Goal: Task Accomplishment & Management: Manage account settings

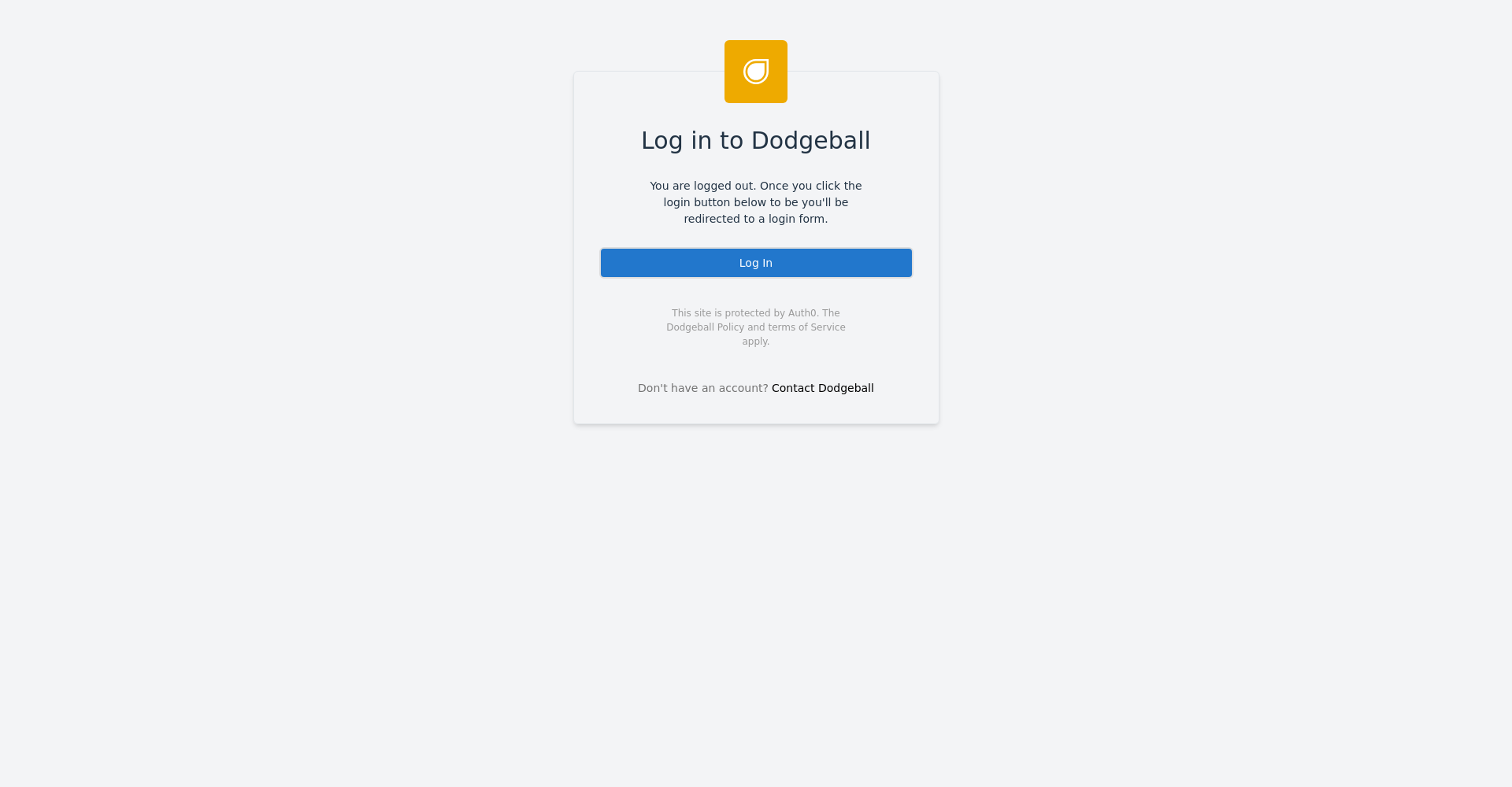
click at [858, 277] on div "Log In" at bounding box center [756, 263] width 314 height 32
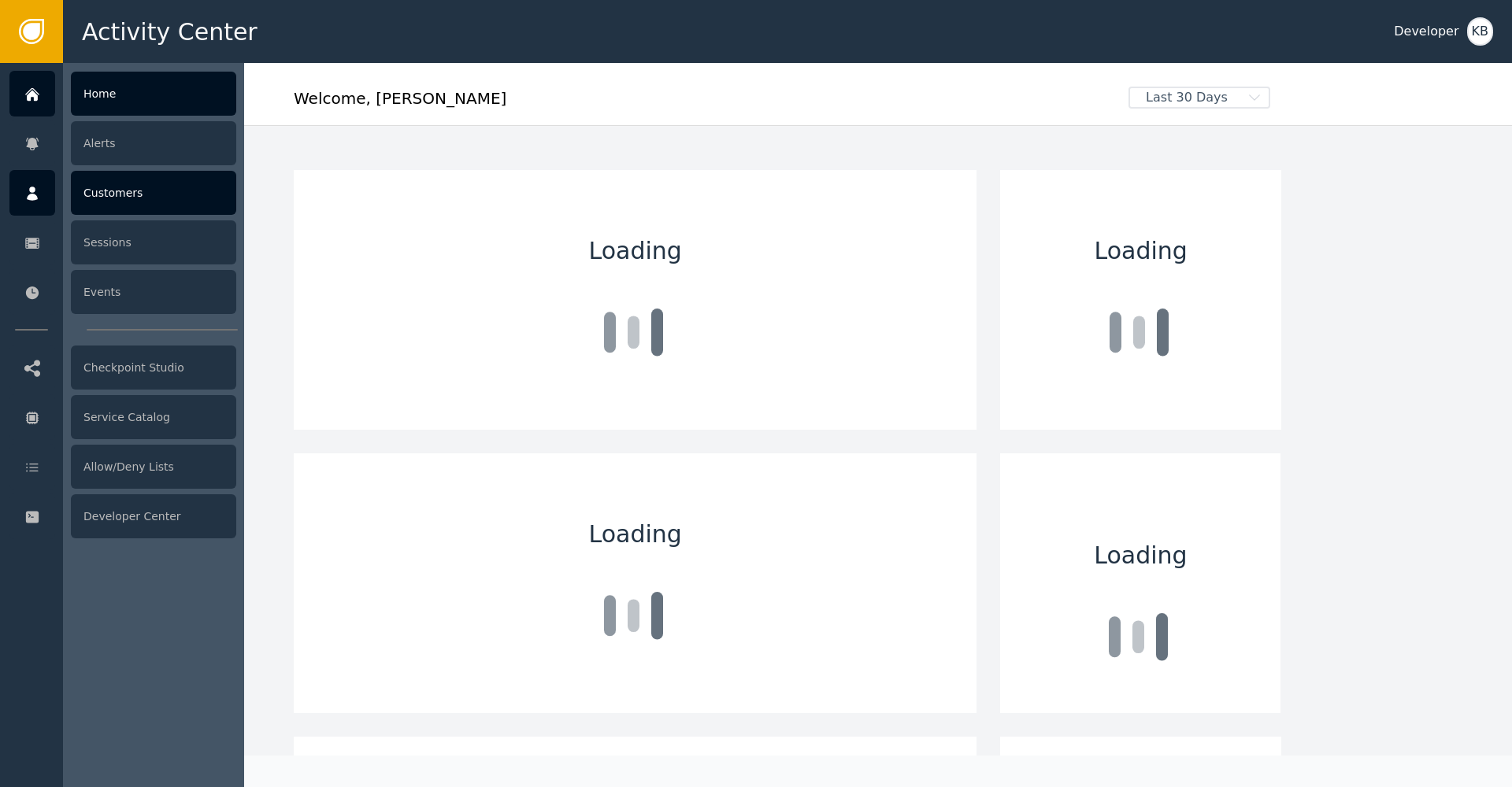
click at [42, 200] on div at bounding box center [32, 193] width 46 height 46
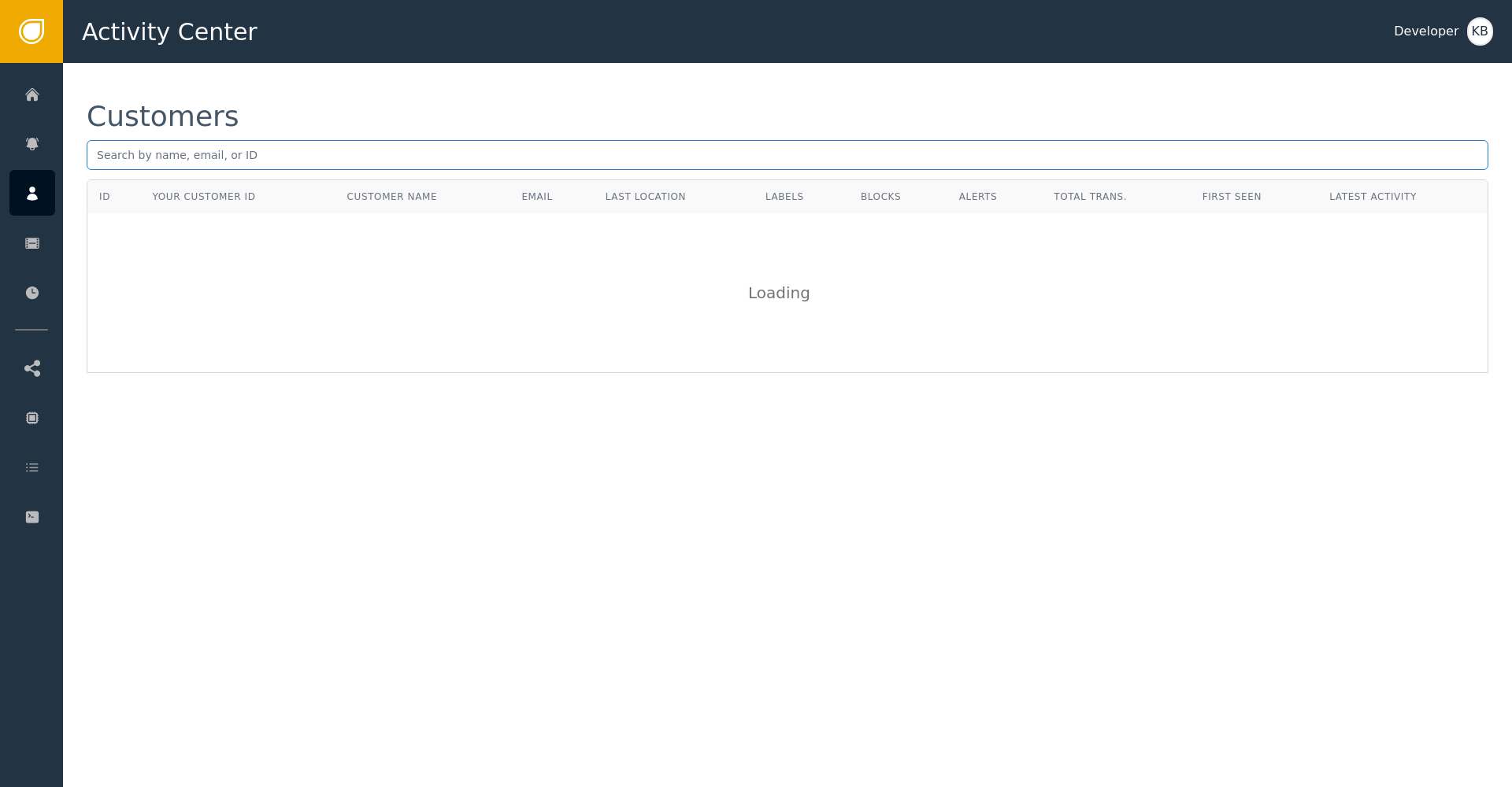
scroll to position [0, 1]
click at [316, 173] on div "Customers" at bounding box center [787, 141] width 1402 height 77
click at [319, 160] on input "text" at bounding box center [787, 155] width 1402 height 30
paste input "[DOMAIN_NAME][EMAIL_ADDRESS][DOMAIN_NAME]"
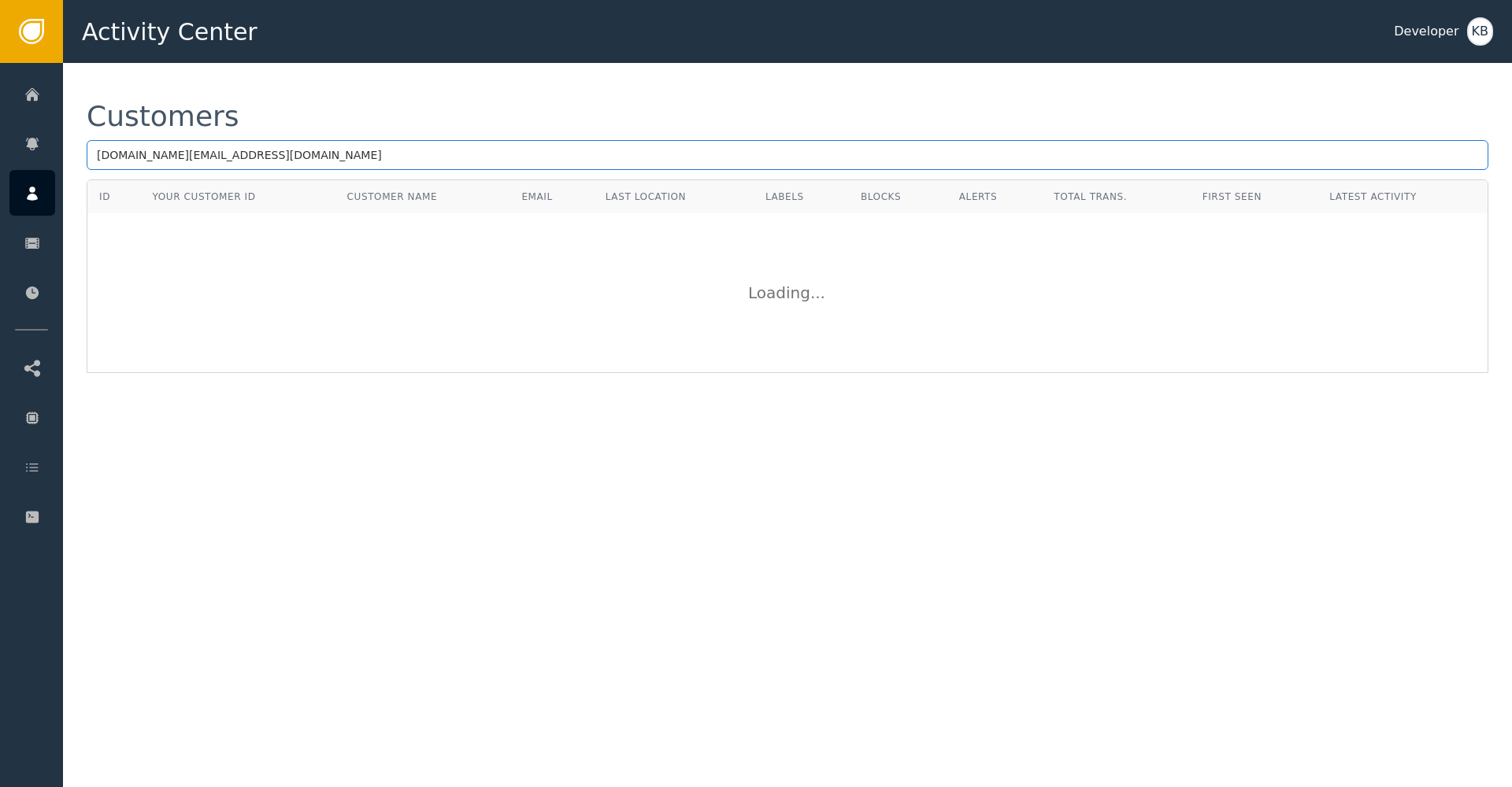
type input "[DOMAIN_NAME][EMAIL_ADDRESS][DOMAIN_NAME]"
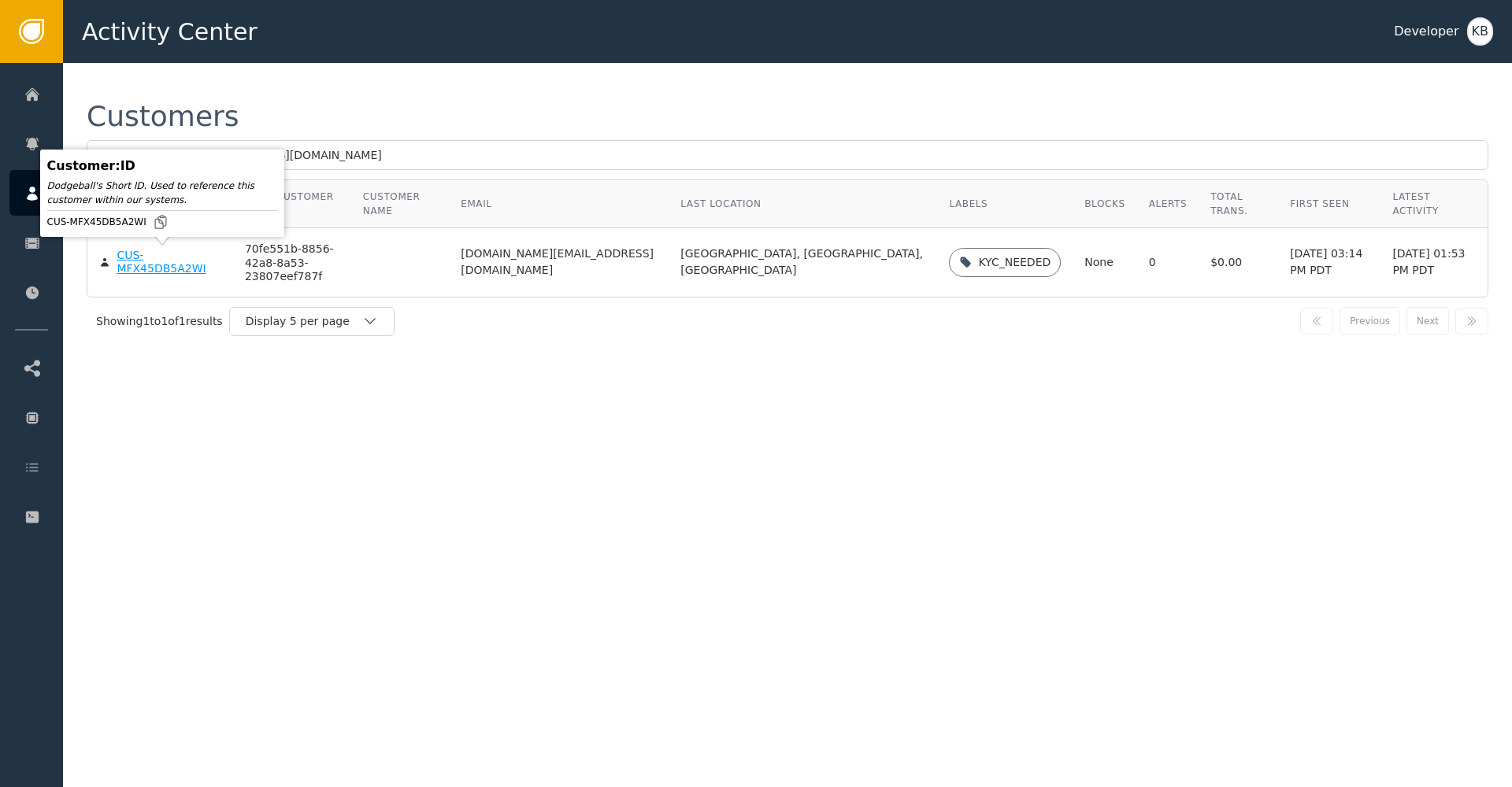
click at [154, 270] on div "CUS-MFX45DB5A2WI" at bounding box center [169, 262] width 105 height 28
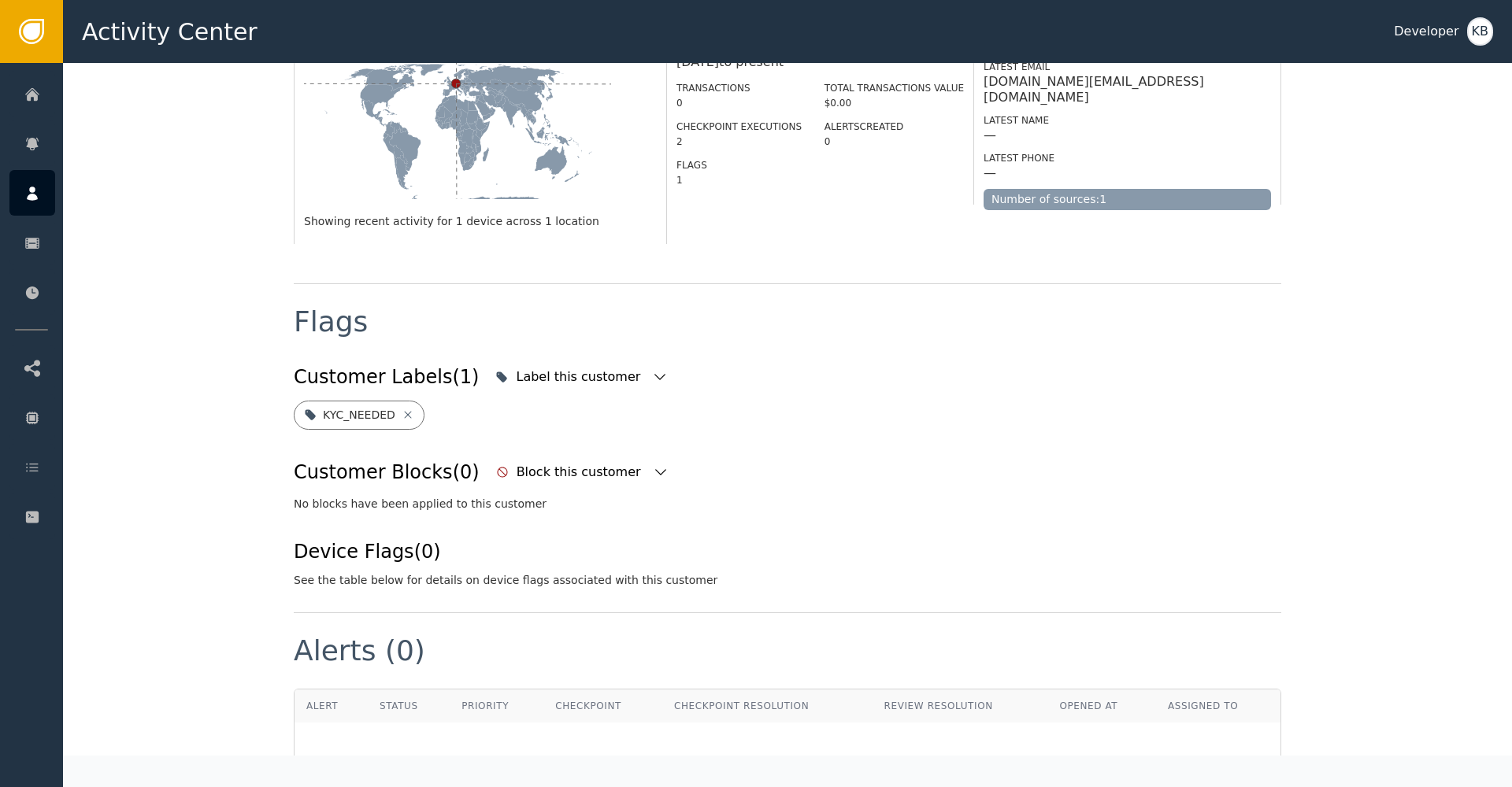
scroll to position [388, 0]
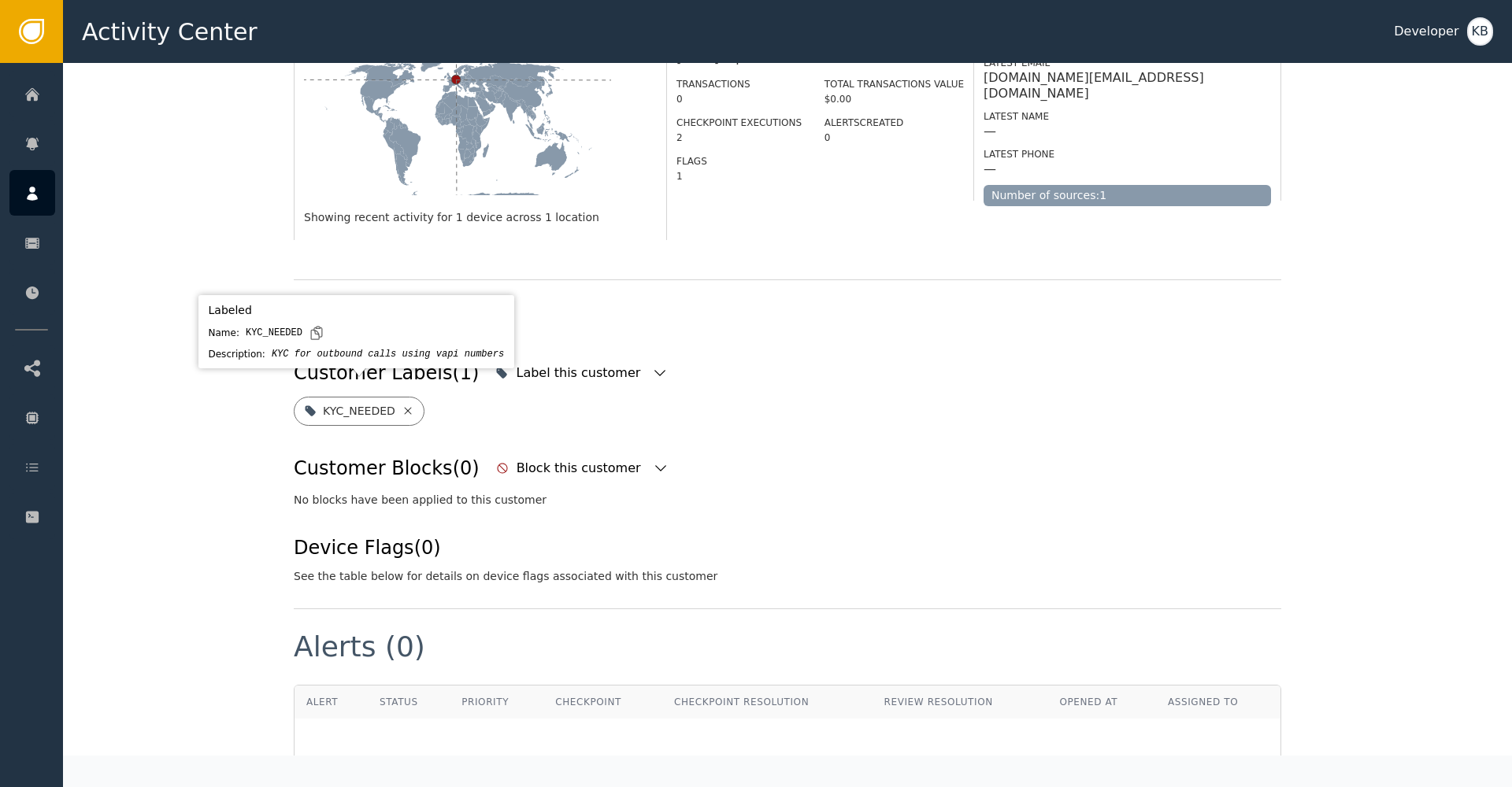
click at [404, 405] on icon at bounding box center [408, 411] width 13 height 13
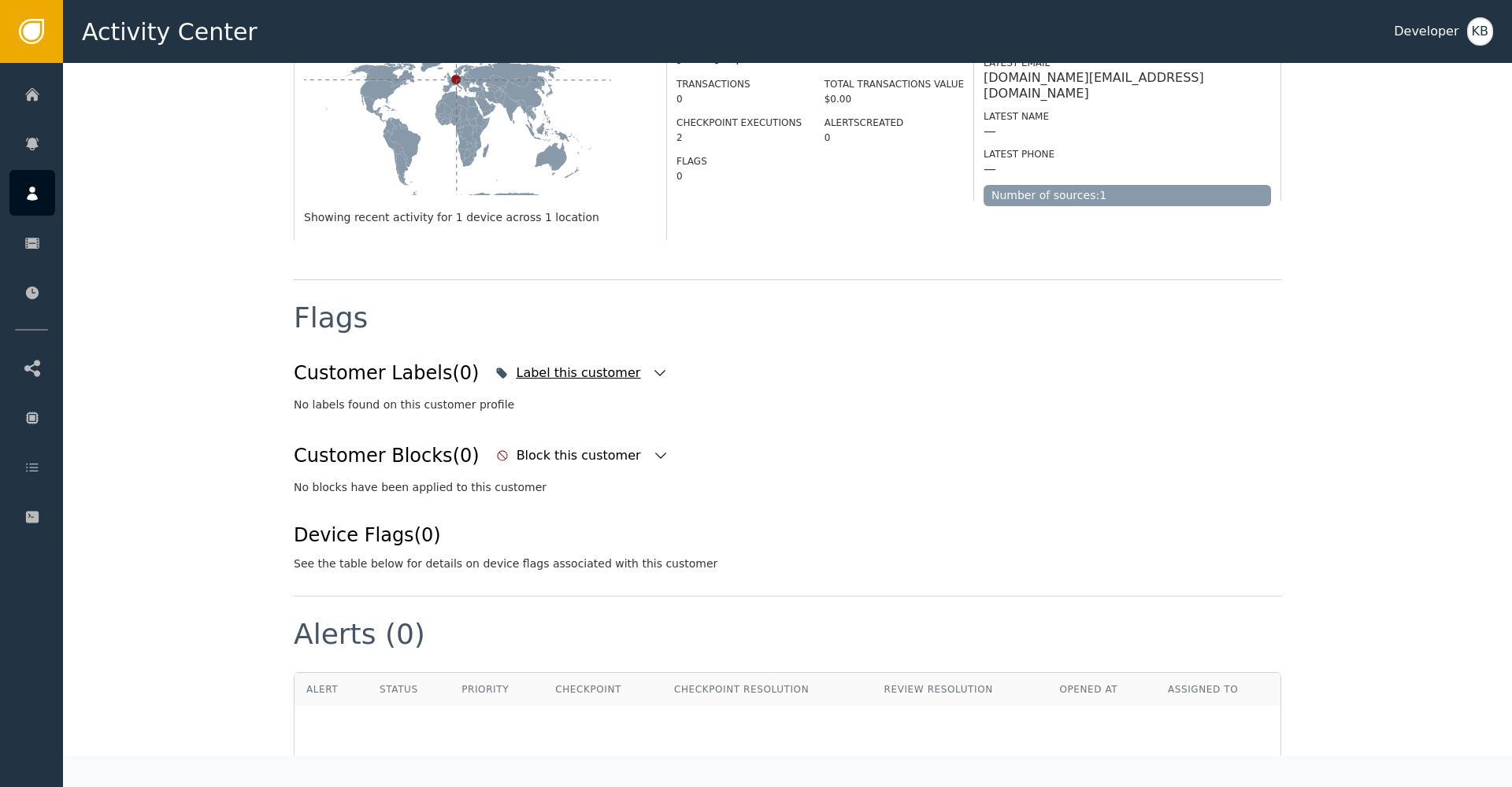
click at [652, 365] on icon "button" at bounding box center [660, 373] width 16 height 16
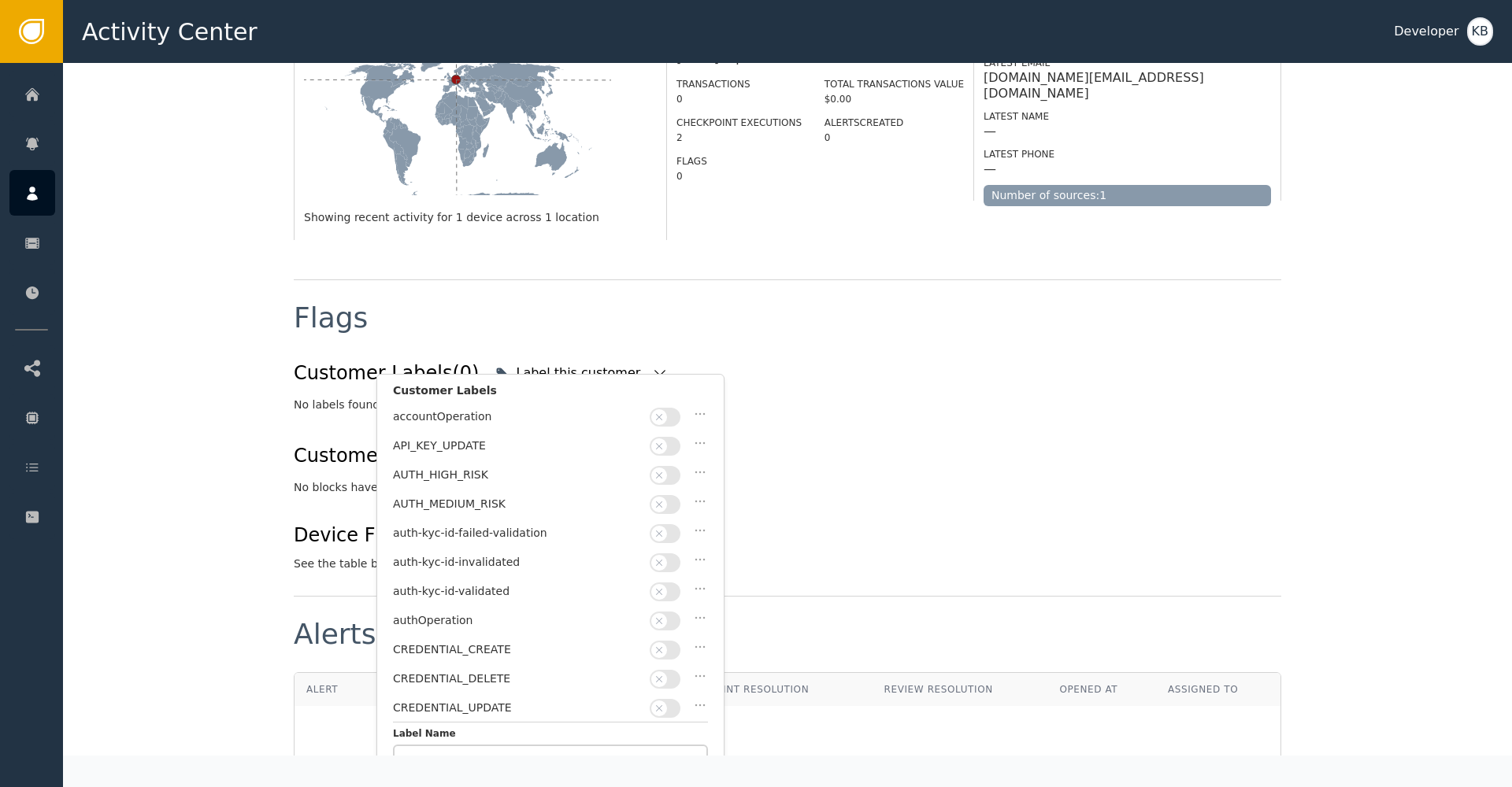
drag, startPoint x: 661, startPoint y: 580, endPoint x: 637, endPoint y: 585, distance: 24.5
click at [661, 584] on span "button" at bounding box center [659, 592] width 16 height 16
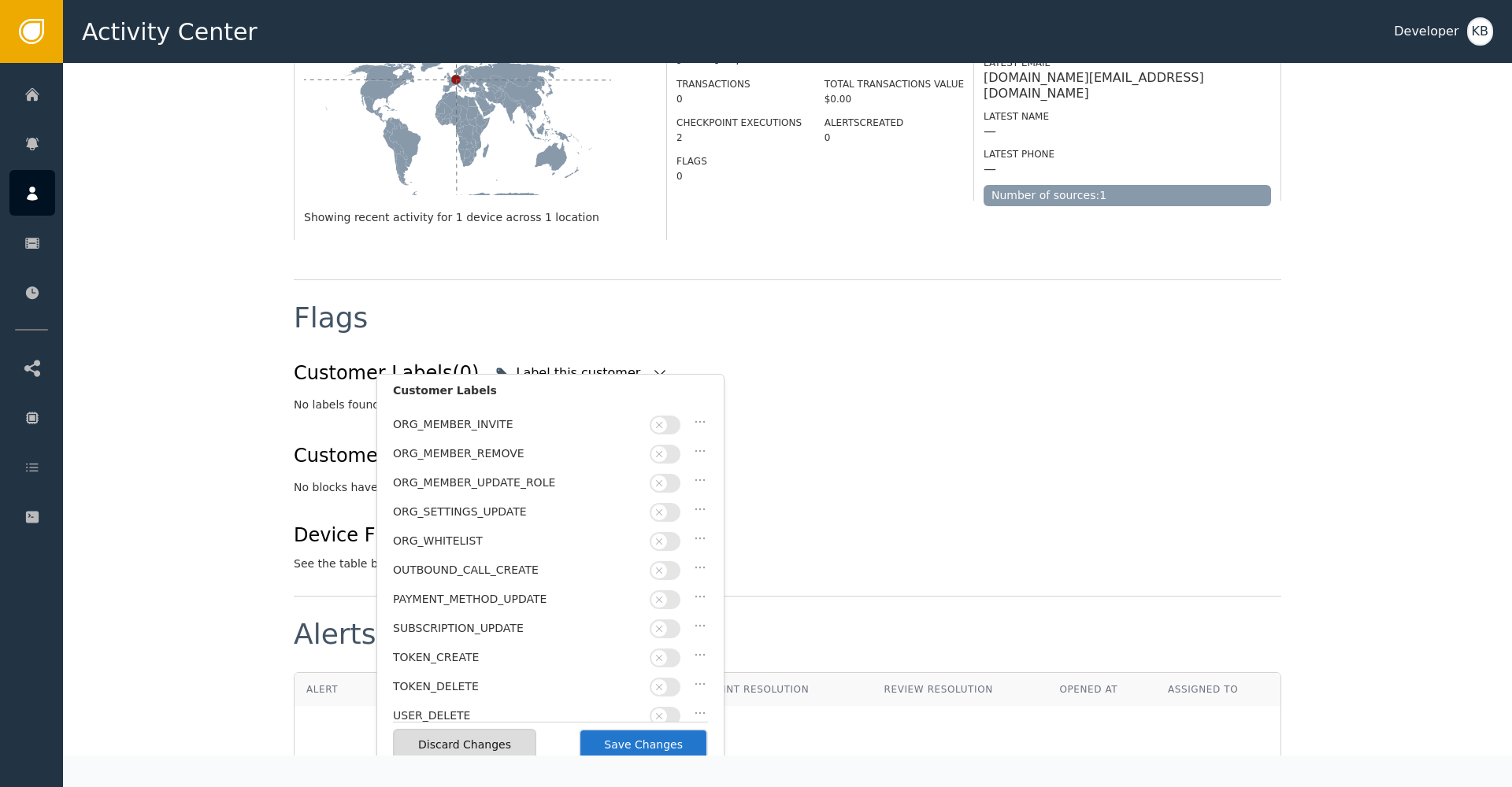
scroll to position [458, 0]
click at [683, 743] on button "Save Changes" at bounding box center [644, 744] width 129 height 32
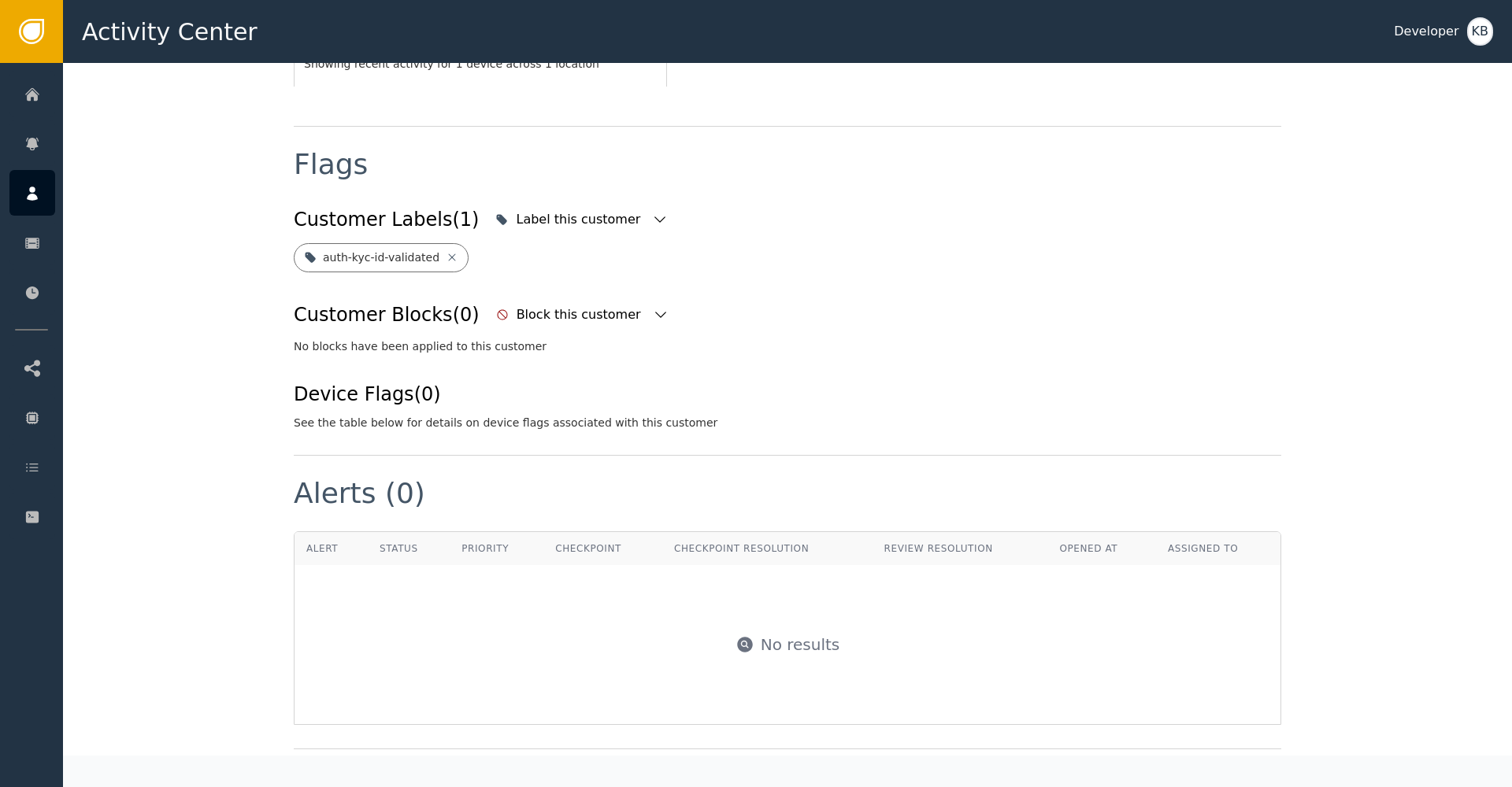
scroll to position [998, 0]
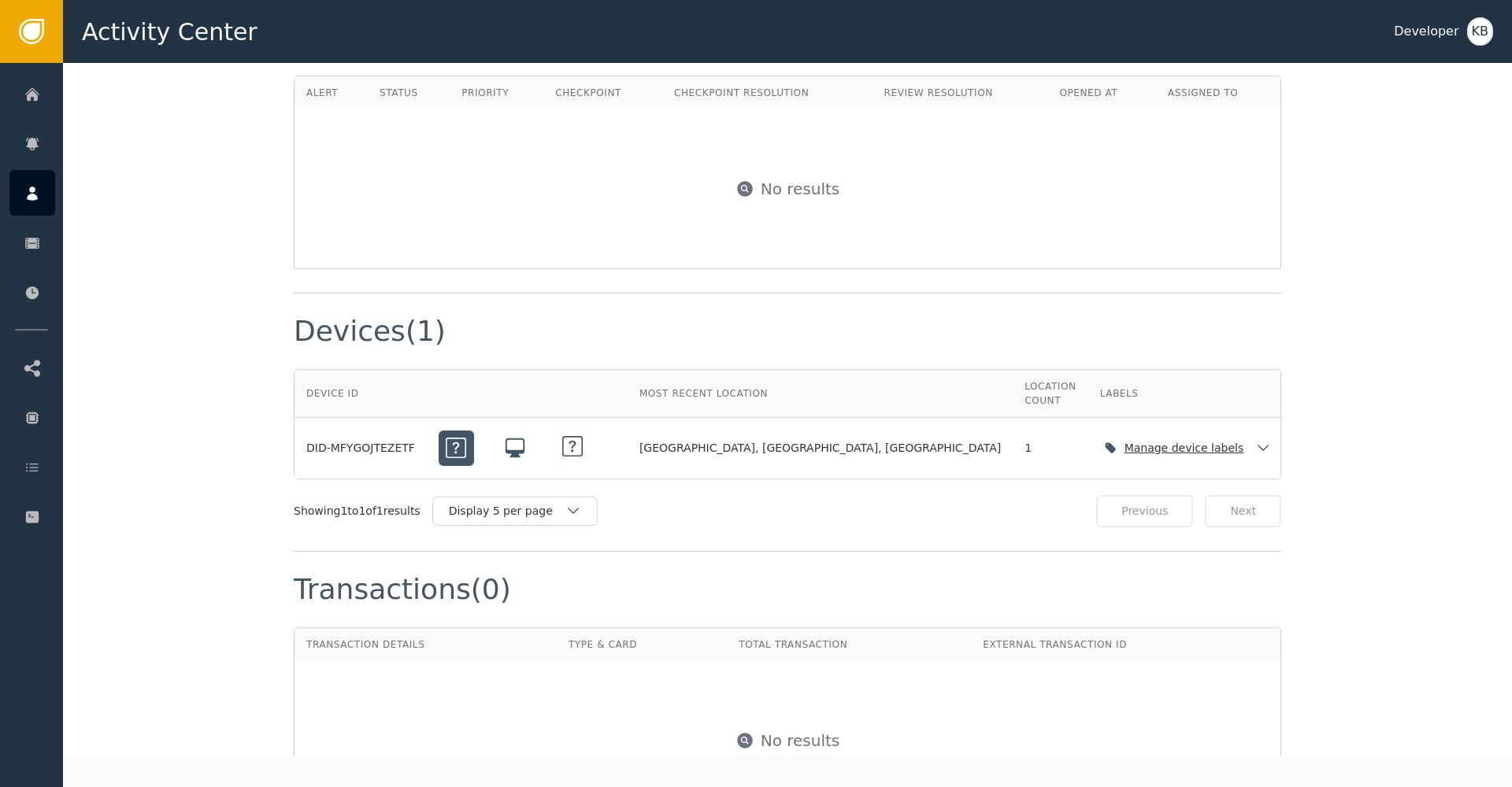
click at [1099, 432] on div "Manage device labels" at bounding box center [1187, 448] width 176 height 32
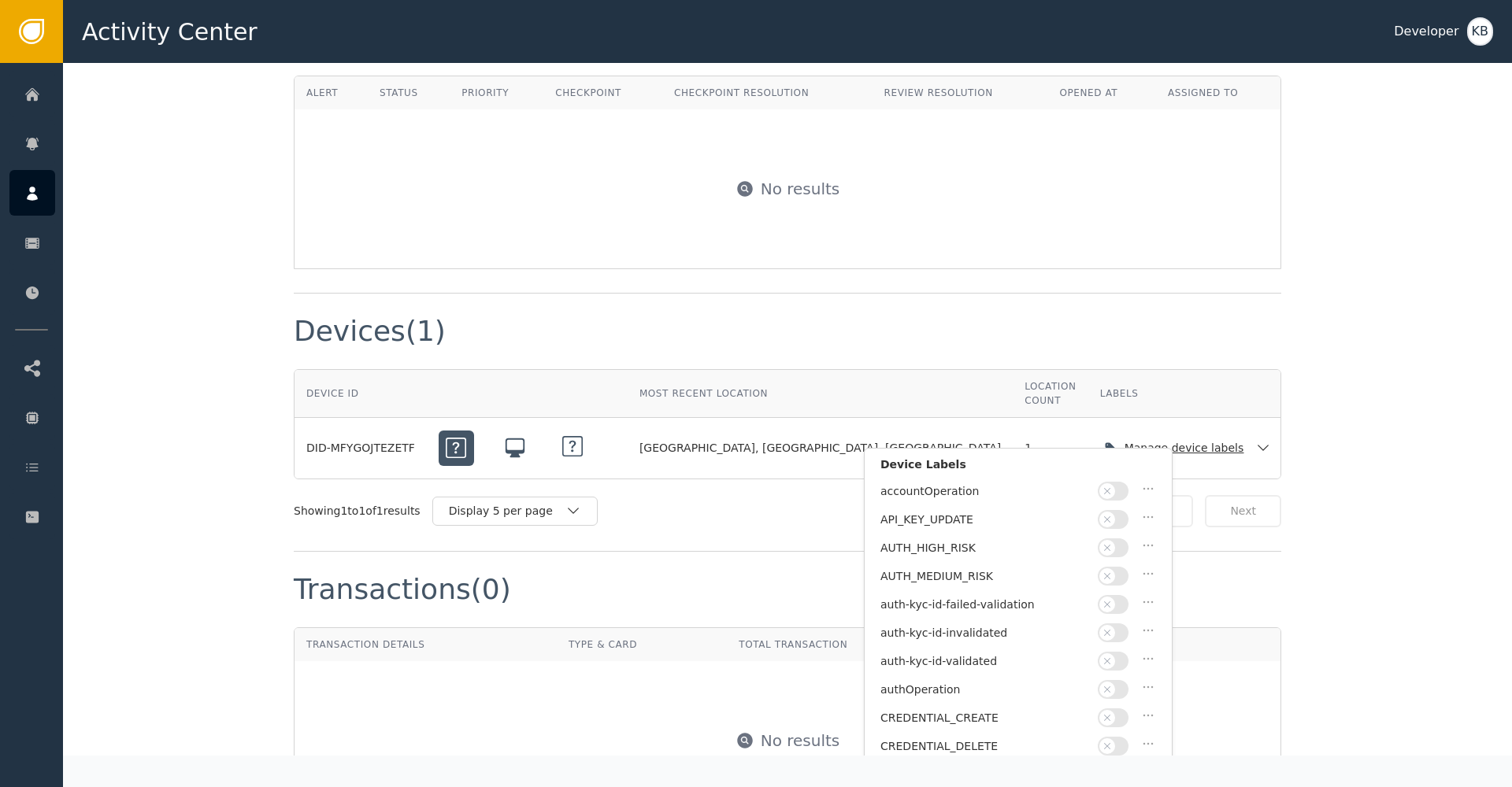
click at [1099, 432] on div "Manage device labels" at bounding box center [1187, 448] width 176 height 32
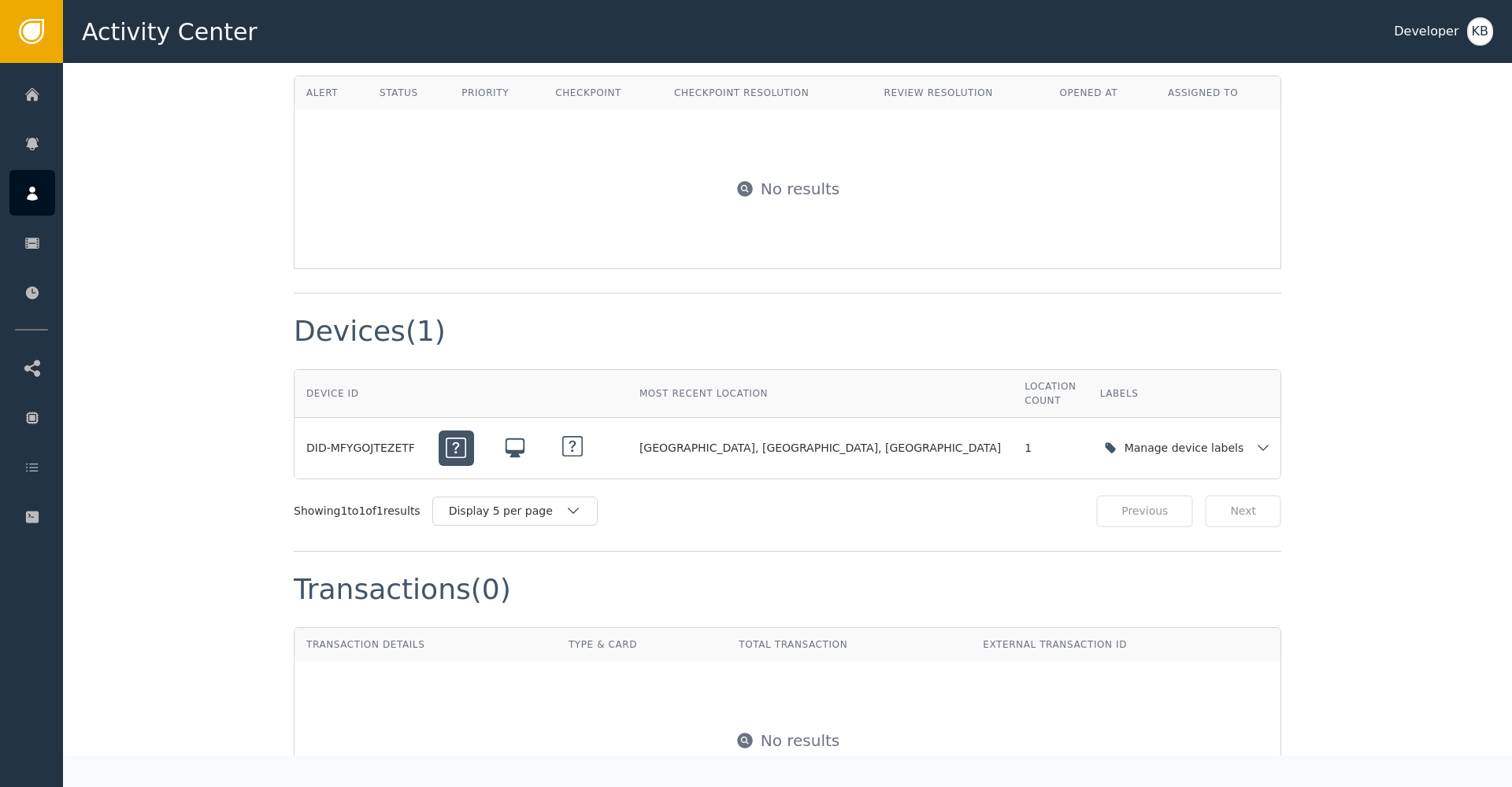
scroll to position [0, 0]
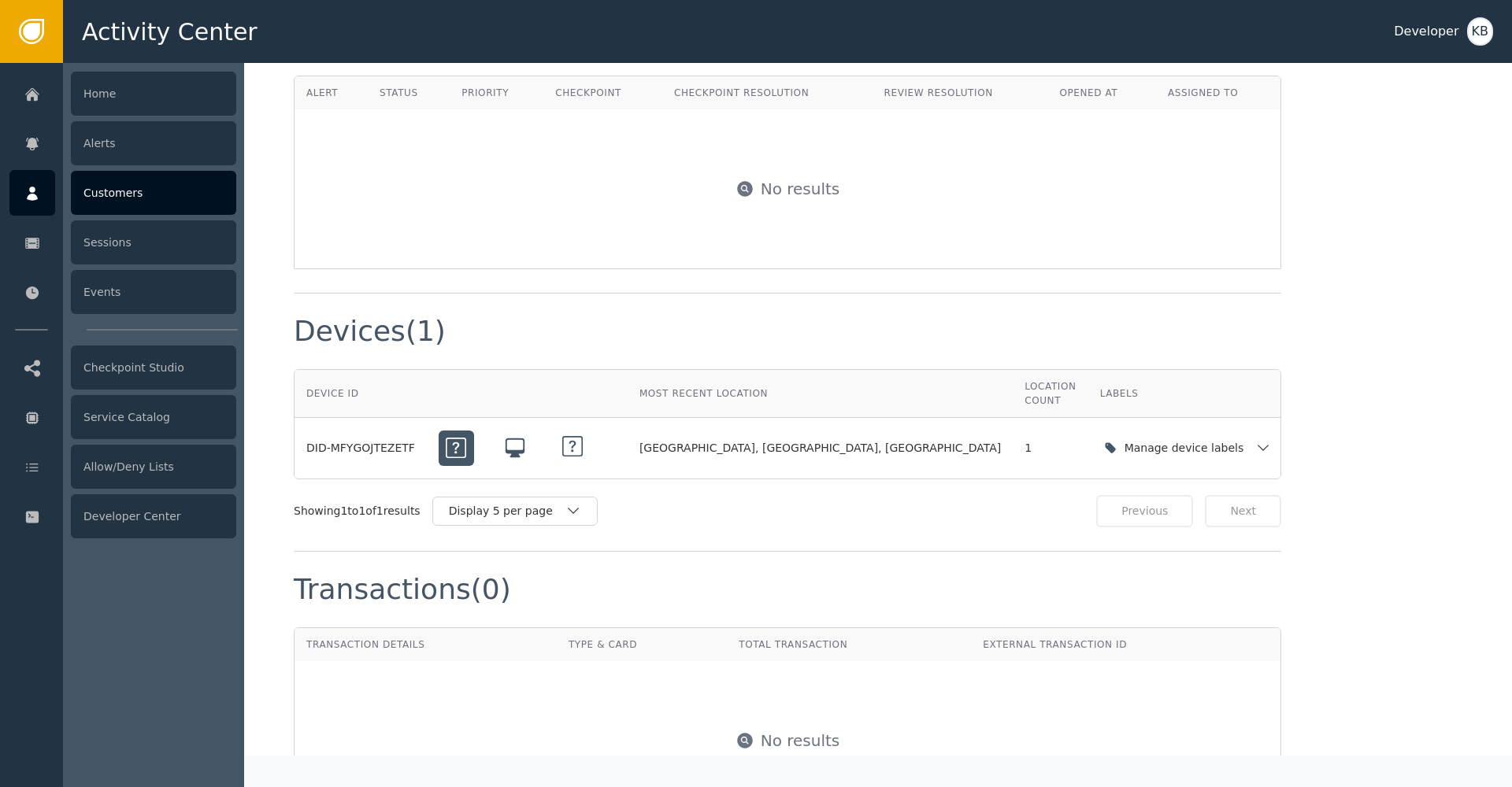
drag, startPoint x: 144, startPoint y: 199, endPoint x: 174, endPoint y: 199, distance: 30.0
click at [151, 199] on div "Customers" at bounding box center [154, 193] width 166 height 44
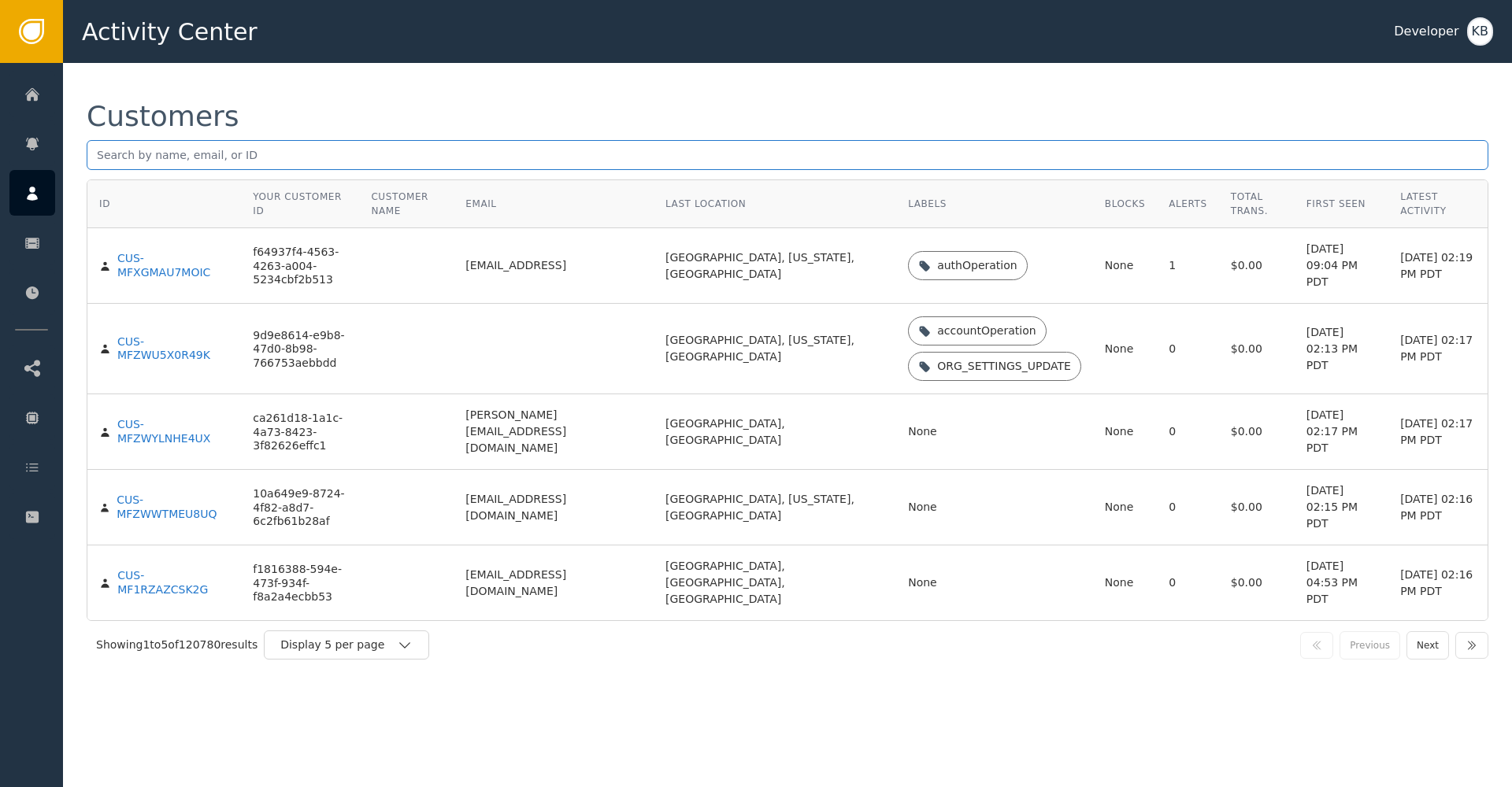
click at [352, 166] on input "text" at bounding box center [787, 155] width 1402 height 30
paste input "[EMAIL_ADDRESS][DOMAIN_NAME]"
type input "[EMAIL_ADDRESS][DOMAIN_NAME]"
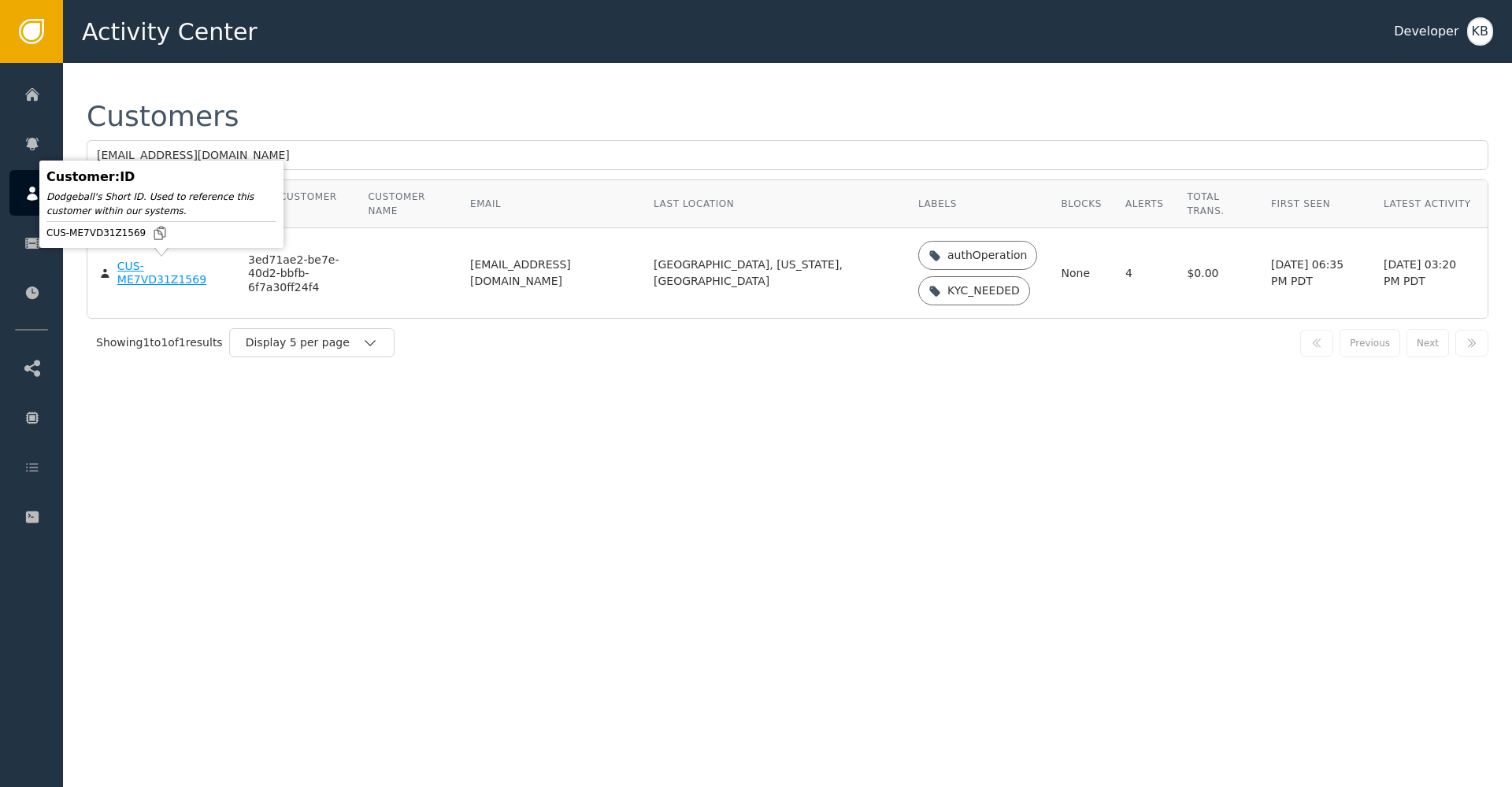
click at [136, 276] on div "CUS-ME7VD31Z1569" at bounding box center [171, 273] width 107 height 28
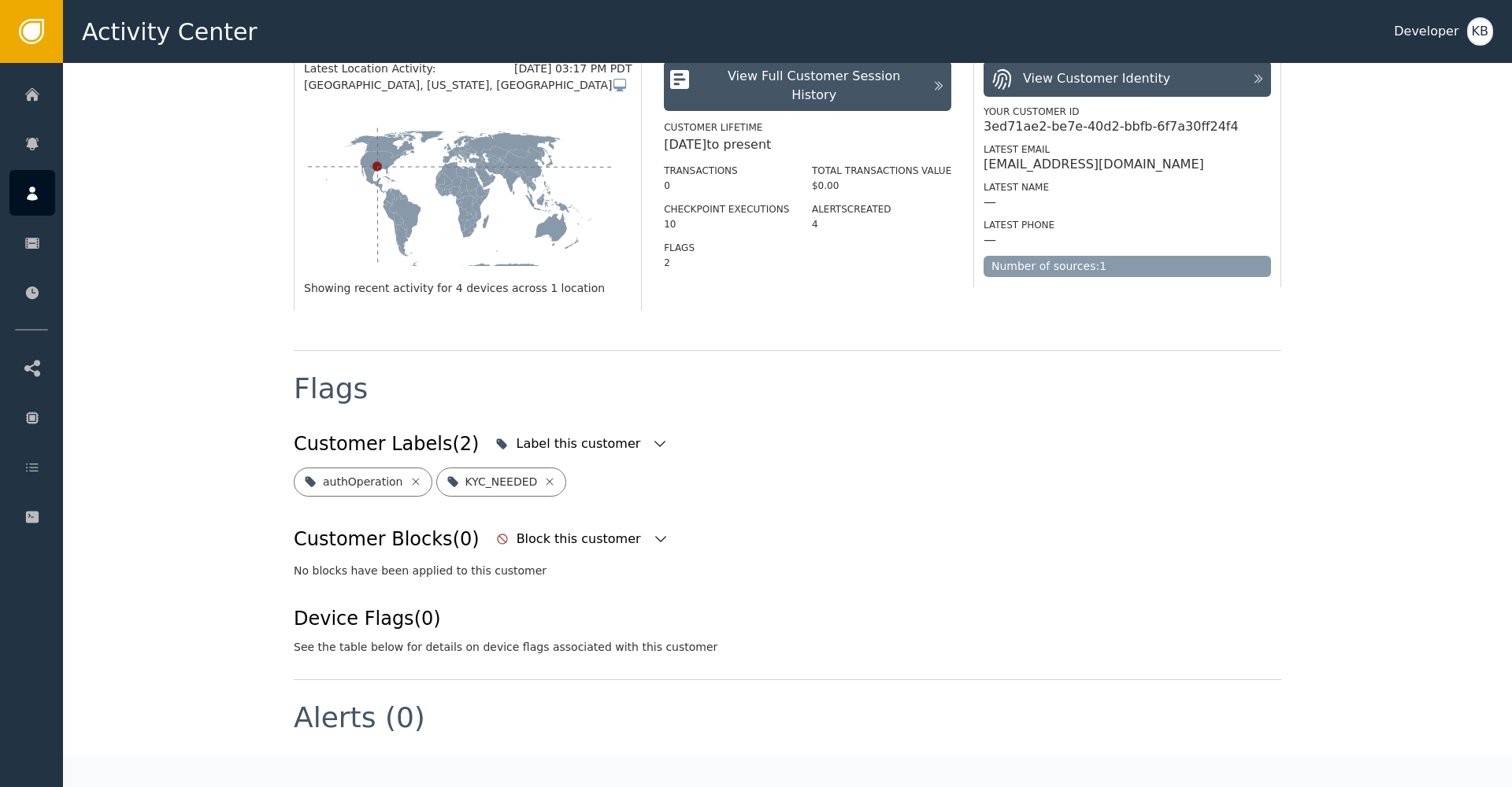
scroll to position [346, 0]
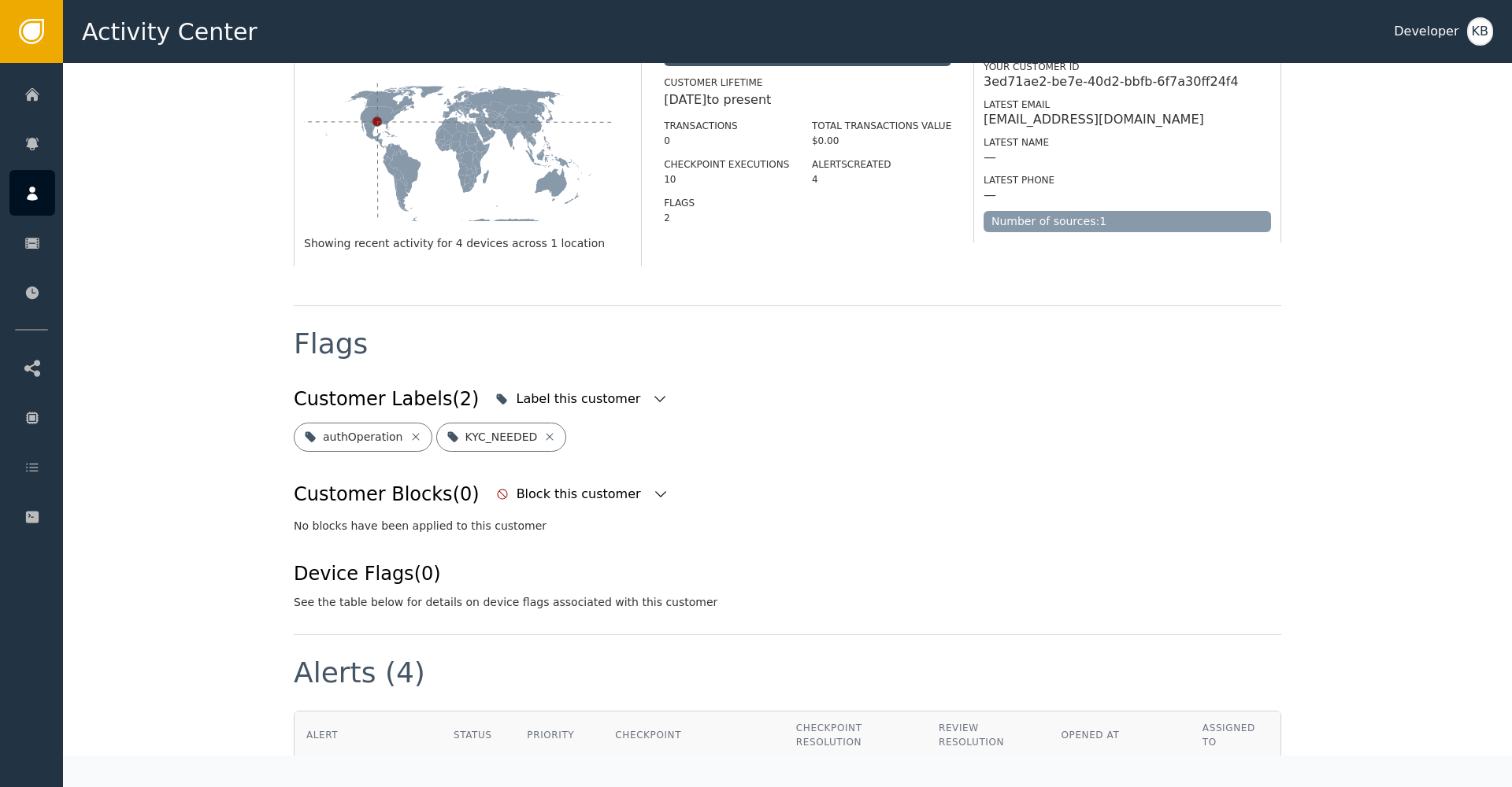
click at [681, 407] on div "Customer Labels (2) Label this customer" at bounding box center [787, 399] width 987 height 35
drag, startPoint x: 618, startPoint y: 397, endPoint x: 637, endPoint y: 399, distance: 19.1
click at [654, 397] on icon "button" at bounding box center [659, 399] width 11 height 6
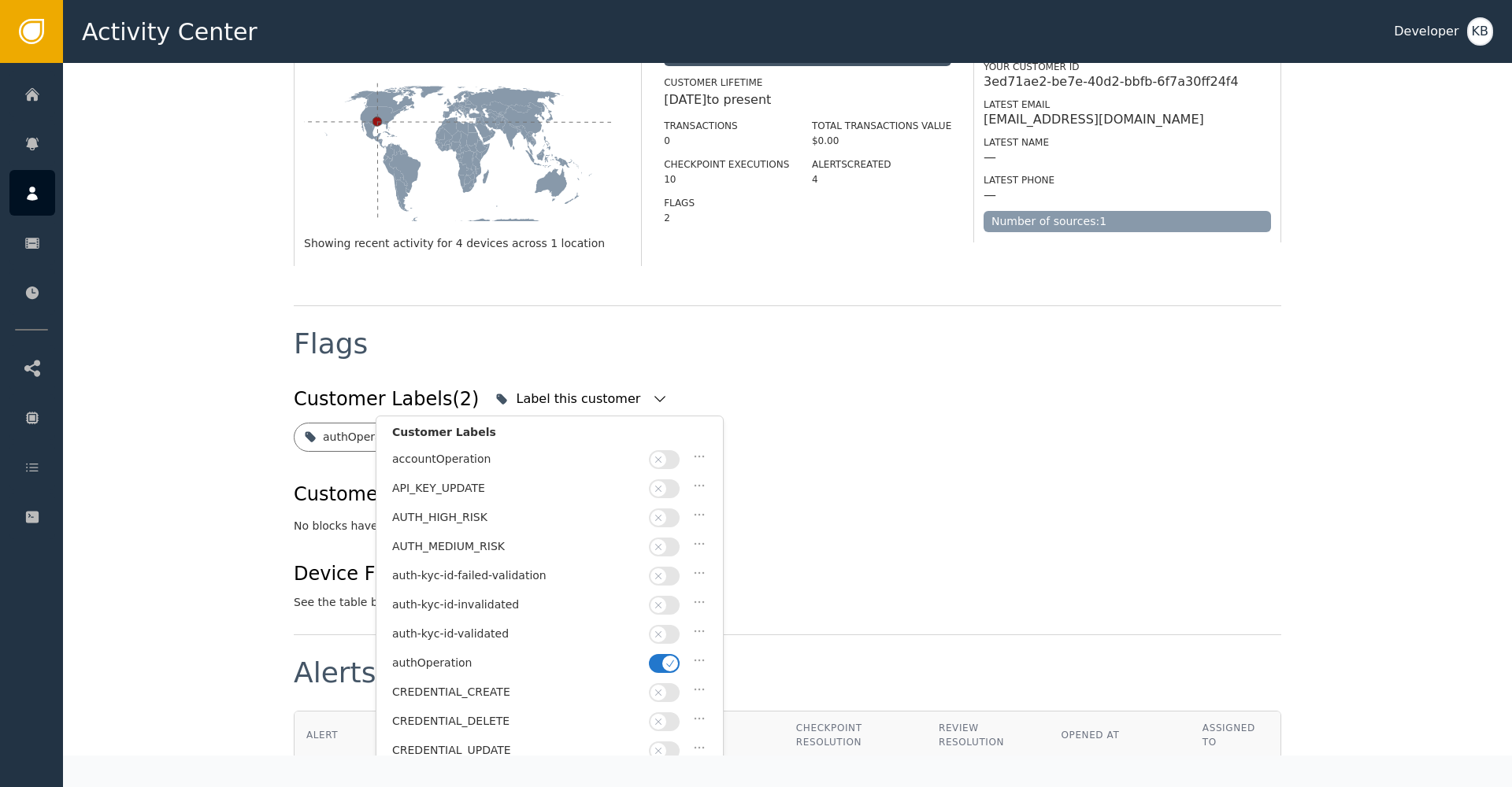
click at [660, 658] on button "button" at bounding box center [664, 663] width 31 height 19
click at [660, 634] on icon "button" at bounding box center [658, 635] width 11 height 11
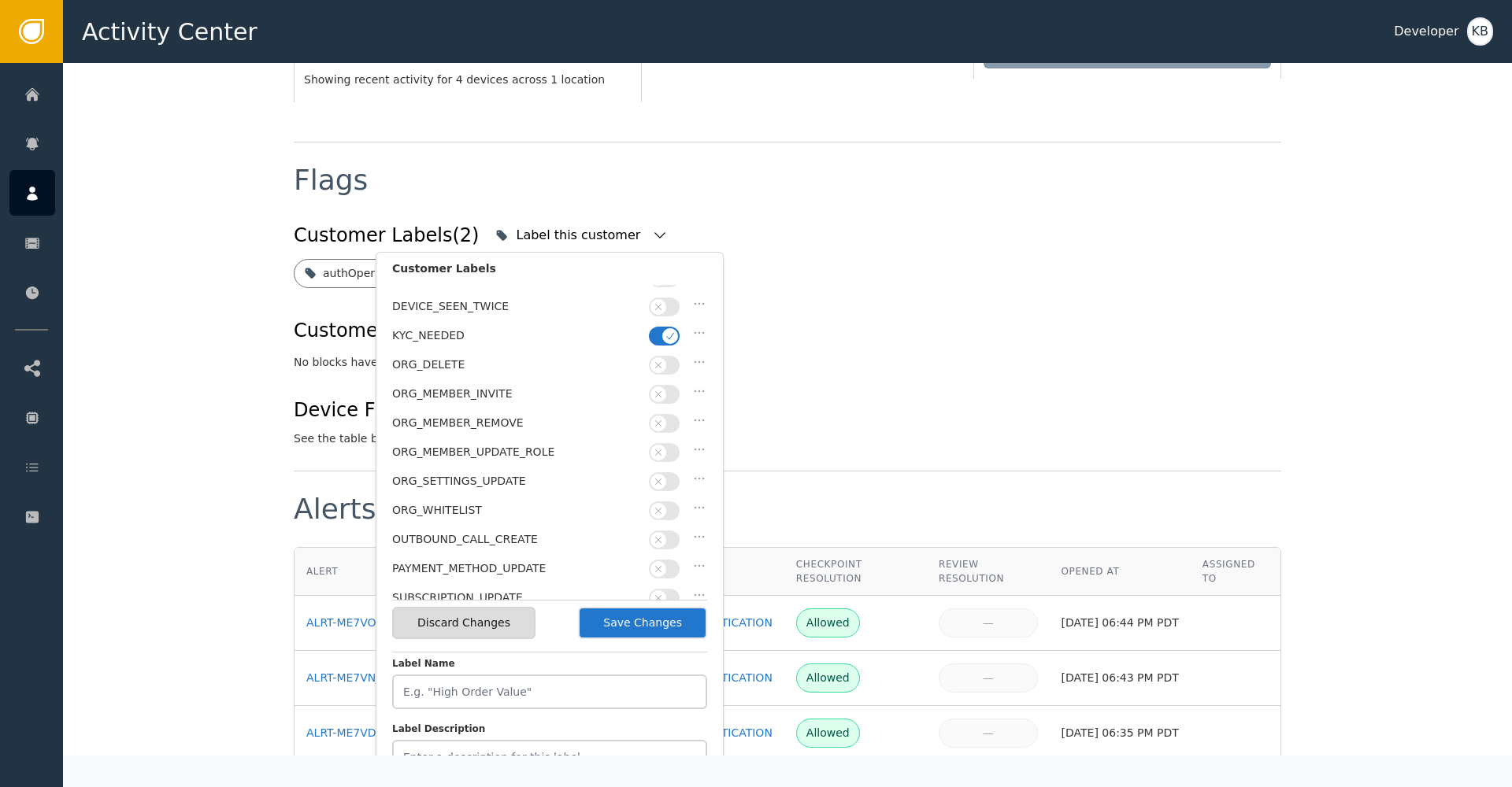
scroll to position [368, 0]
drag, startPoint x: 661, startPoint y: 321, endPoint x: 676, endPoint y: 525, distance: 204.6
click at [661, 326] on button "button" at bounding box center [664, 335] width 31 height 19
click at [657, 626] on button "Save Changes" at bounding box center [643, 623] width 129 height 32
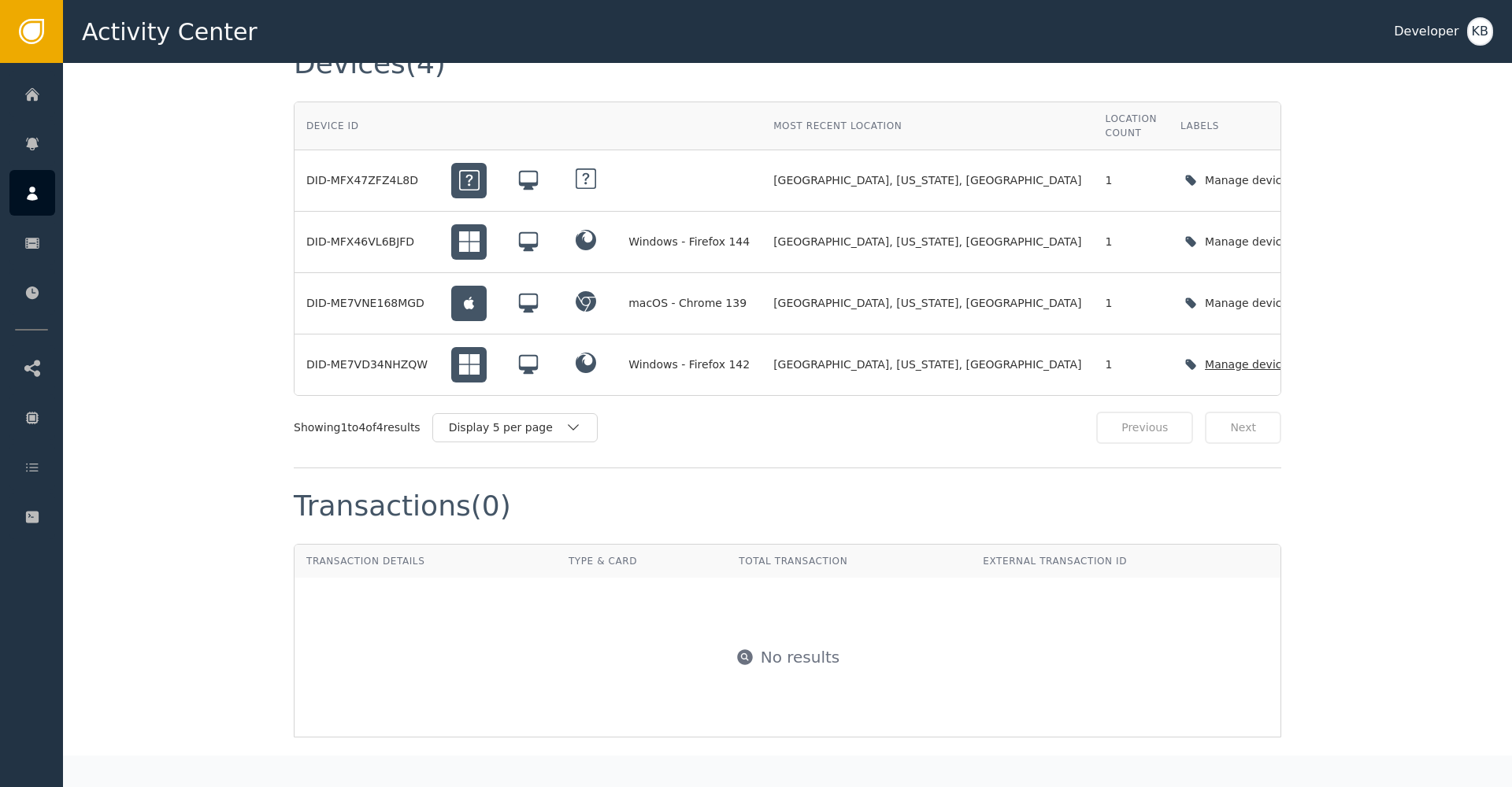
scroll to position [1318, 0]
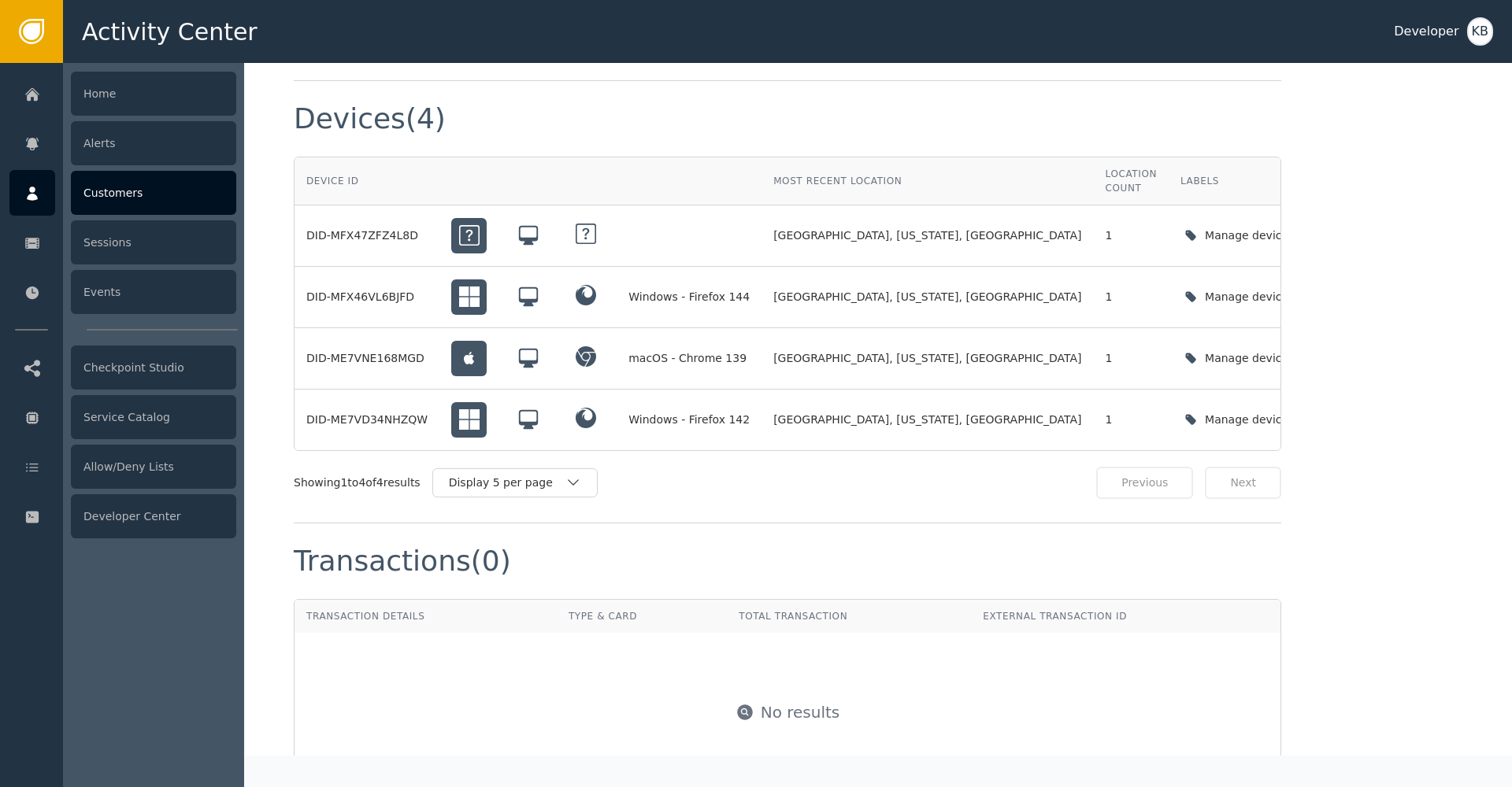
click at [34, 196] on icon at bounding box center [32, 194] width 11 height 14
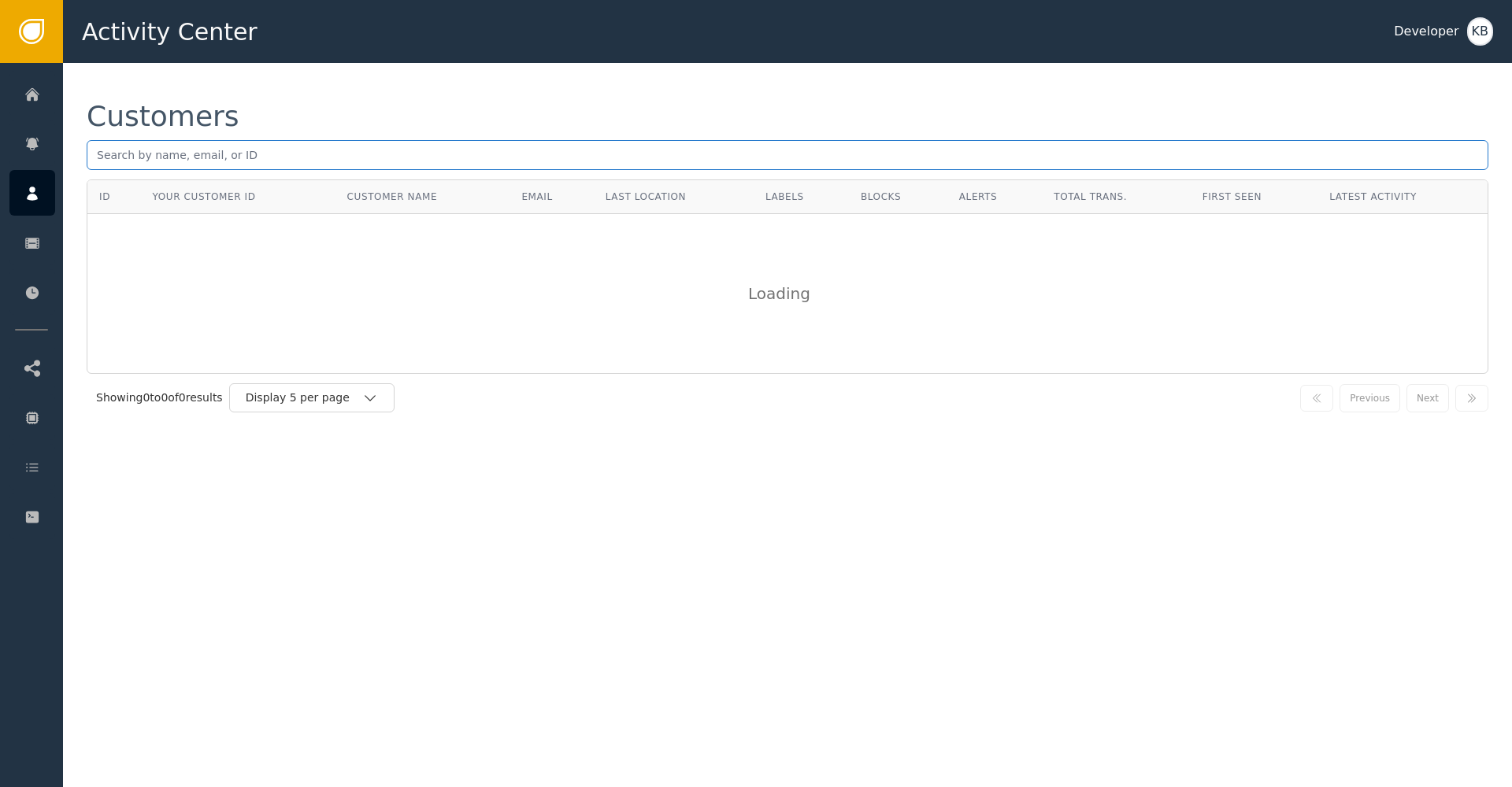
click at [320, 149] on input "text" at bounding box center [787, 155] width 1402 height 30
paste input "[EMAIL_ADDRESS][DOMAIN_NAME]"
type input "[EMAIL_ADDRESS][DOMAIN_NAME]"
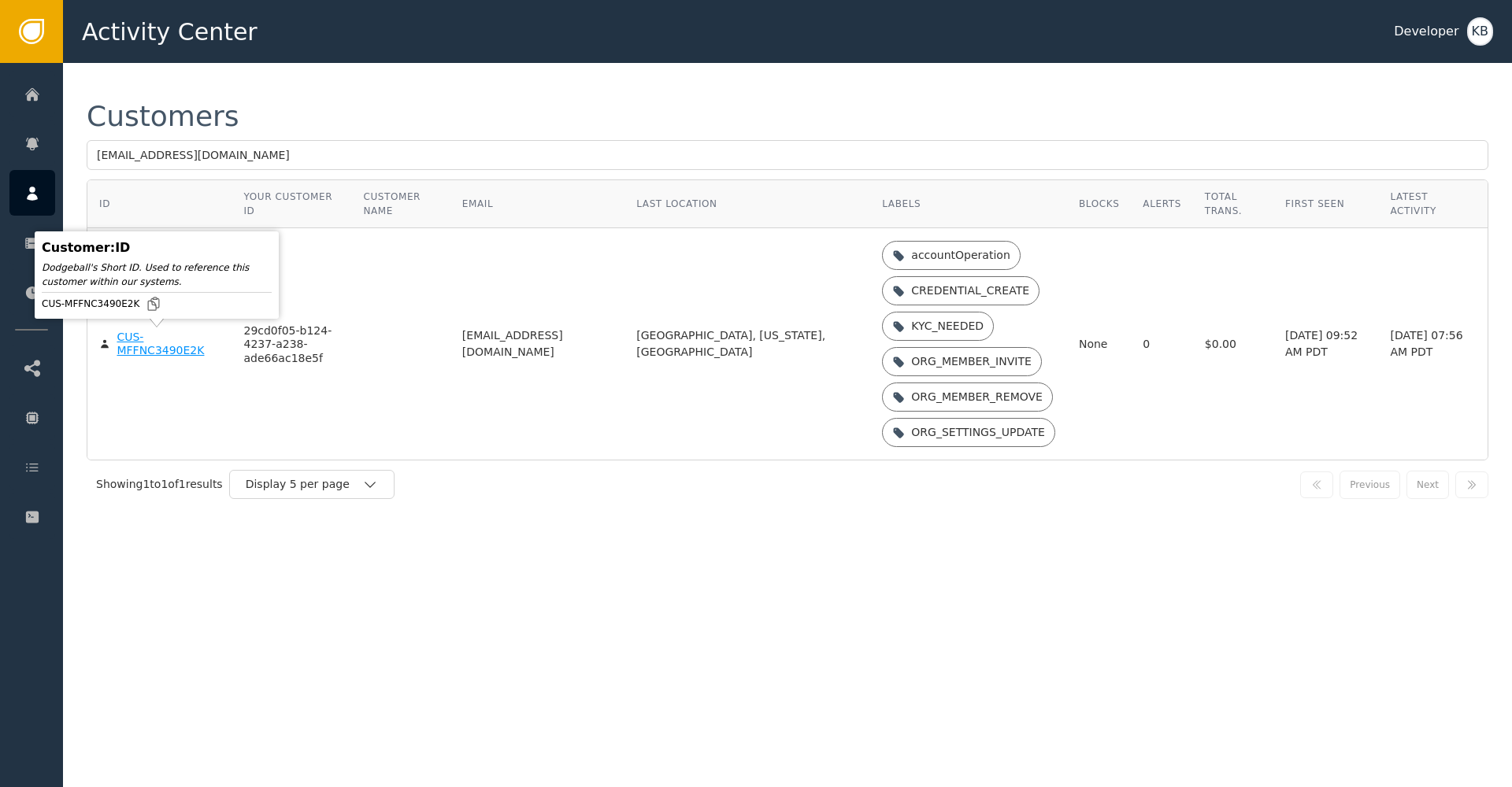
click at [132, 352] on div "CUS-MFFNC3490E2K" at bounding box center [168, 344] width 103 height 28
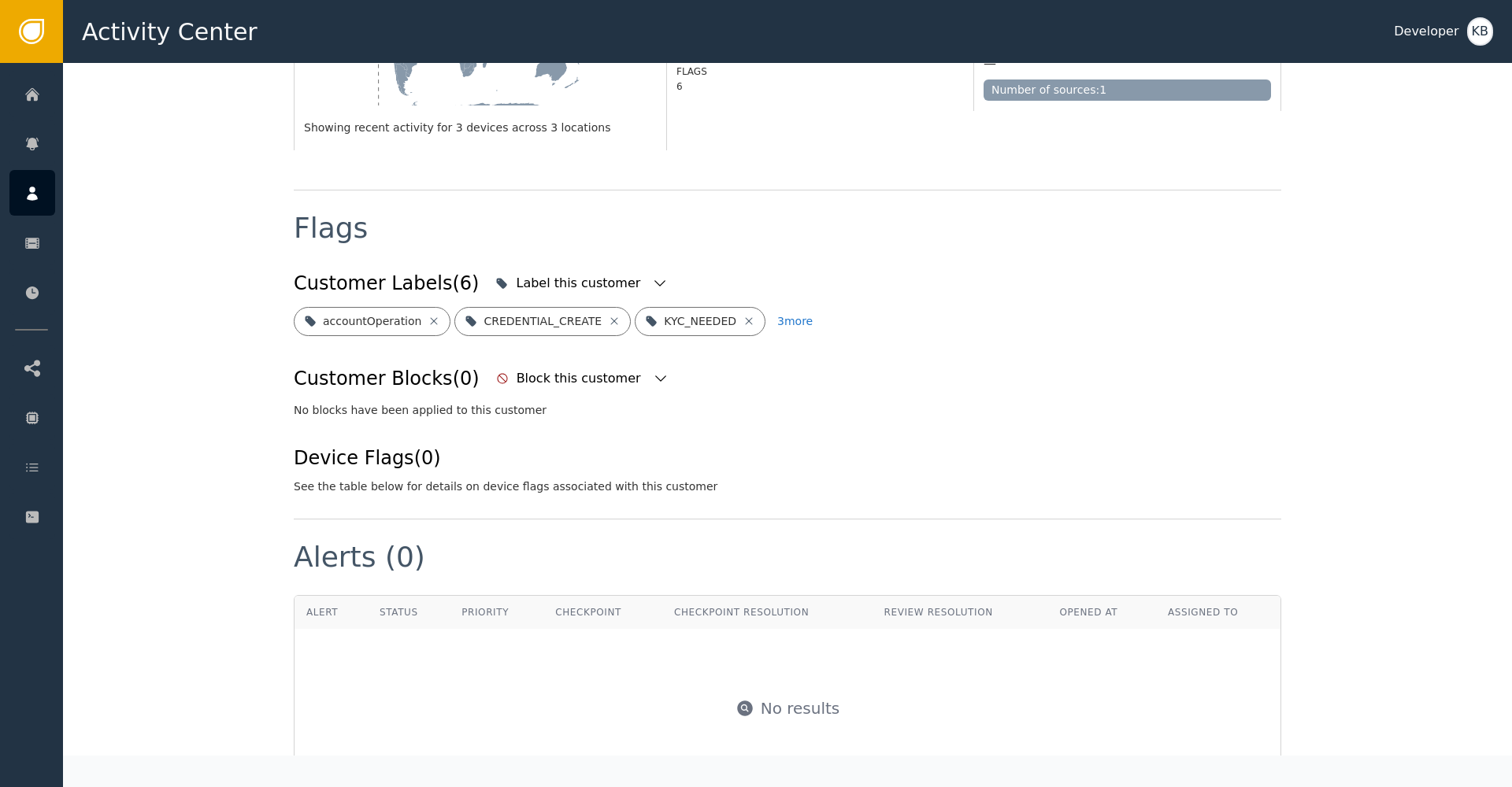
scroll to position [476, 0]
click at [652, 278] on icon "button" at bounding box center [660, 285] width 16 height 16
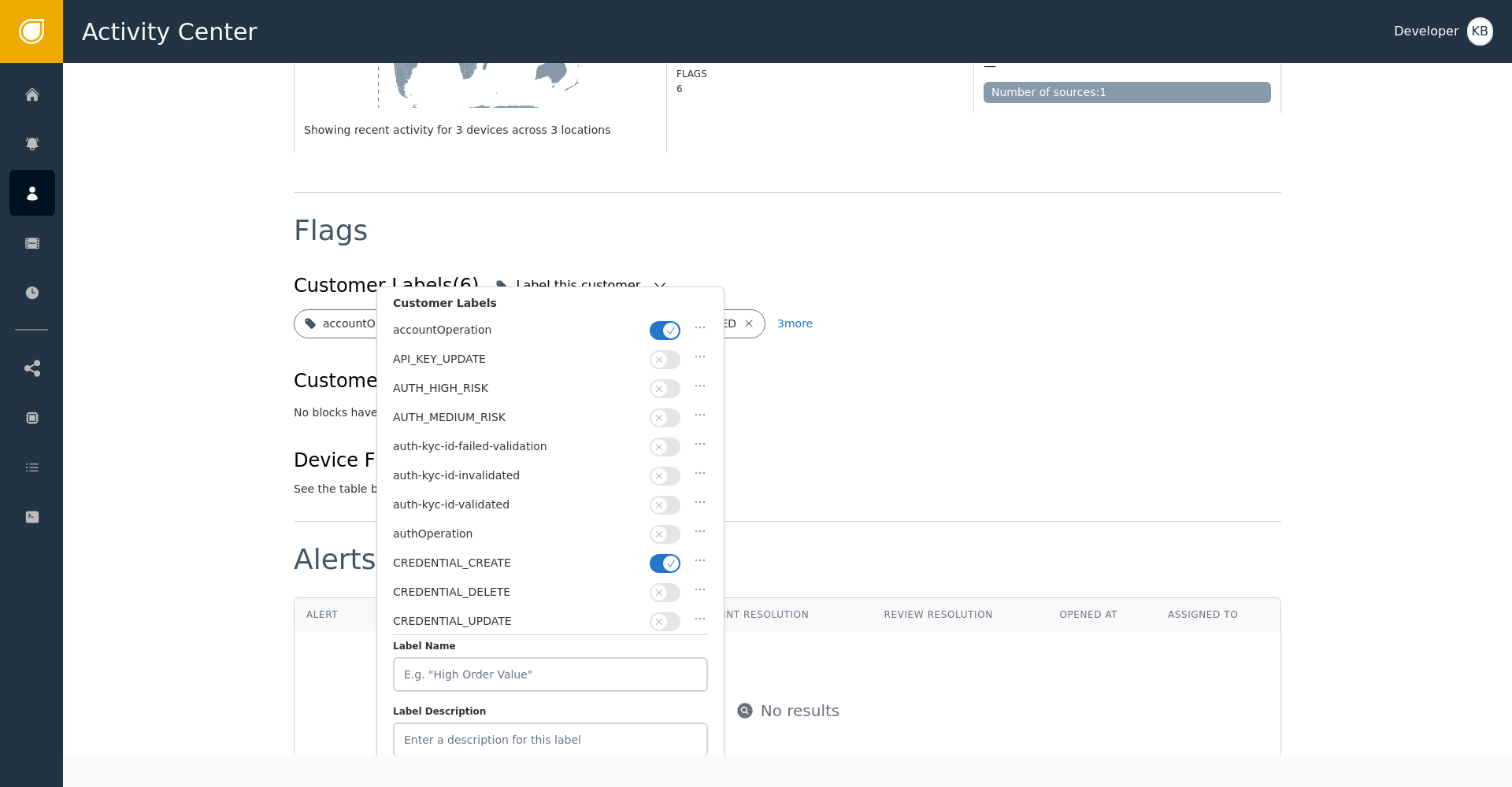
click at [666, 332] on icon "button" at bounding box center [670, 330] width 11 height 11
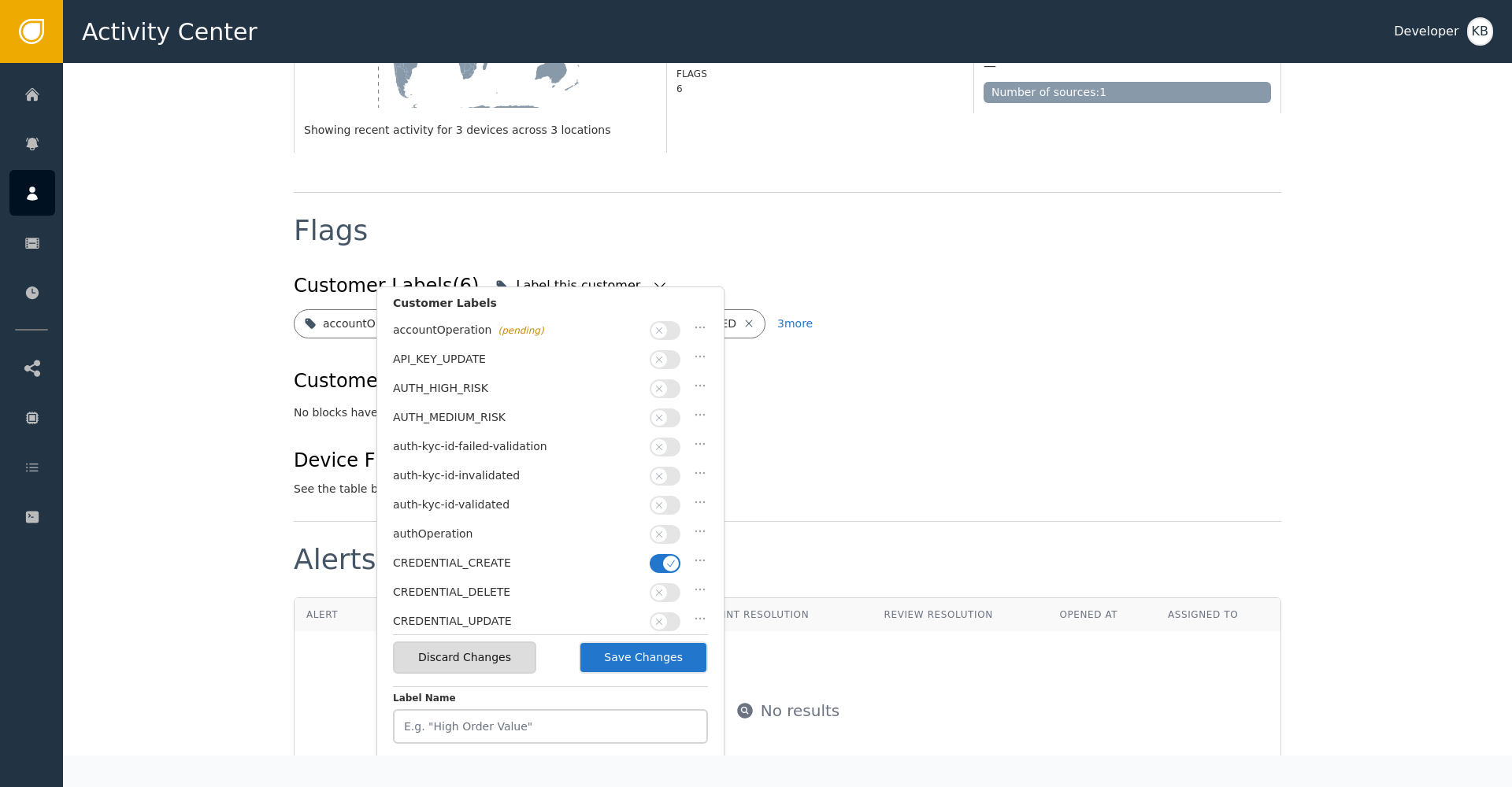
click at [663, 556] on span "button" at bounding box center [670, 564] width 16 height 16
click at [663, 500] on icon "button" at bounding box center [659, 505] width 11 height 11
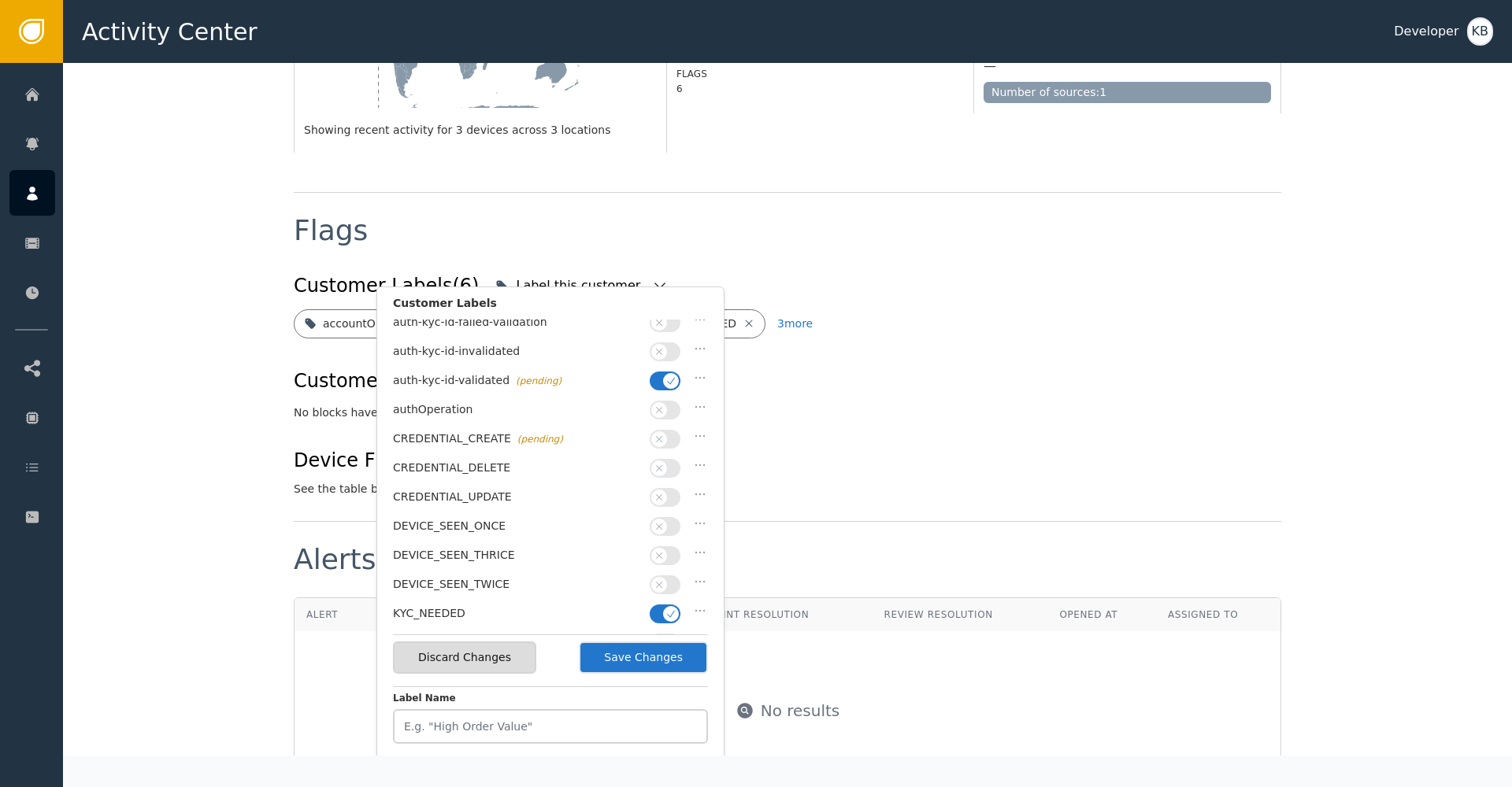
scroll to position [268, 0]
drag, startPoint x: 669, startPoint y: 600, endPoint x: 674, endPoint y: 562, distance: 38.3
click at [669, 610] on icon "button" at bounding box center [670, 616] width 11 height 11
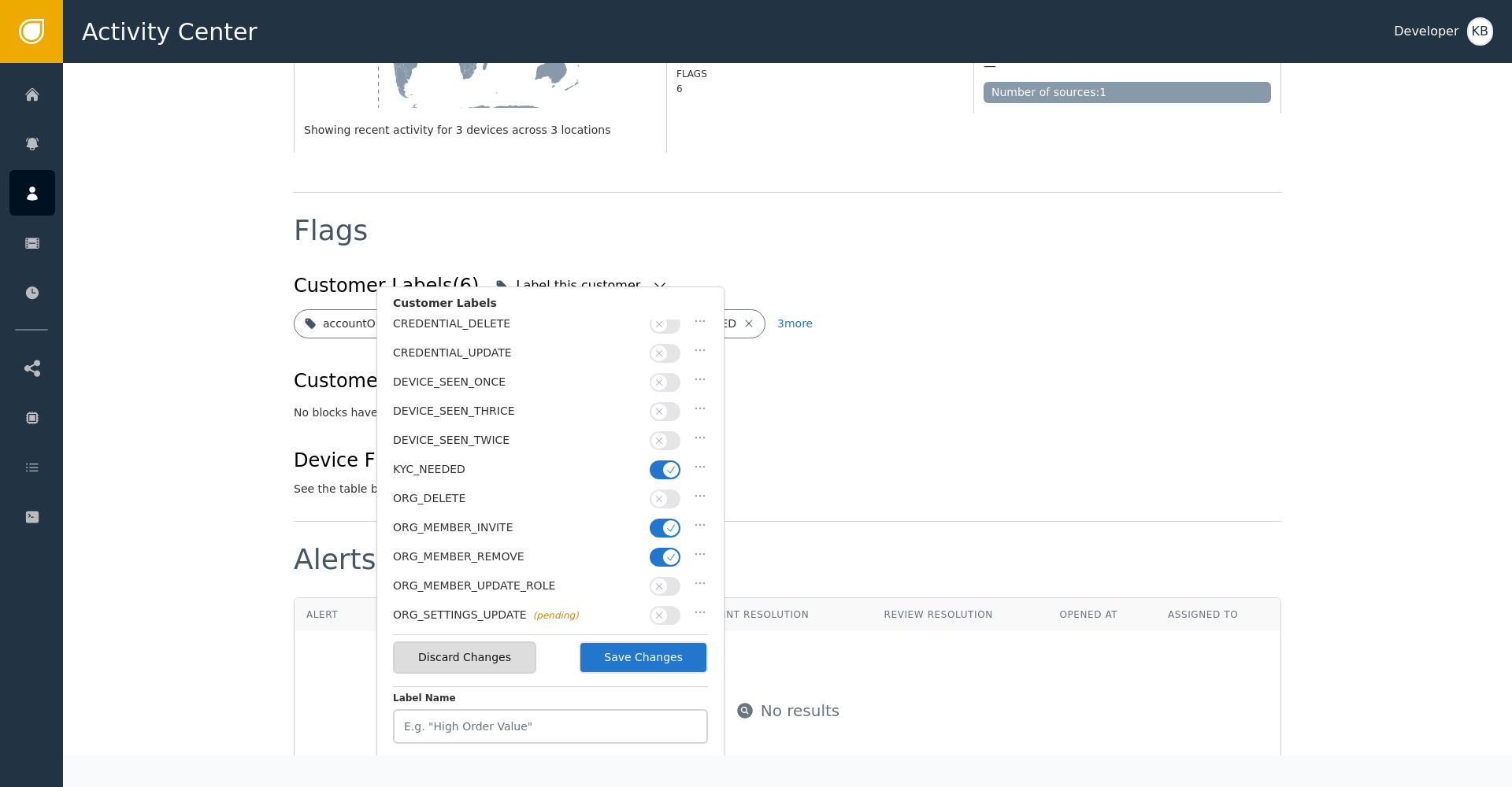
drag, startPoint x: 676, startPoint y: 547, endPoint x: 670, endPoint y: 518, distance: 29.6
click at [676, 550] on span "button" at bounding box center [670, 558] width 16 height 16
click at [670, 523] on icon "button" at bounding box center [670, 528] width 11 height 11
click at [671, 464] on icon "button" at bounding box center [670, 470] width 11 height 11
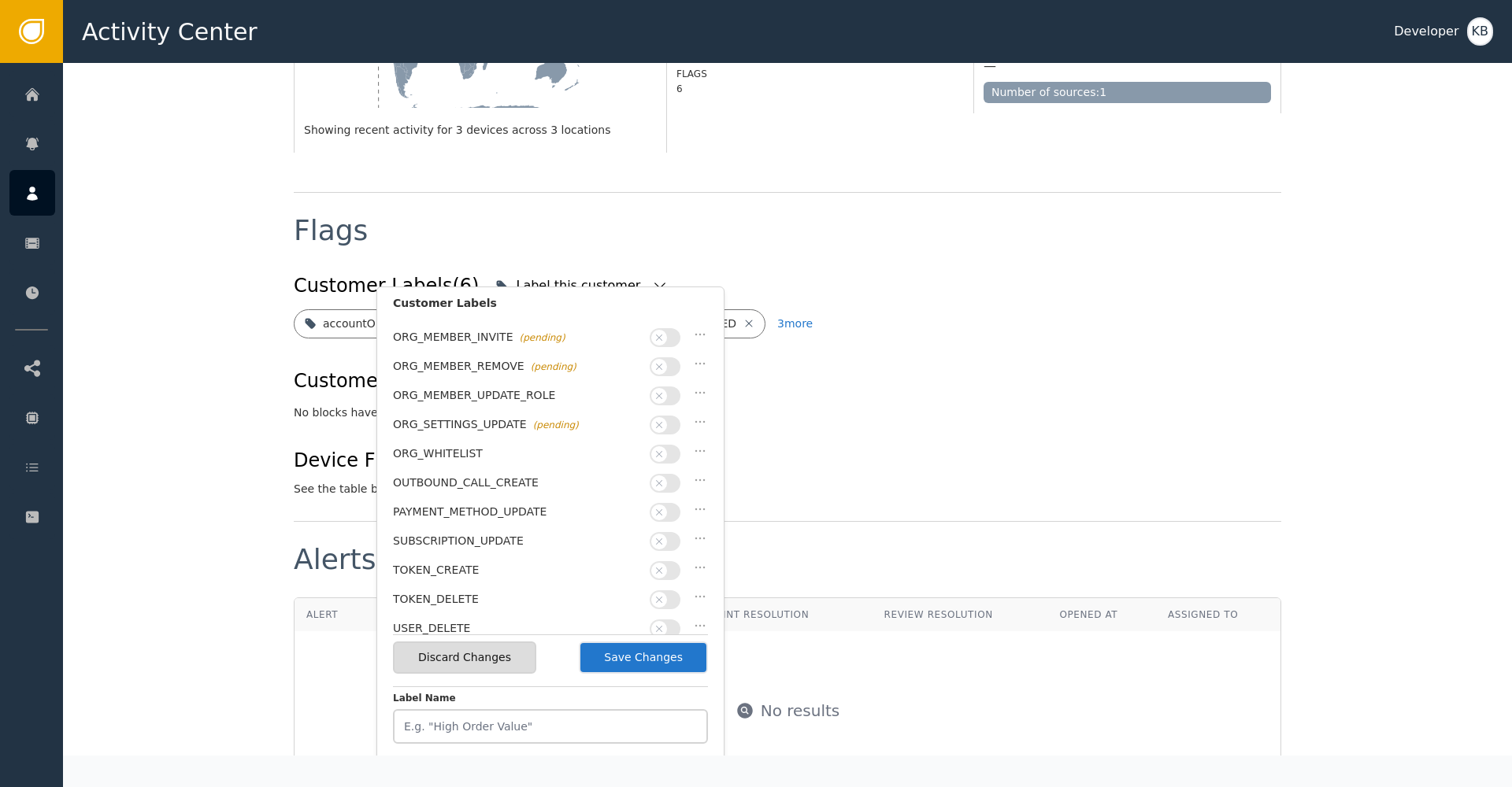
scroll to position [458, 0]
click at [668, 664] on button "Save Changes" at bounding box center [644, 658] width 129 height 32
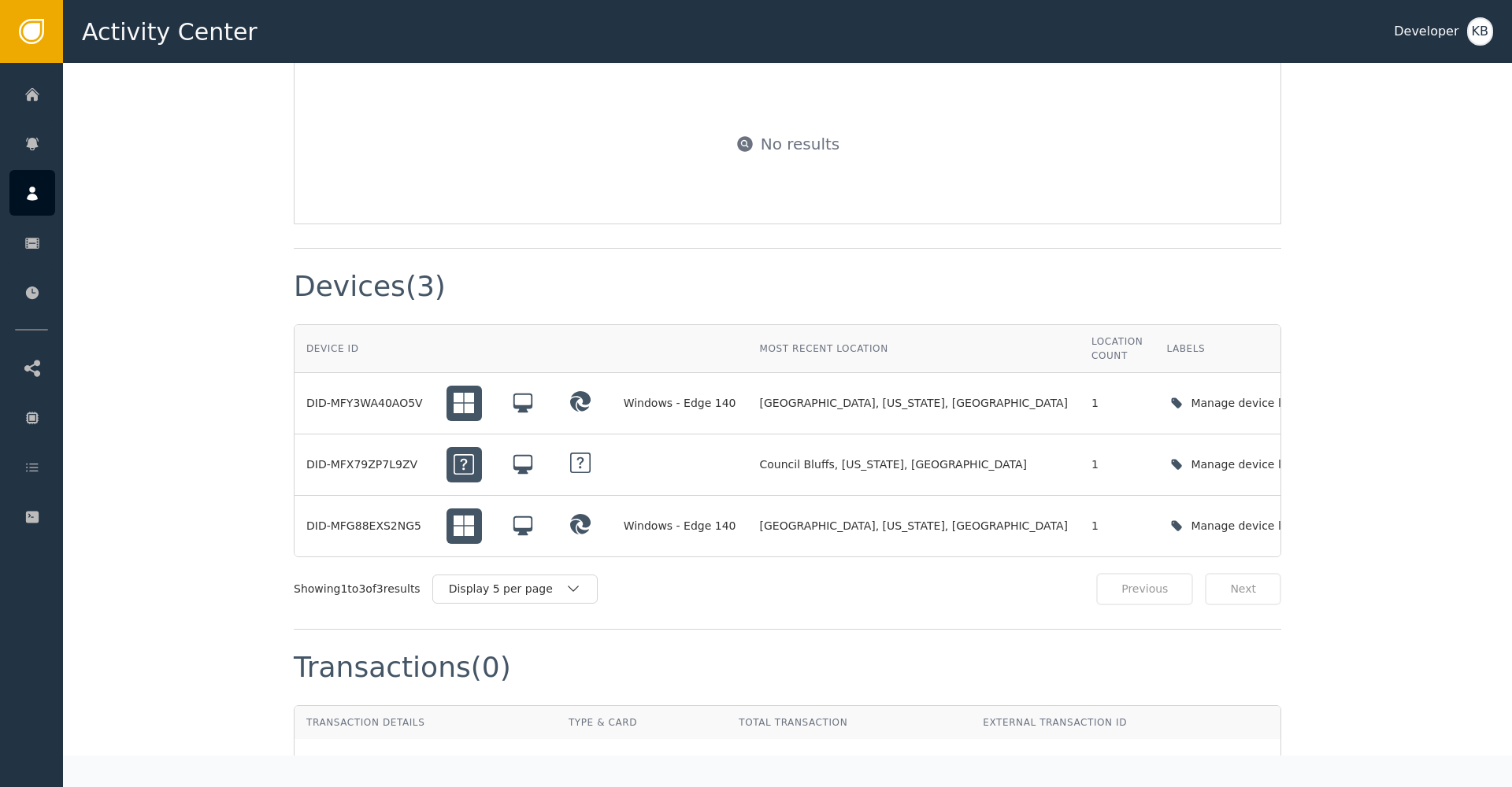
scroll to position [1049, 0]
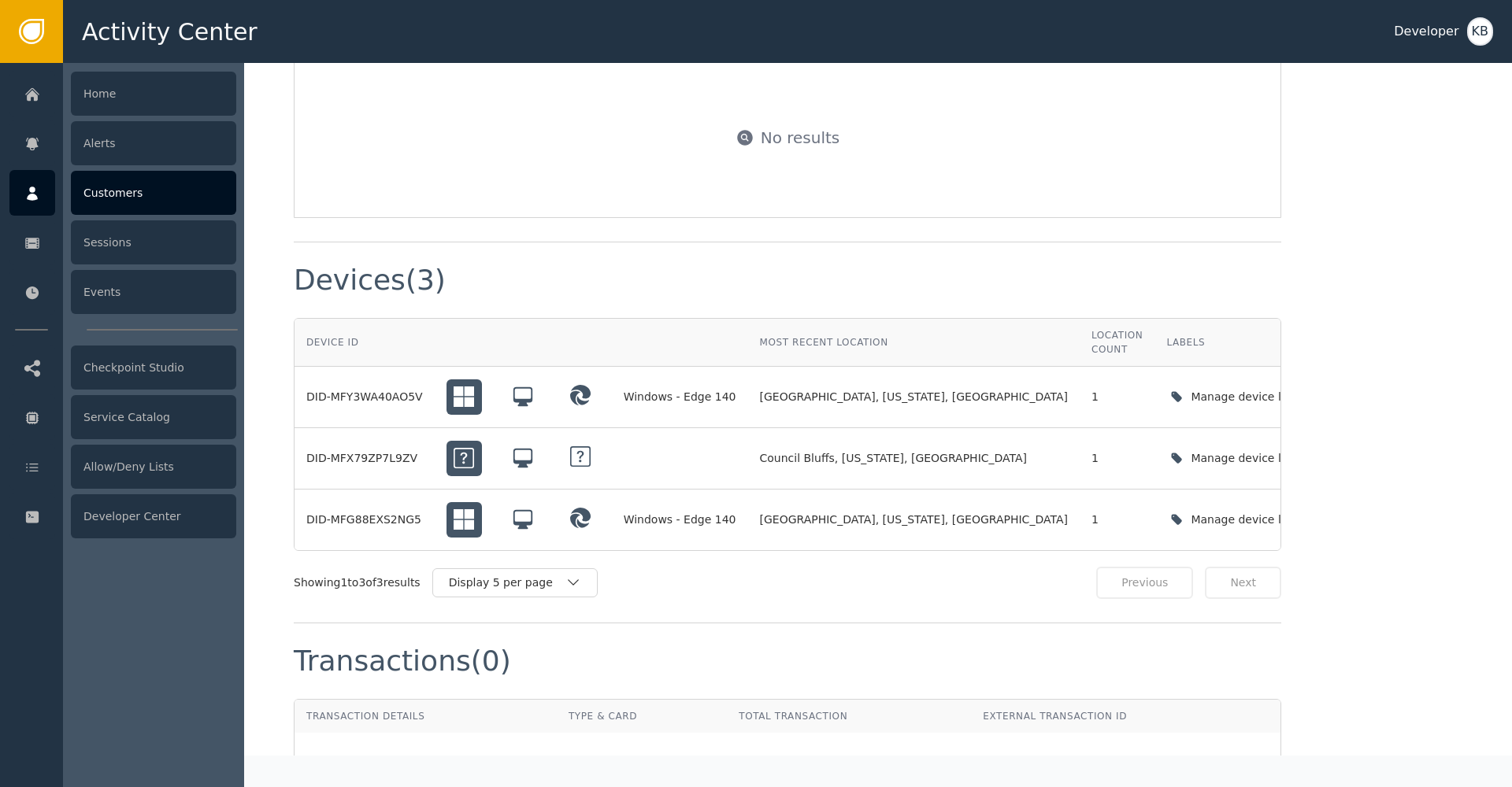
click at [41, 200] on div at bounding box center [32, 193] width 46 height 46
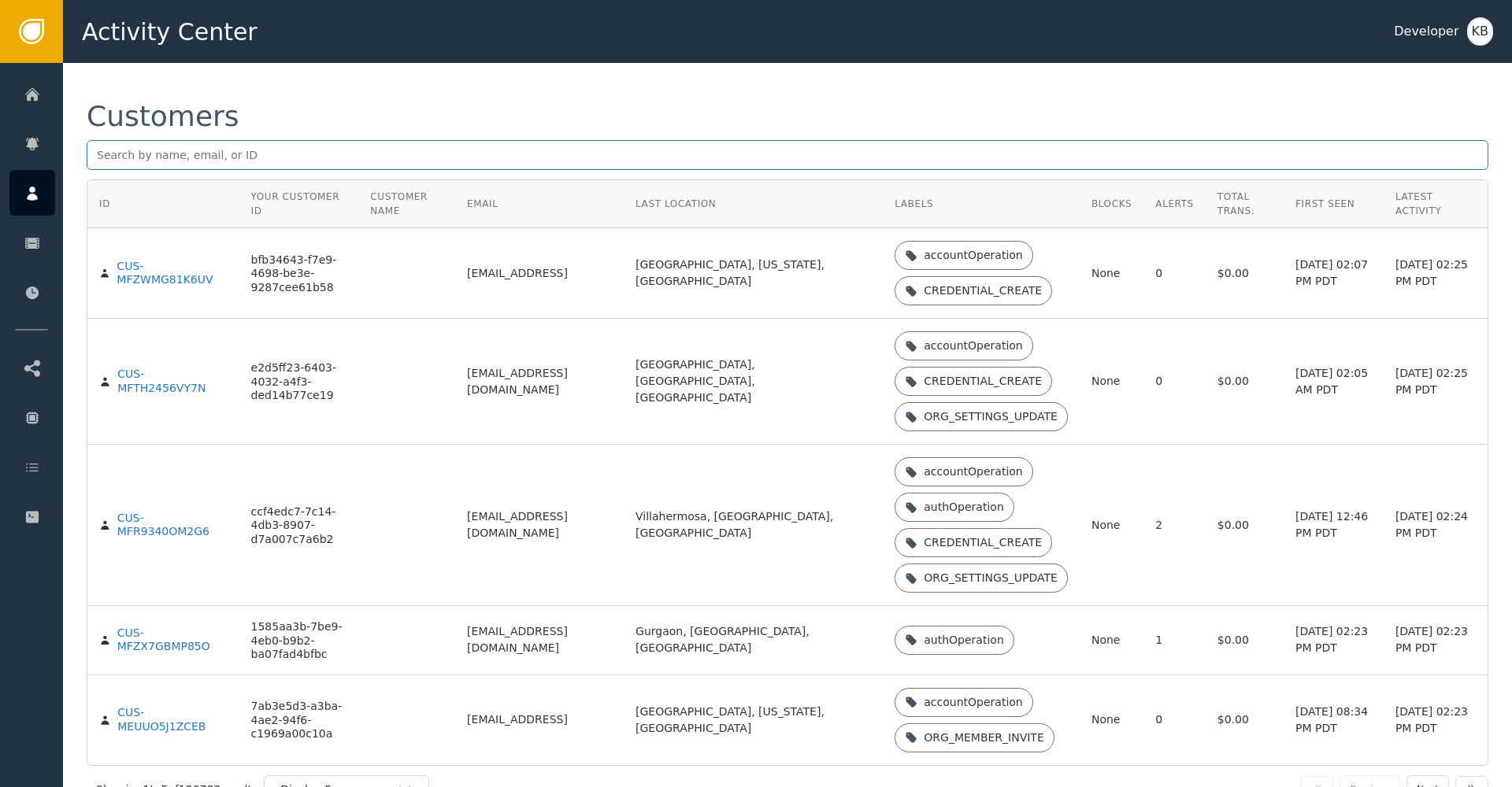
click at [334, 145] on div "Customers" at bounding box center [787, 141] width 1402 height 77
click at [334, 148] on input "text" at bounding box center [787, 155] width 1402 height 30
paste input "[PERSON_NAME][EMAIL_ADDRESS][DOMAIN_NAME]"
type input "[PERSON_NAME][EMAIL_ADDRESS][DOMAIN_NAME]"
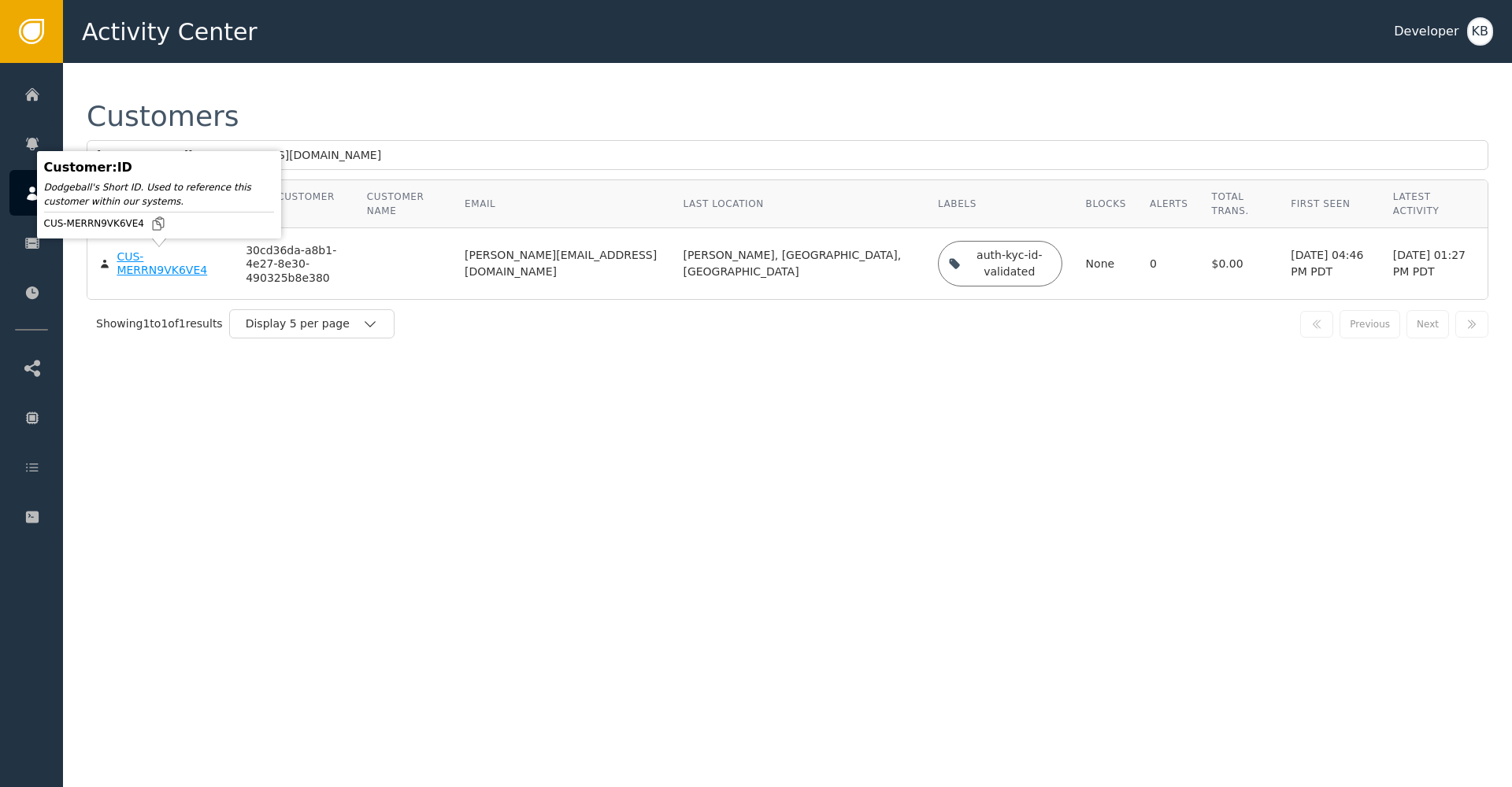
click at [166, 268] on div "CUS-MERRN9VK6VE4" at bounding box center [170, 263] width 106 height 28
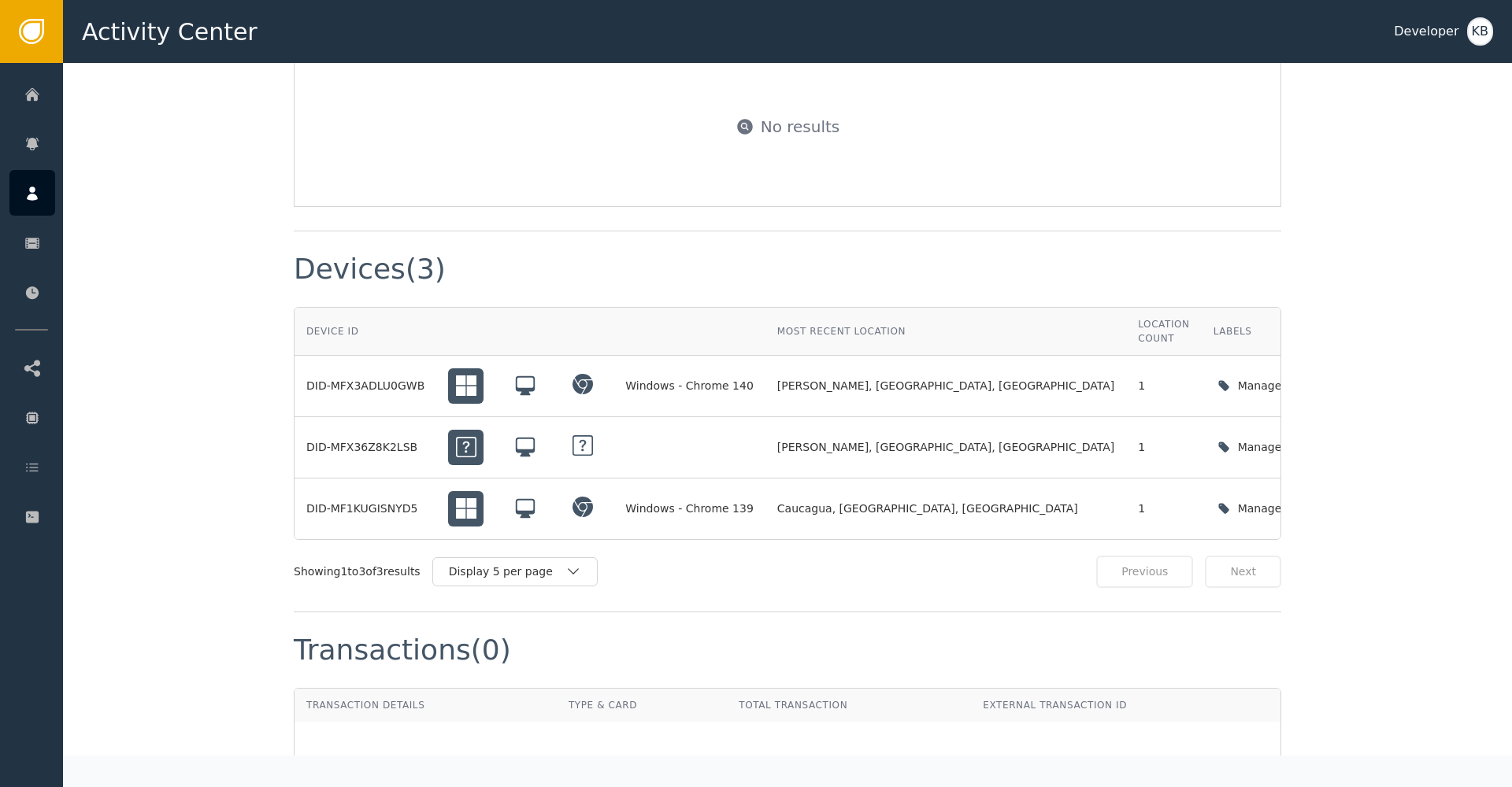
scroll to position [1076, 0]
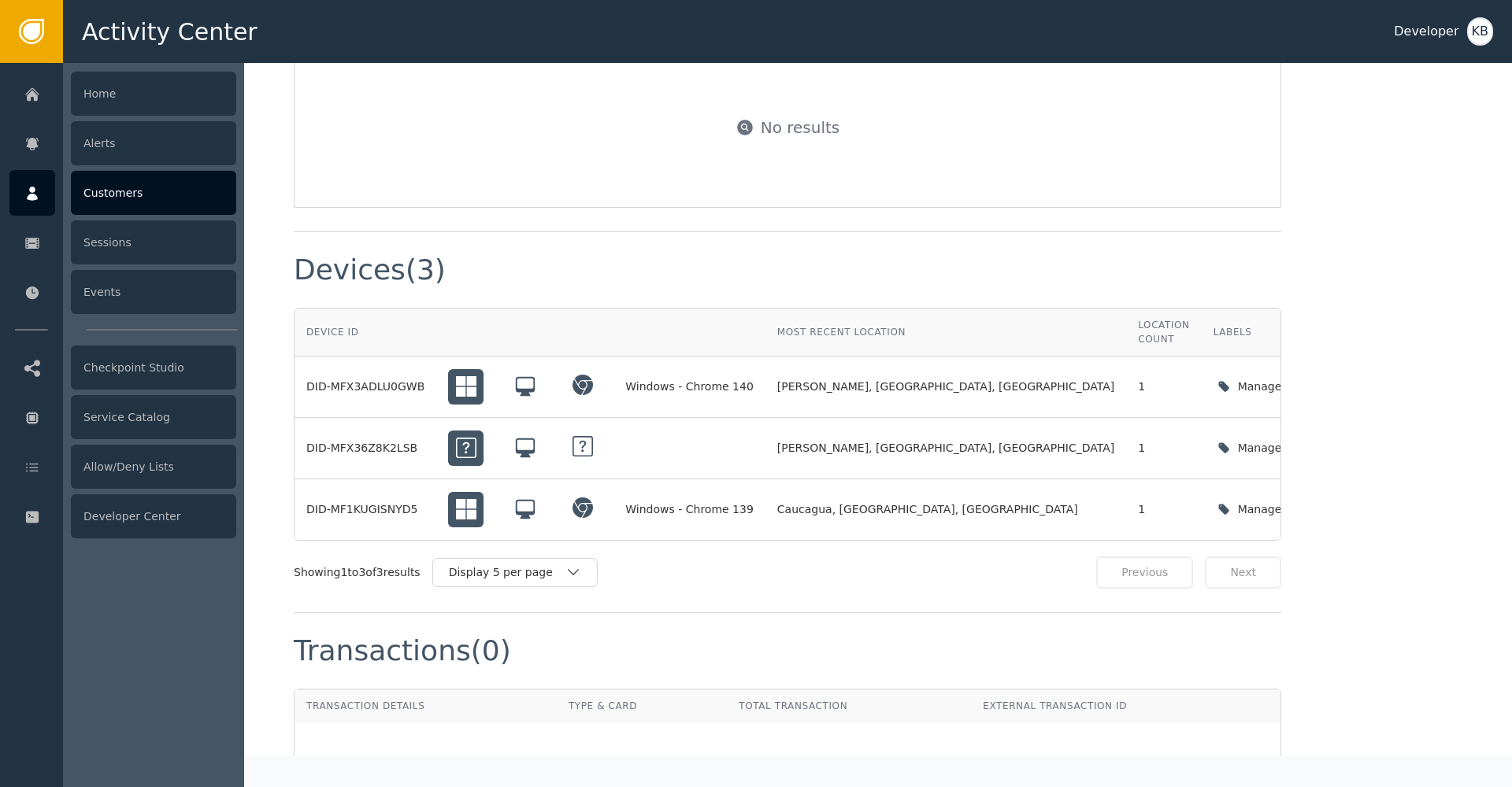
click at [23, 206] on div at bounding box center [32, 193] width 46 height 46
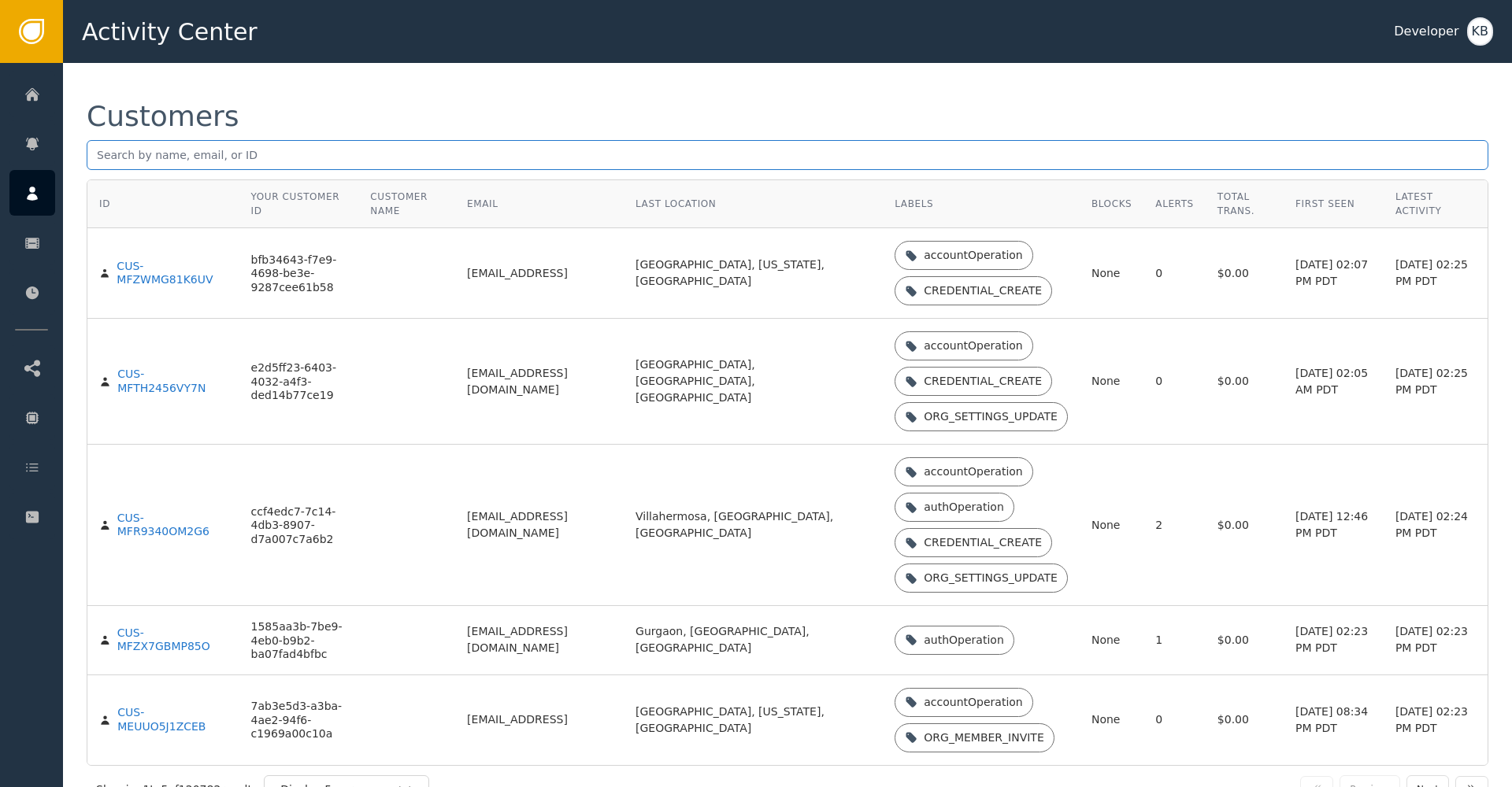
click at [236, 147] on input "text" at bounding box center [787, 155] width 1402 height 30
paste input "[EMAIL_ADDRESS][DOMAIN_NAME]"
type input "[EMAIL_ADDRESS][DOMAIN_NAME]"
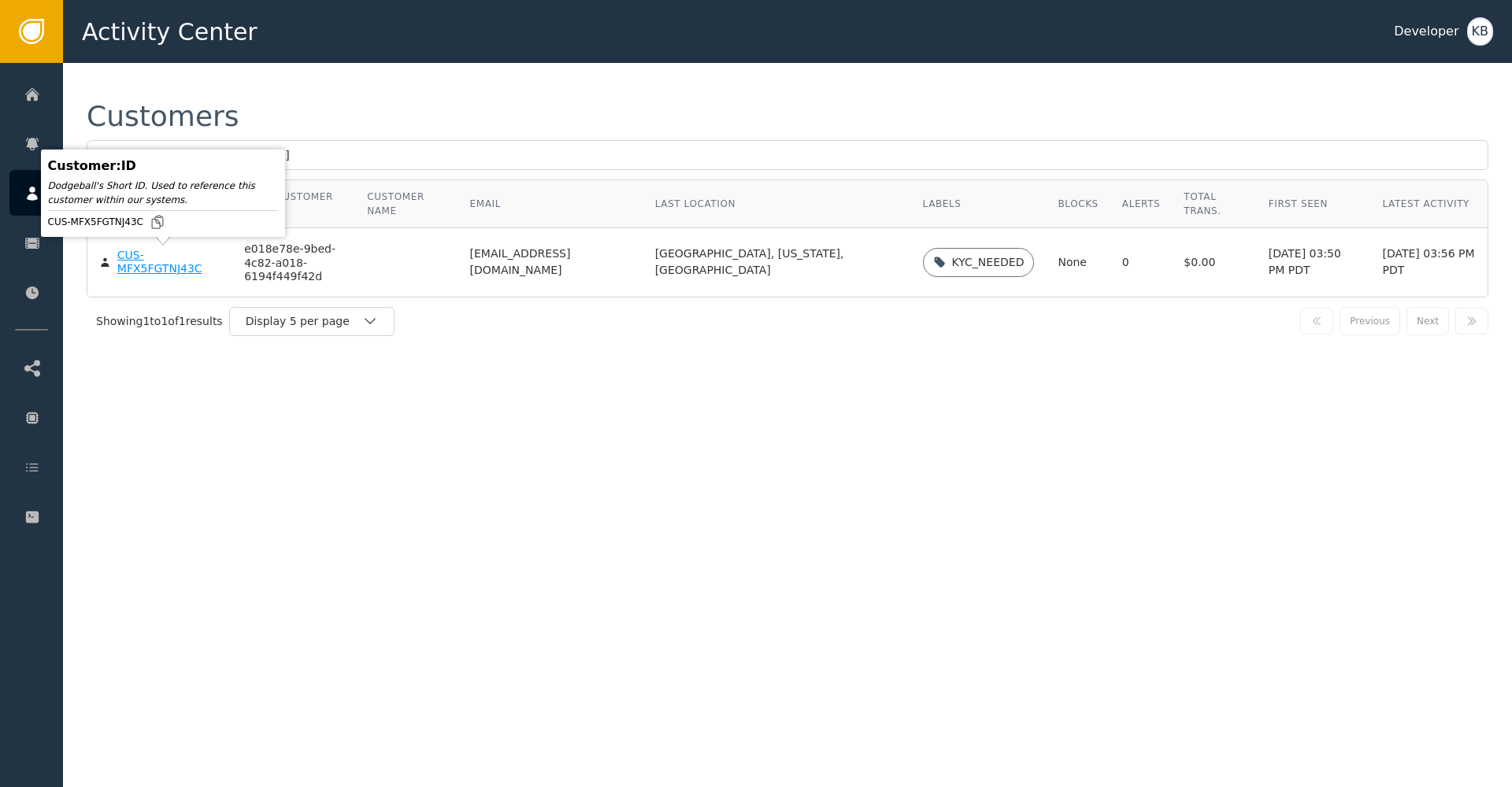
click at [122, 267] on div "CUS-MFX5FGTNJ43C" at bounding box center [169, 262] width 103 height 28
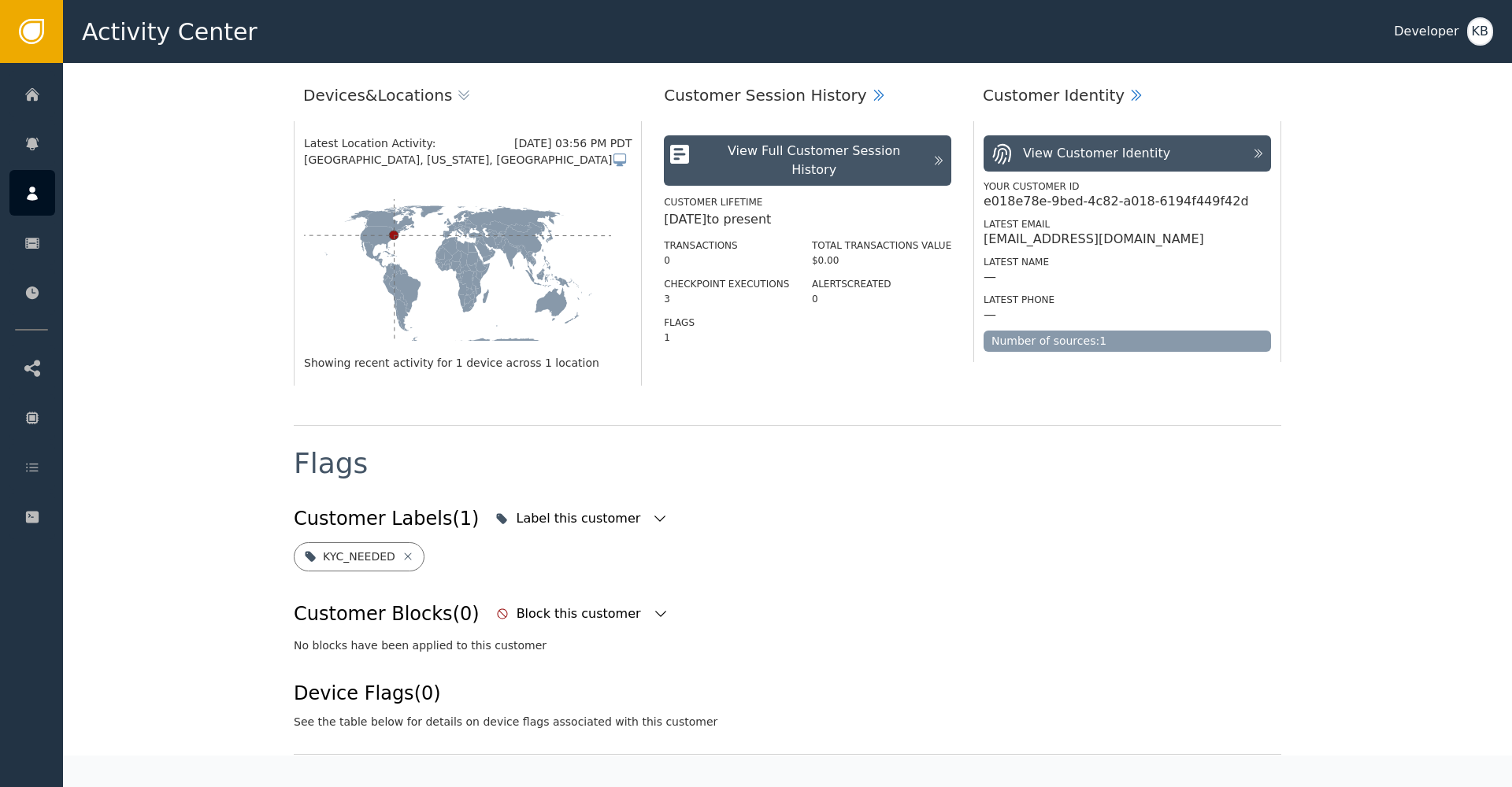
scroll to position [229, 0]
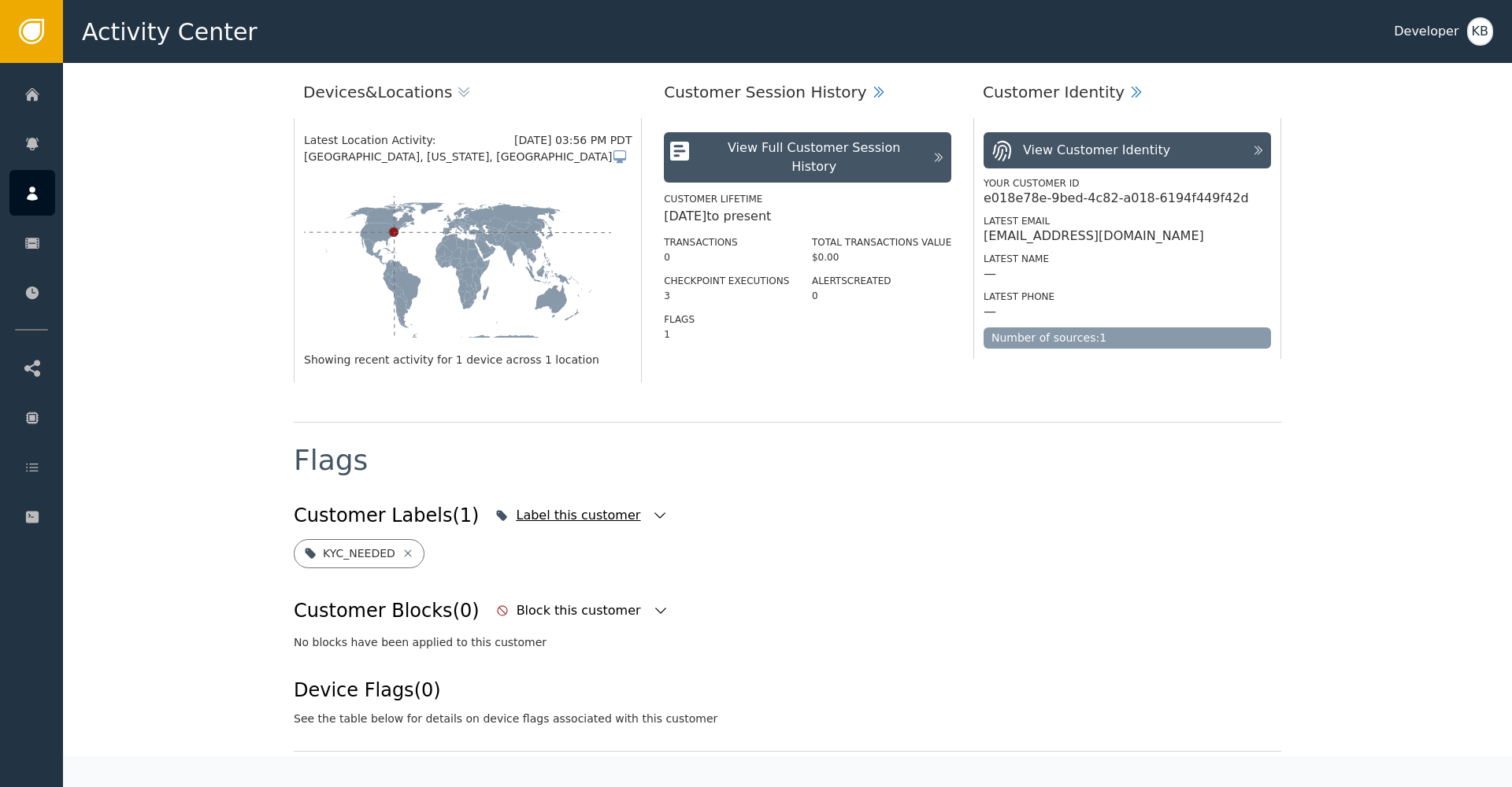
click at [652, 514] on icon "button" at bounding box center [660, 516] width 16 height 16
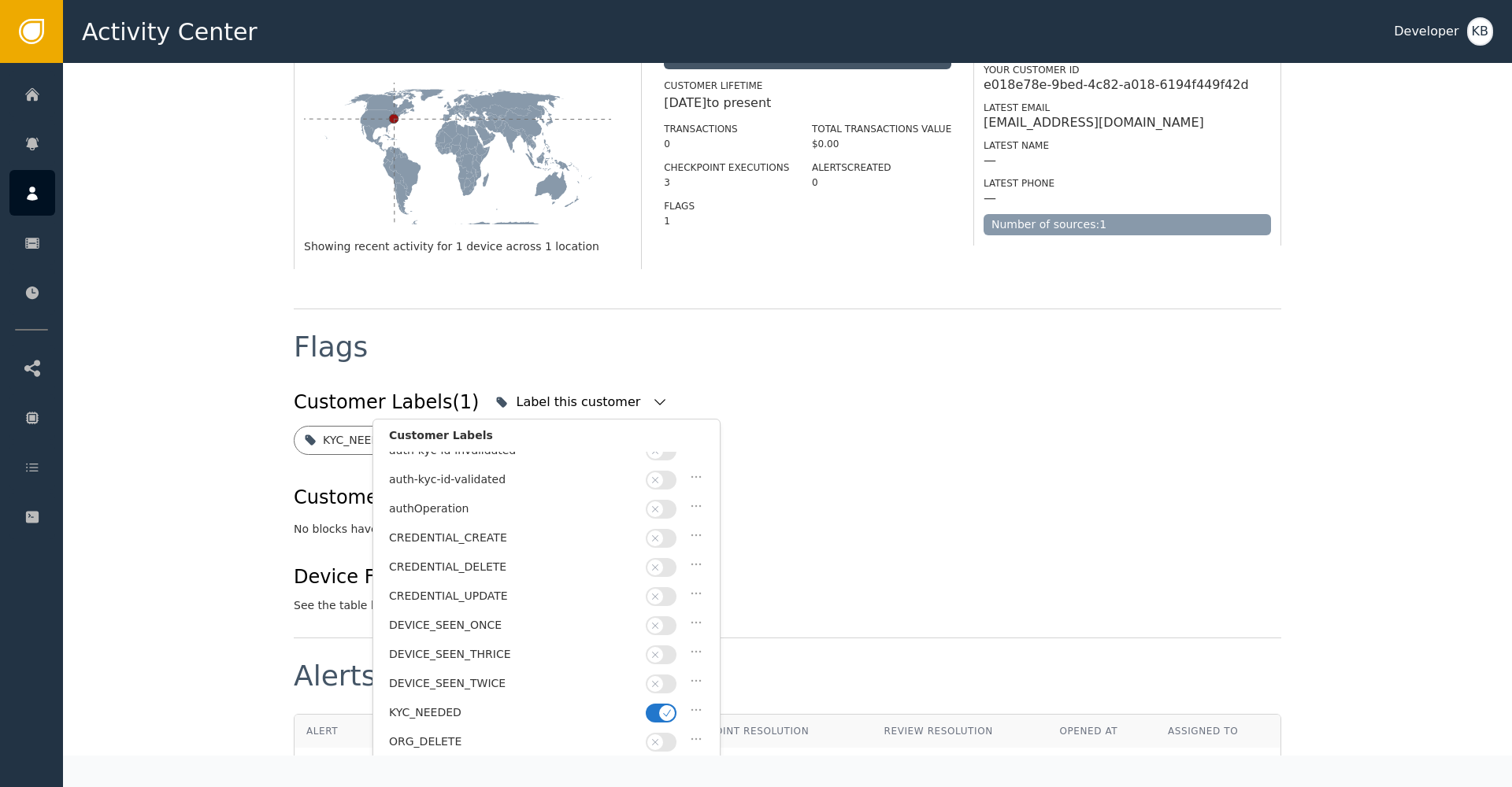
scroll to position [358, 0]
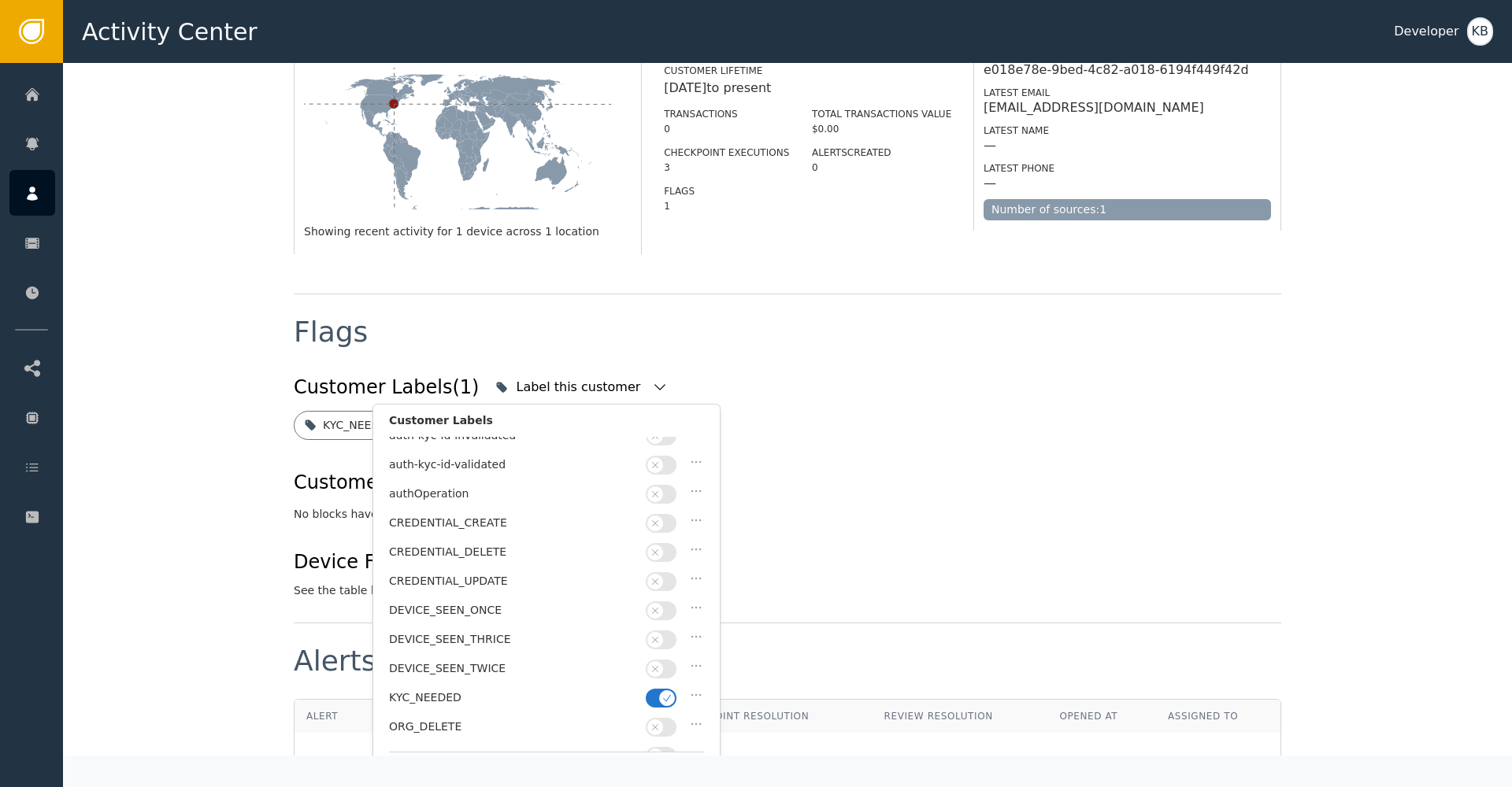
drag, startPoint x: 659, startPoint y: 682, endPoint x: 645, endPoint y: 625, distance: 58.7
click at [659, 690] on span "button" at bounding box center [666, 698] width 16 height 16
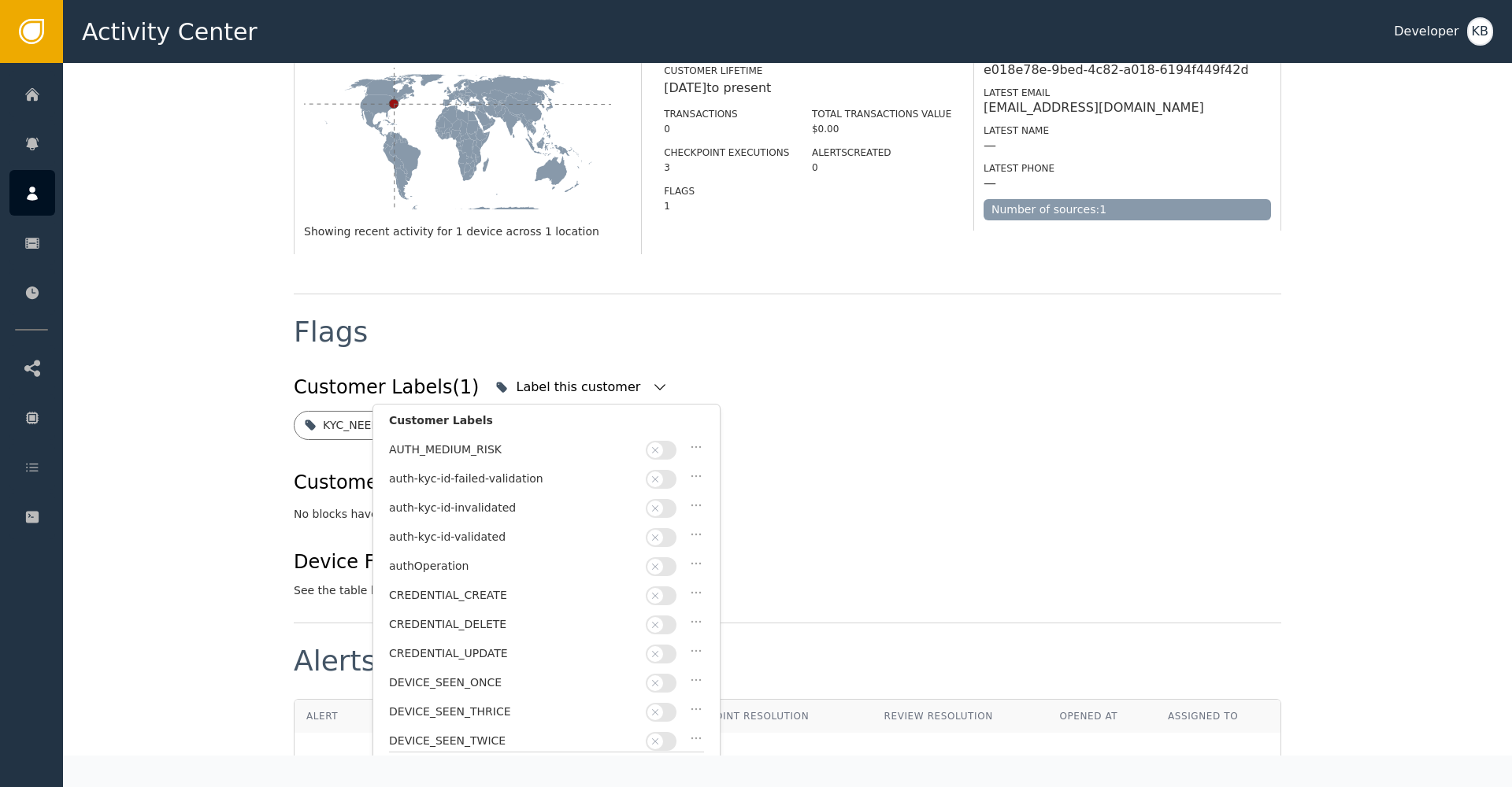
click at [660, 532] on span "button" at bounding box center [655, 538] width 16 height 16
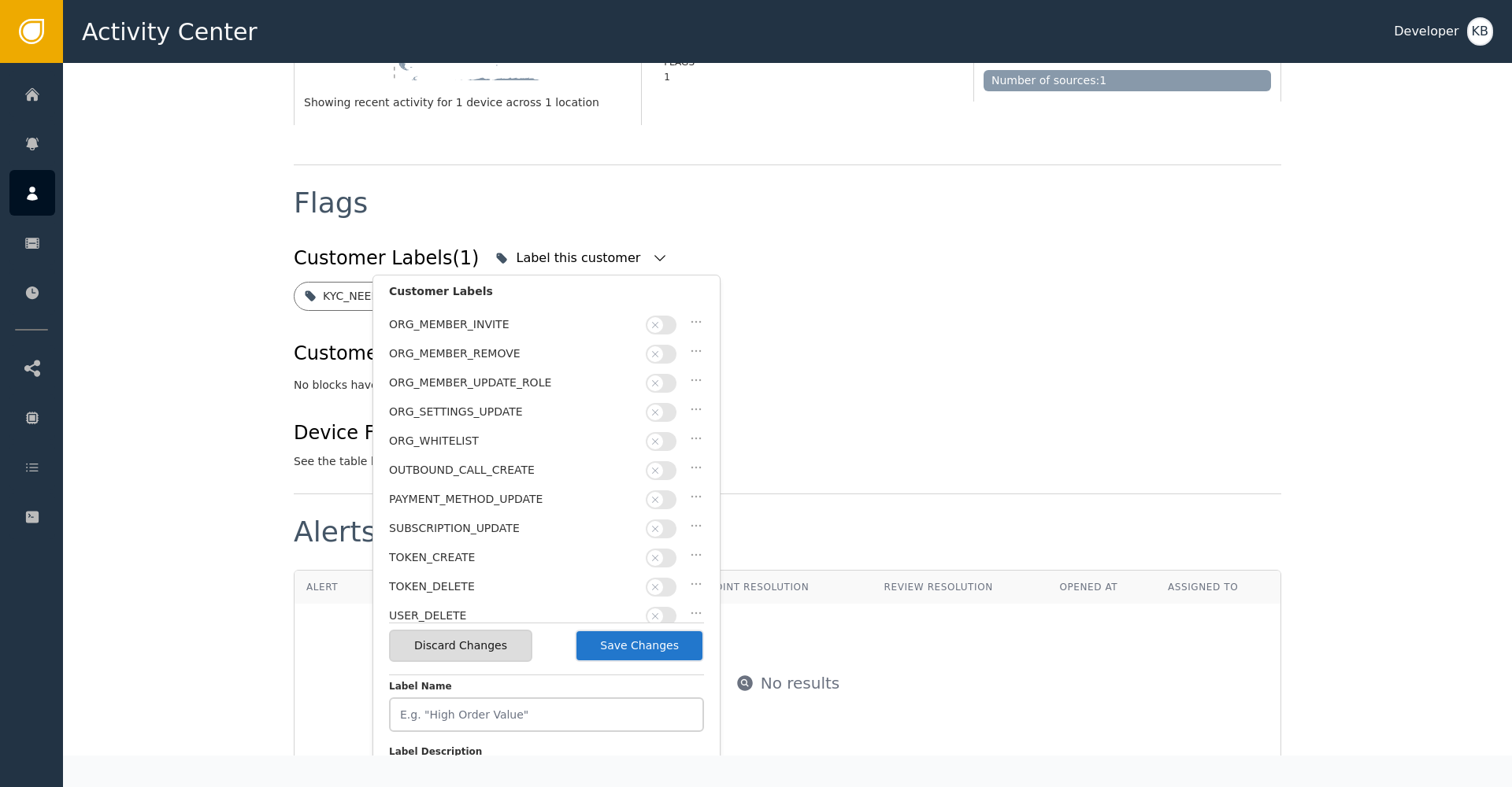
scroll to position [458, 0]
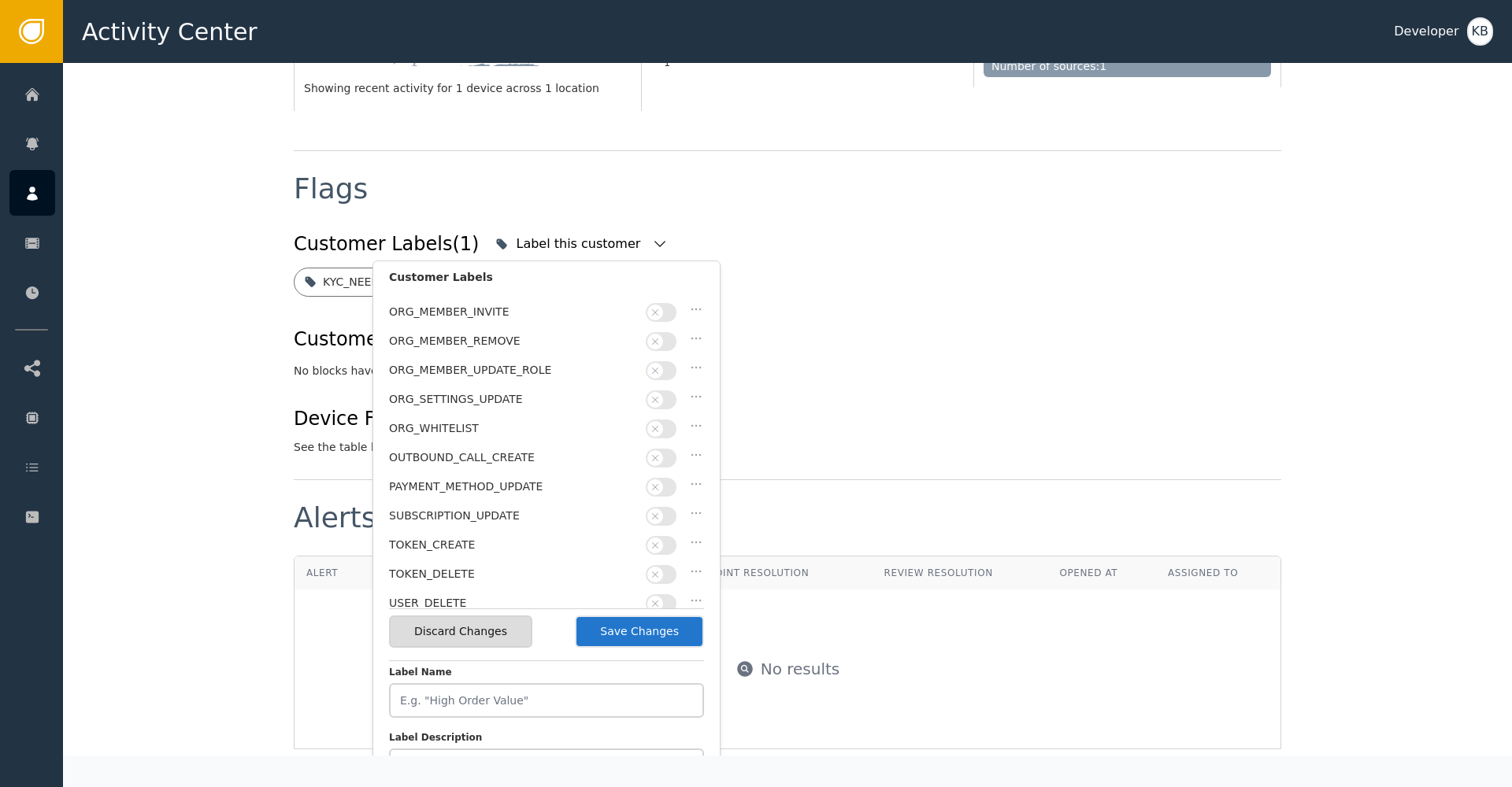
click at [667, 634] on button "Save Changes" at bounding box center [640, 632] width 129 height 32
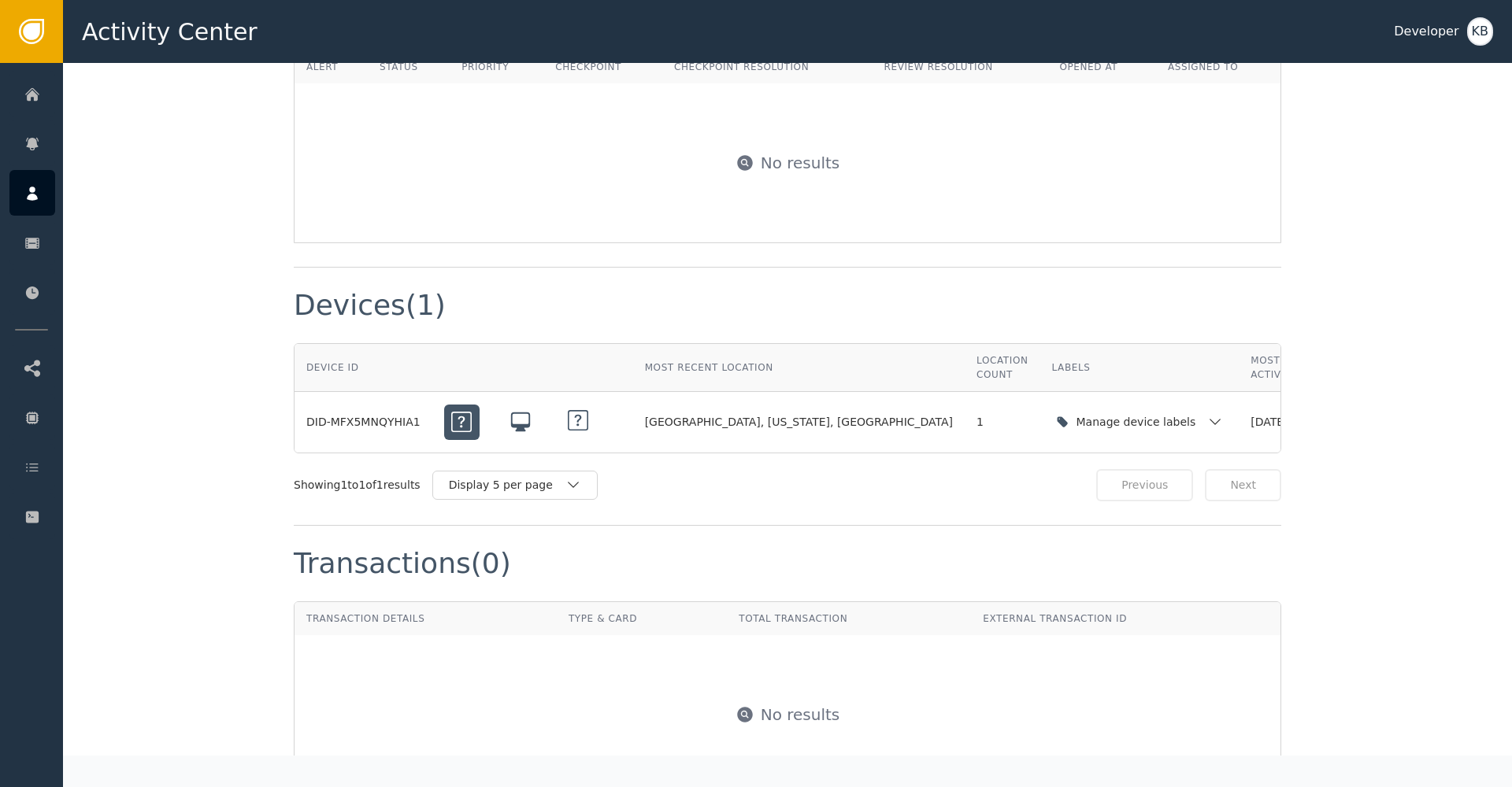
scroll to position [1143, 0]
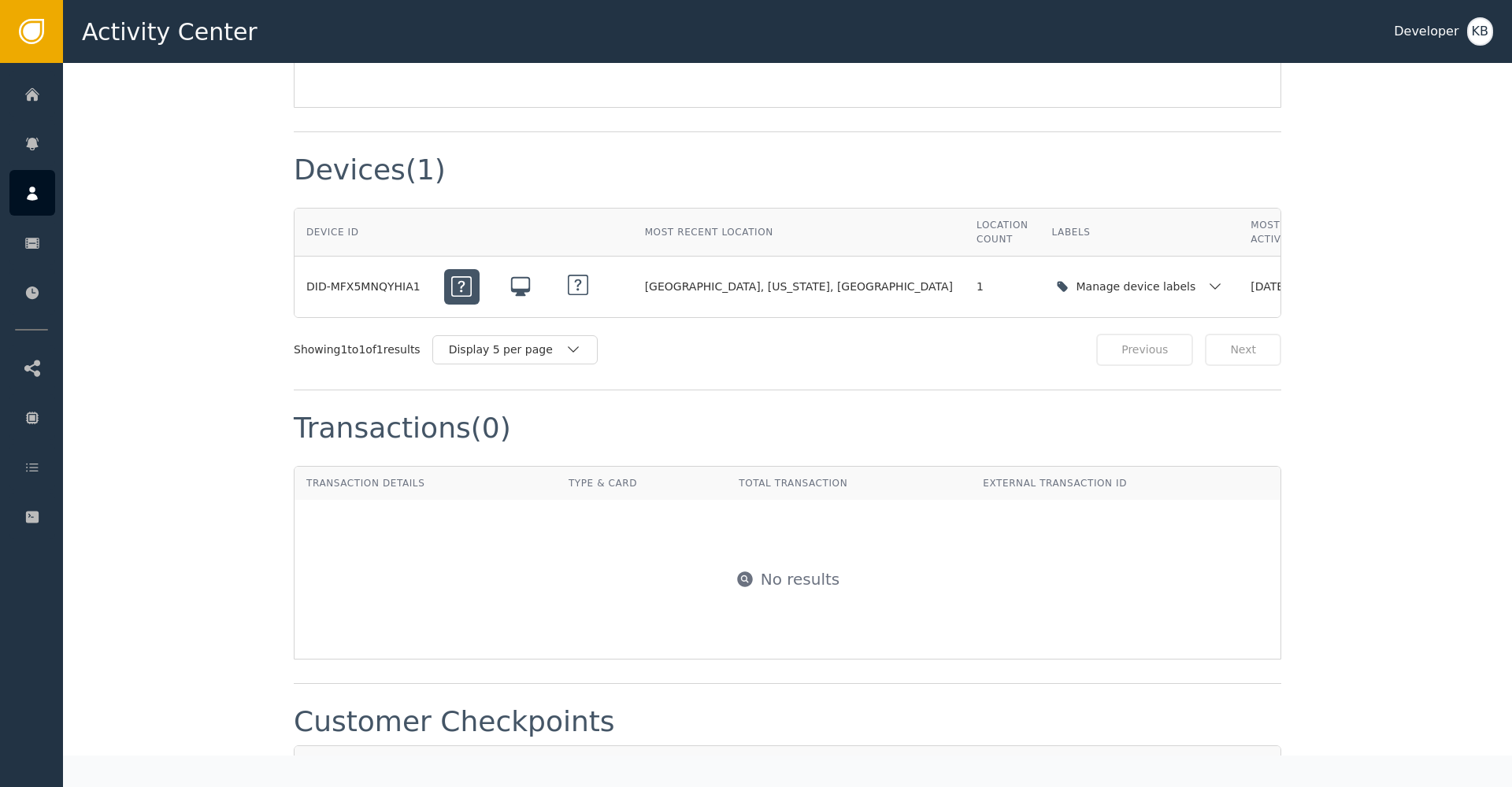
click at [34, 201] on icon at bounding box center [32, 194] width 16 height 17
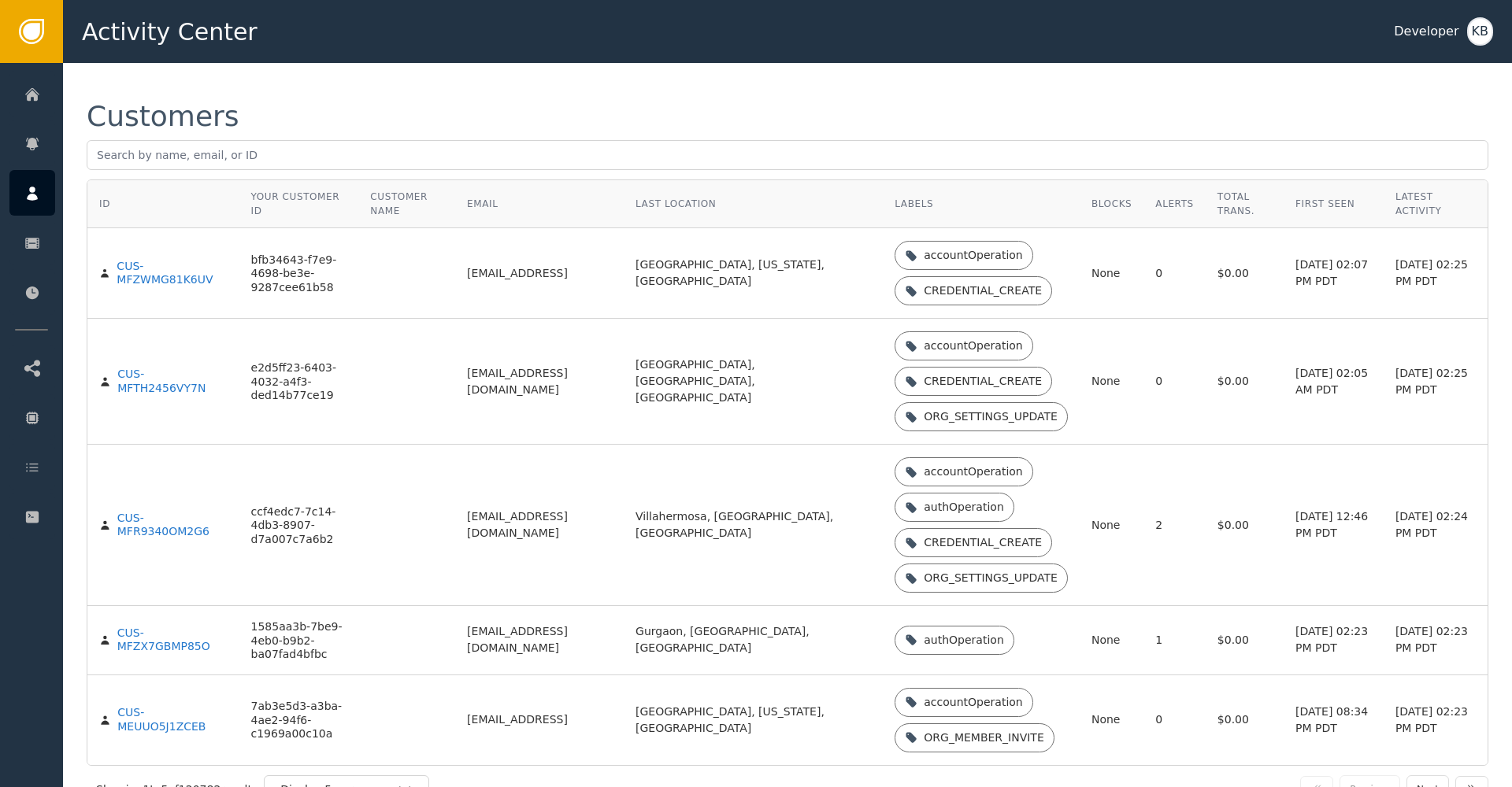
click at [34, 201] on icon at bounding box center [32, 194] width 16 height 17
click at [371, 158] on input "text" at bounding box center [787, 155] width 1402 height 30
paste input "[EMAIL_ADDRESS][DOMAIN_NAME]"
type input "[EMAIL_ADDRESS][DOMAIN_NAME]"
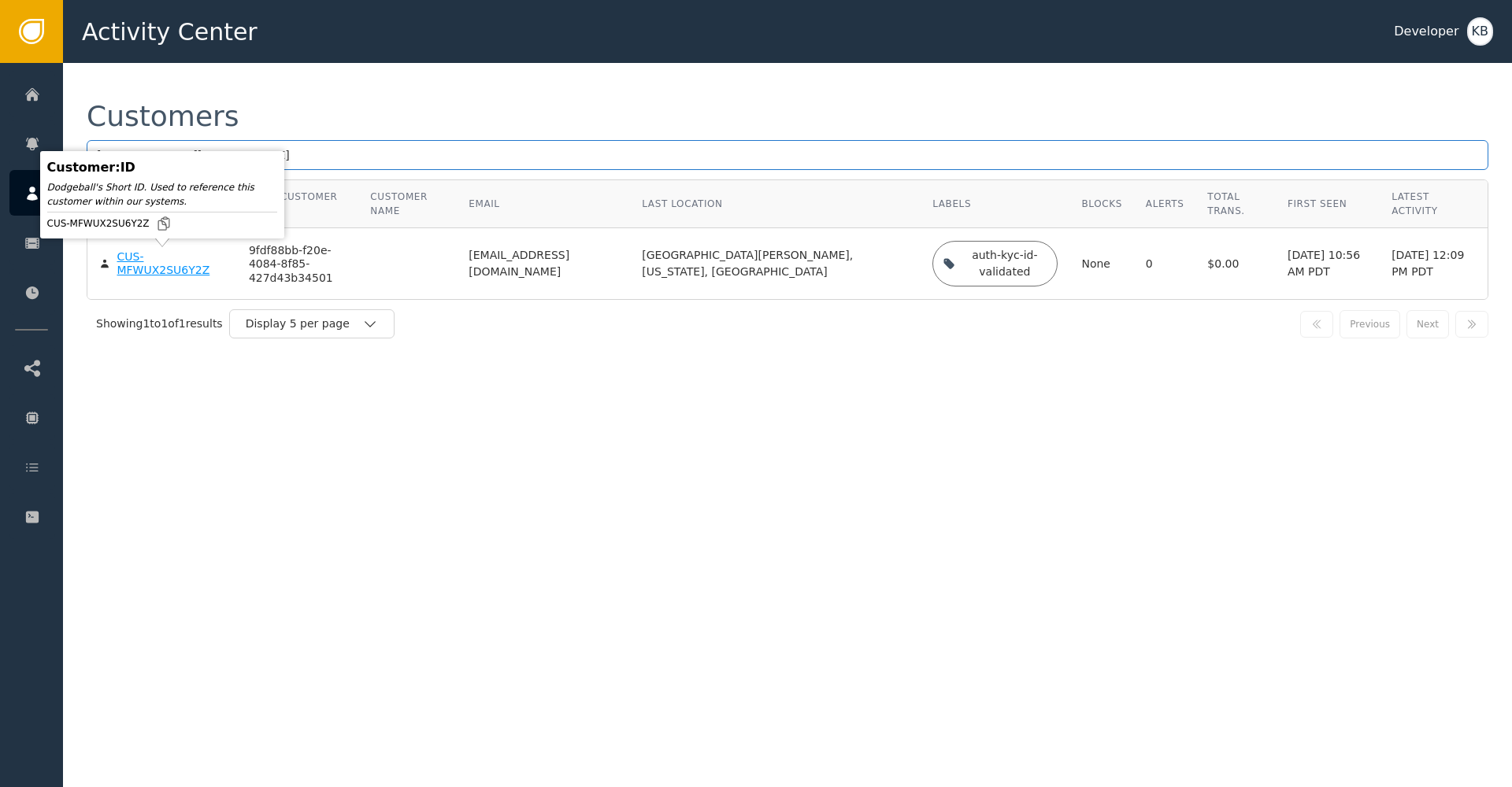
scroll to position [1, 0]
click at [141, 269] on div "CUS-MFWUX2SU6Y2Z" at bounding box center [170, 263] width 108 height 28
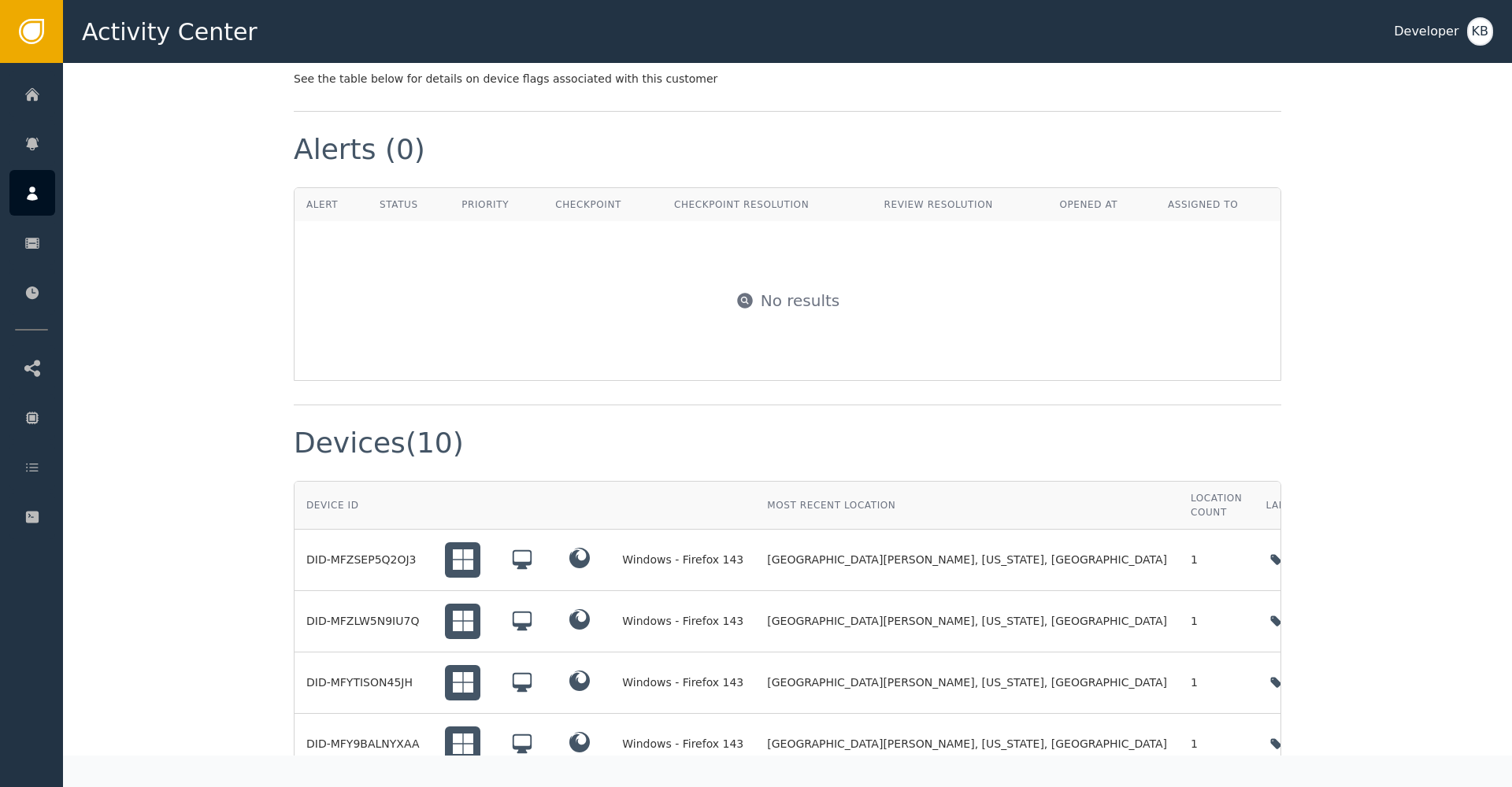
scroll to position [1019, 0]
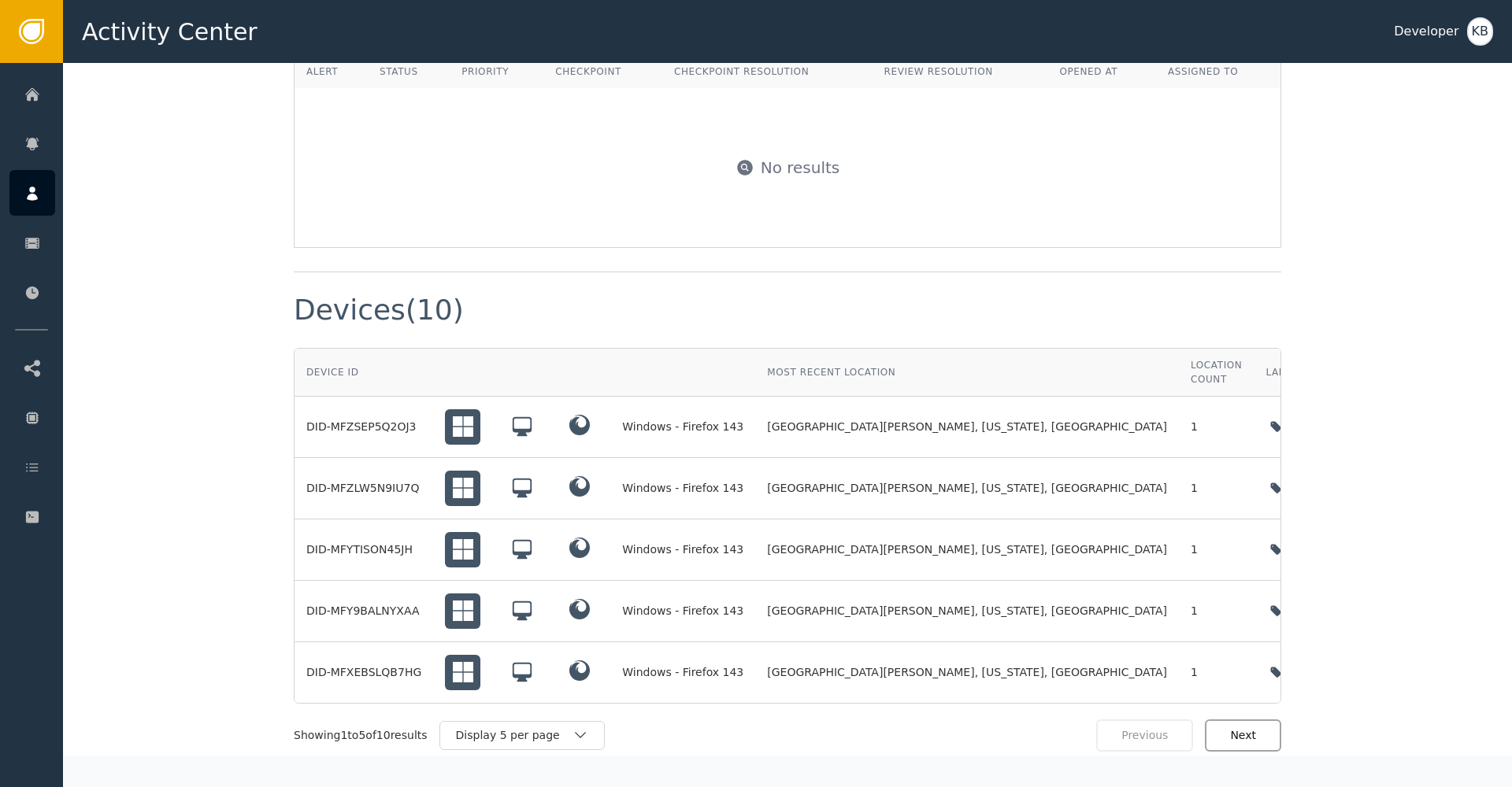
click at [1250, 719] on button "Next" at bounding box center [1242, 735] width 77 height 32
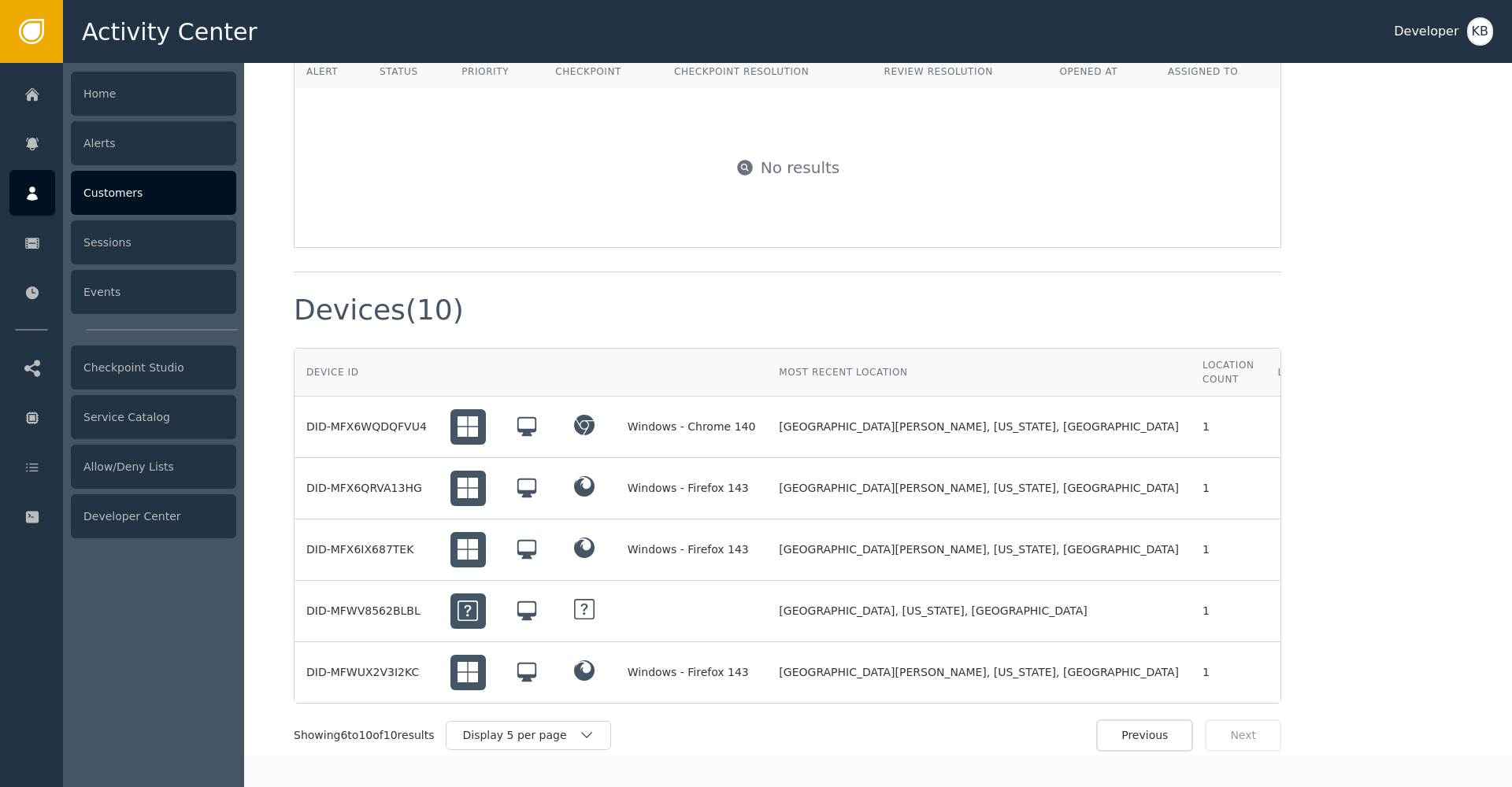
click at [36, 191] on icon at bounding box center [32, 194] width 16 height 17
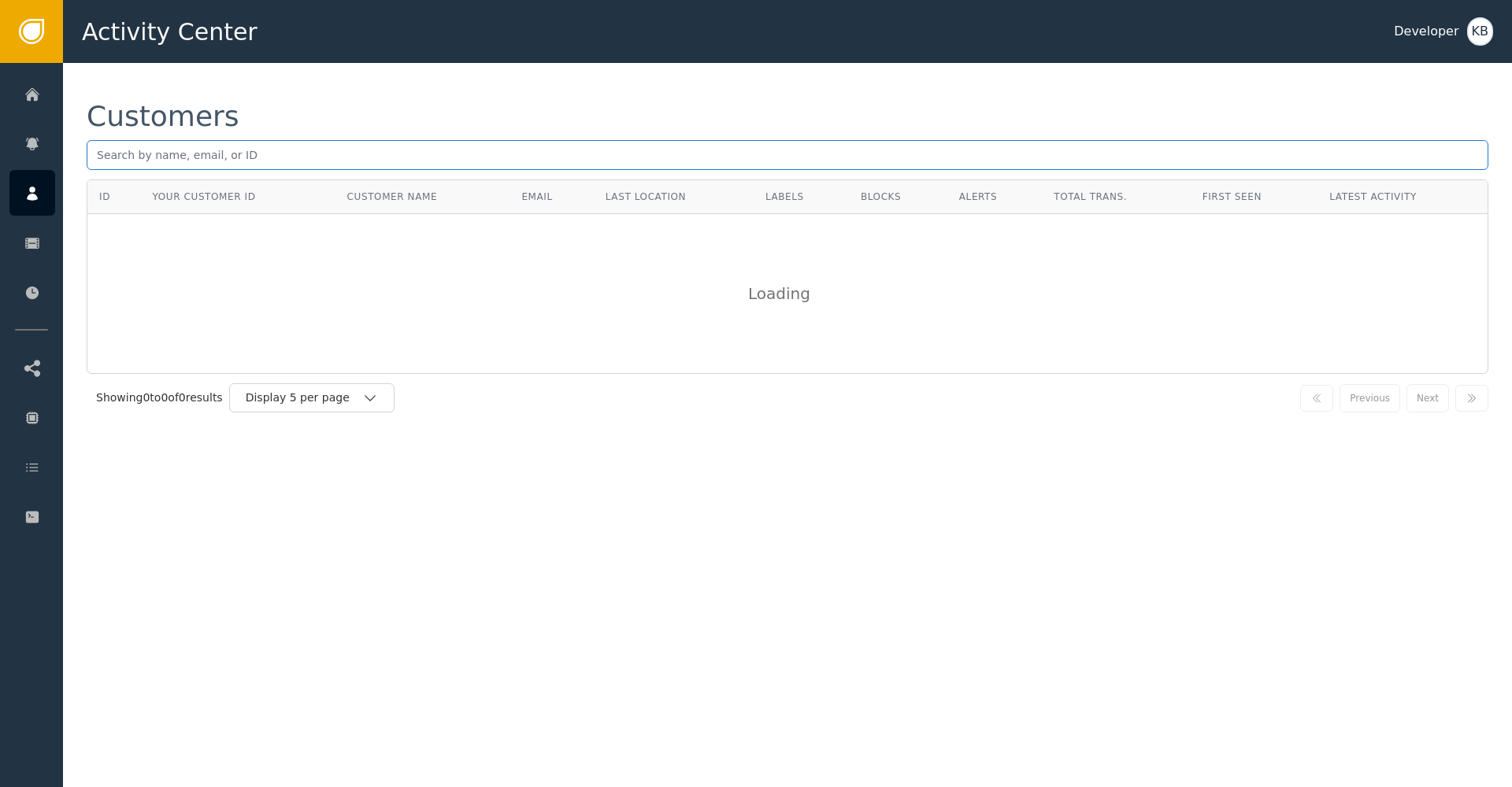
click at [245, 141] on input "text" at bounding box center [787, 155] width 1402 height 30
paste input "[EMAIL_ADDRESS][DOMAIN_NAME]"
type input "[EMAIL_ADDRESS][DOMAIN_NAME]"
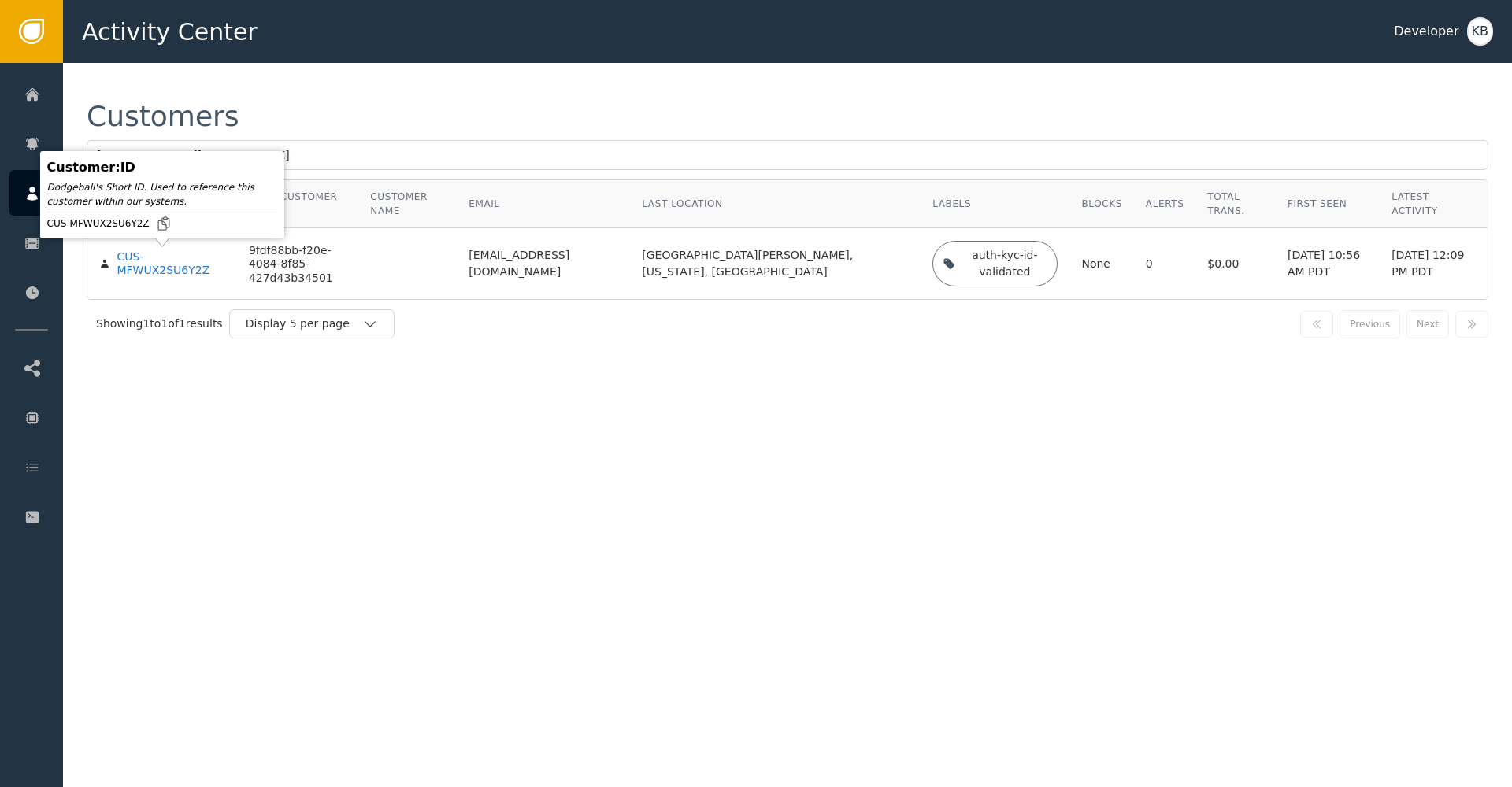
click at [166, 279] on td "CUS-MFWUX2SU6Y2Z" at bounding box center [162, 263] width 150 height 71
click at [166, 274] on div "CUS-MFWUX2SU6Y2Z" at bounding box center [170, 263] width 108 height 28
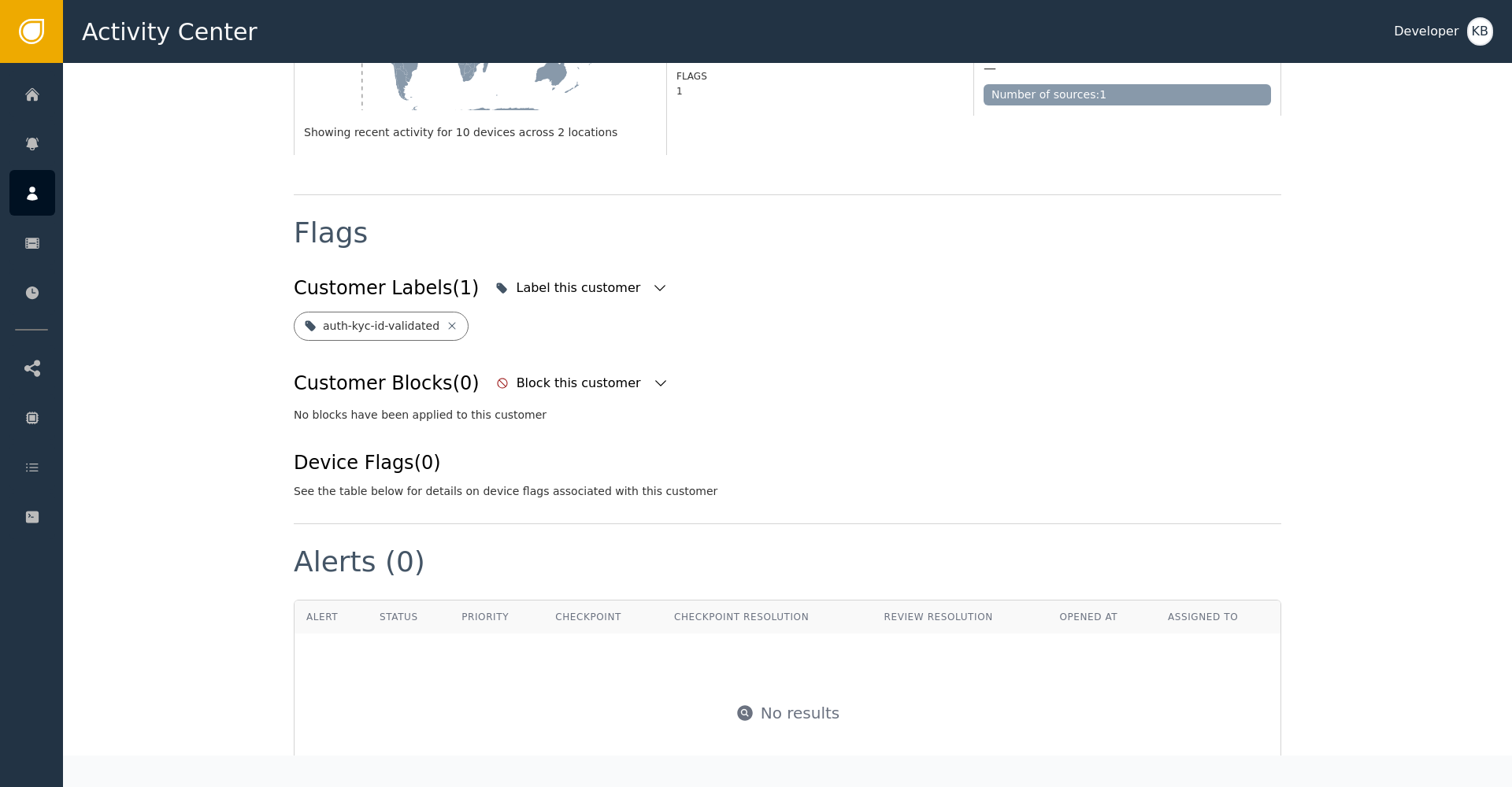
scroll to position [498, 0]
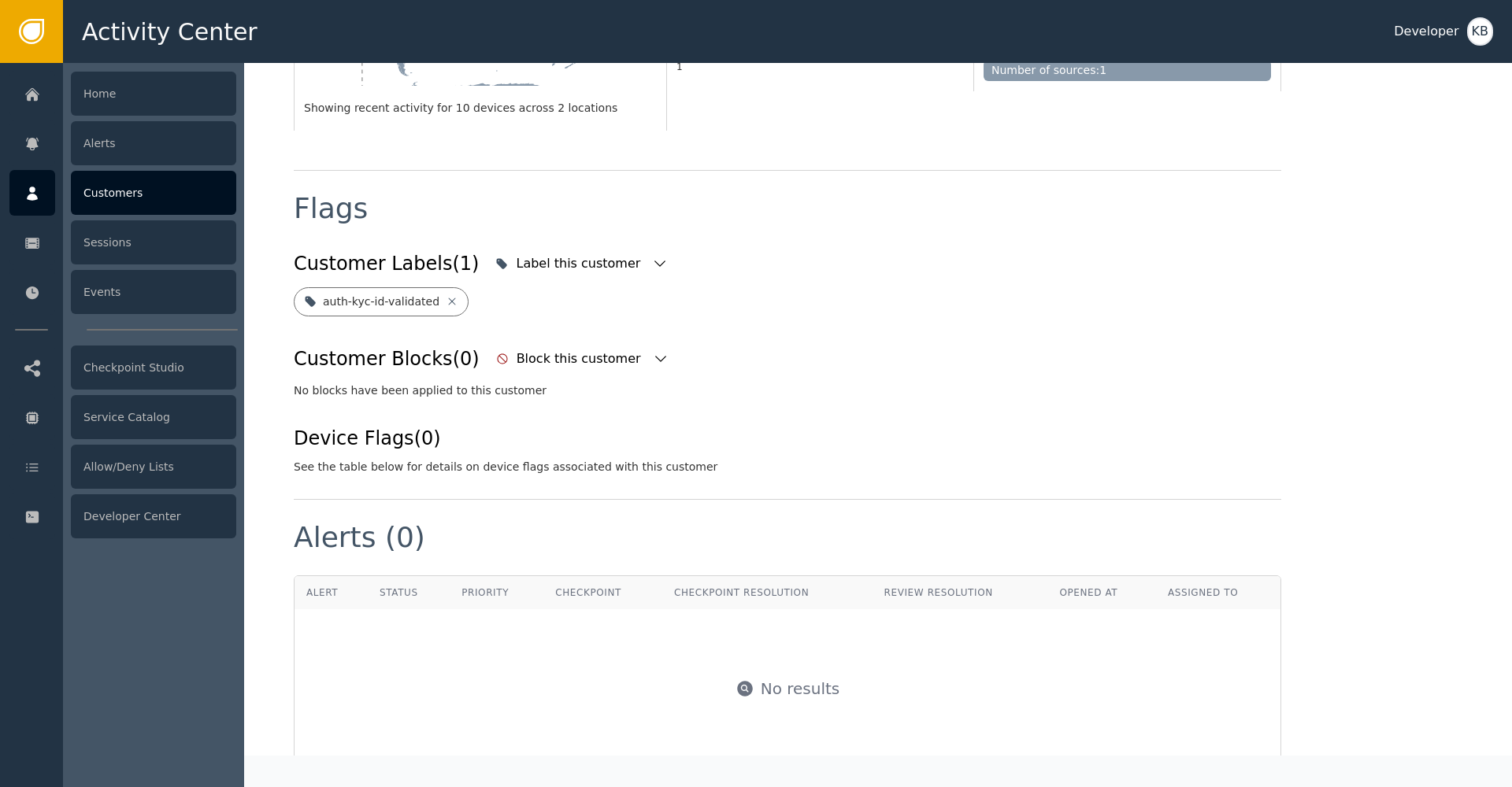
click at [30, 192] on icon at bounding box center [32, 194] width 16 height 17
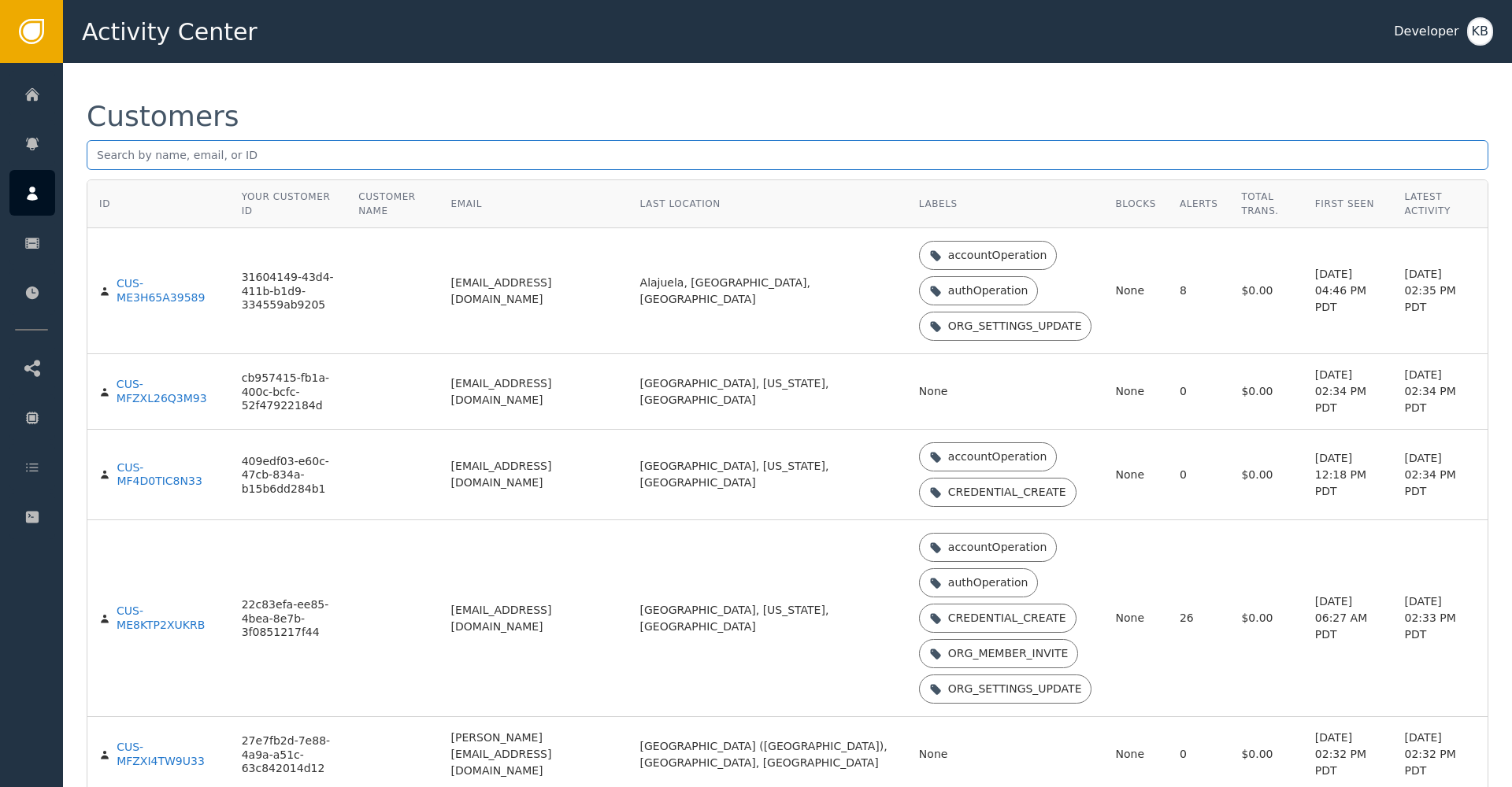
click at [245, 156] on input "text" at bounding box center [787, 155] width 1402 height 30
paste input "[EMAIL_ADDRESS][DOMAIN_NAME]"
type input "[EMAIL_ADDRESS][DOMAIN_NAME]"
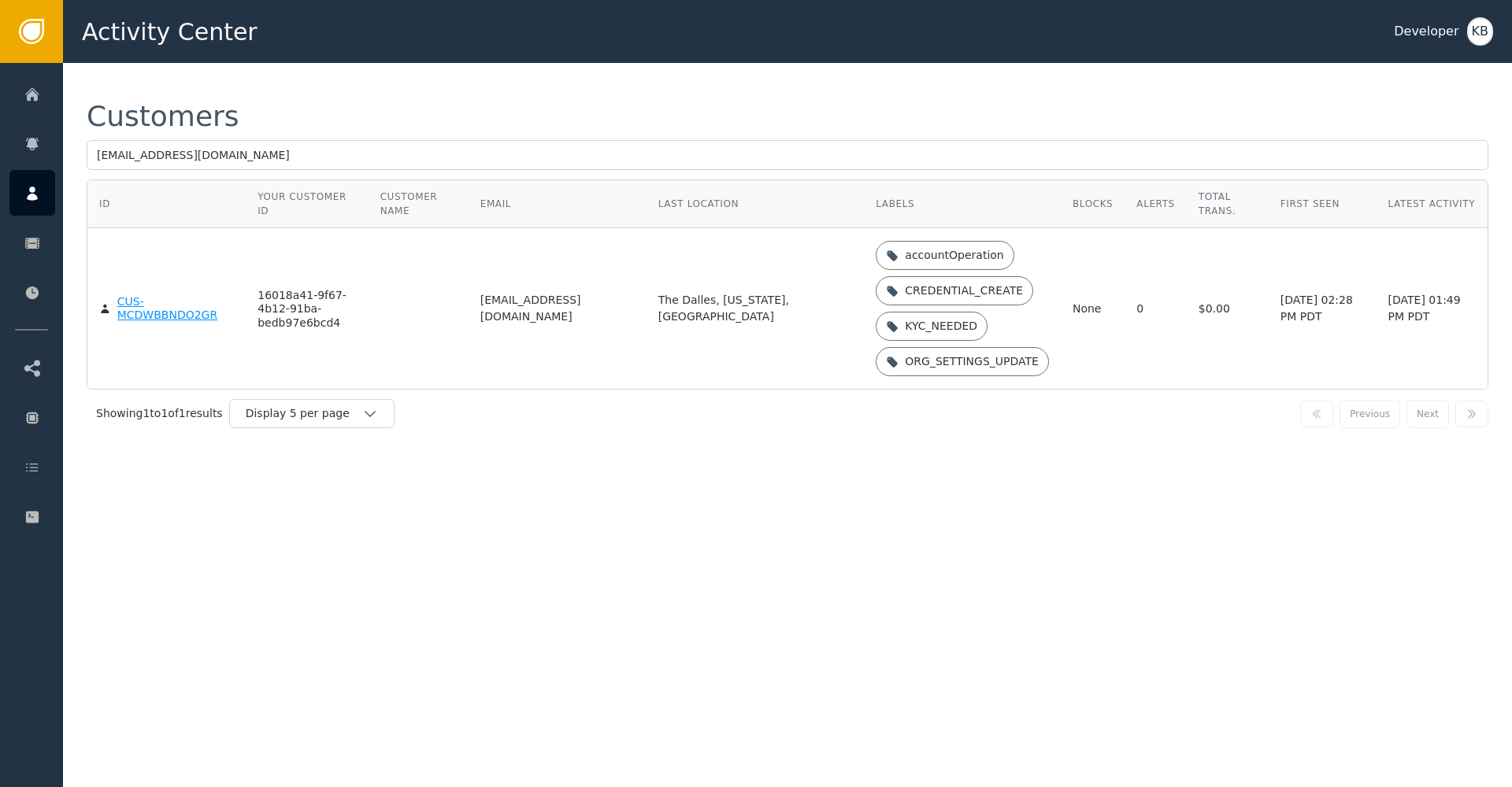
click at [155, 63] on body "Activity Center Developer KB Home Alerts Customers Sessions Events Checkpoint S…" at bounding box center [756, 32] width 1512 height 63
click at [155, 320] on div "CUS-MCDWBBNDO2GR" at bounding box center [176, 308] width 118 height 28
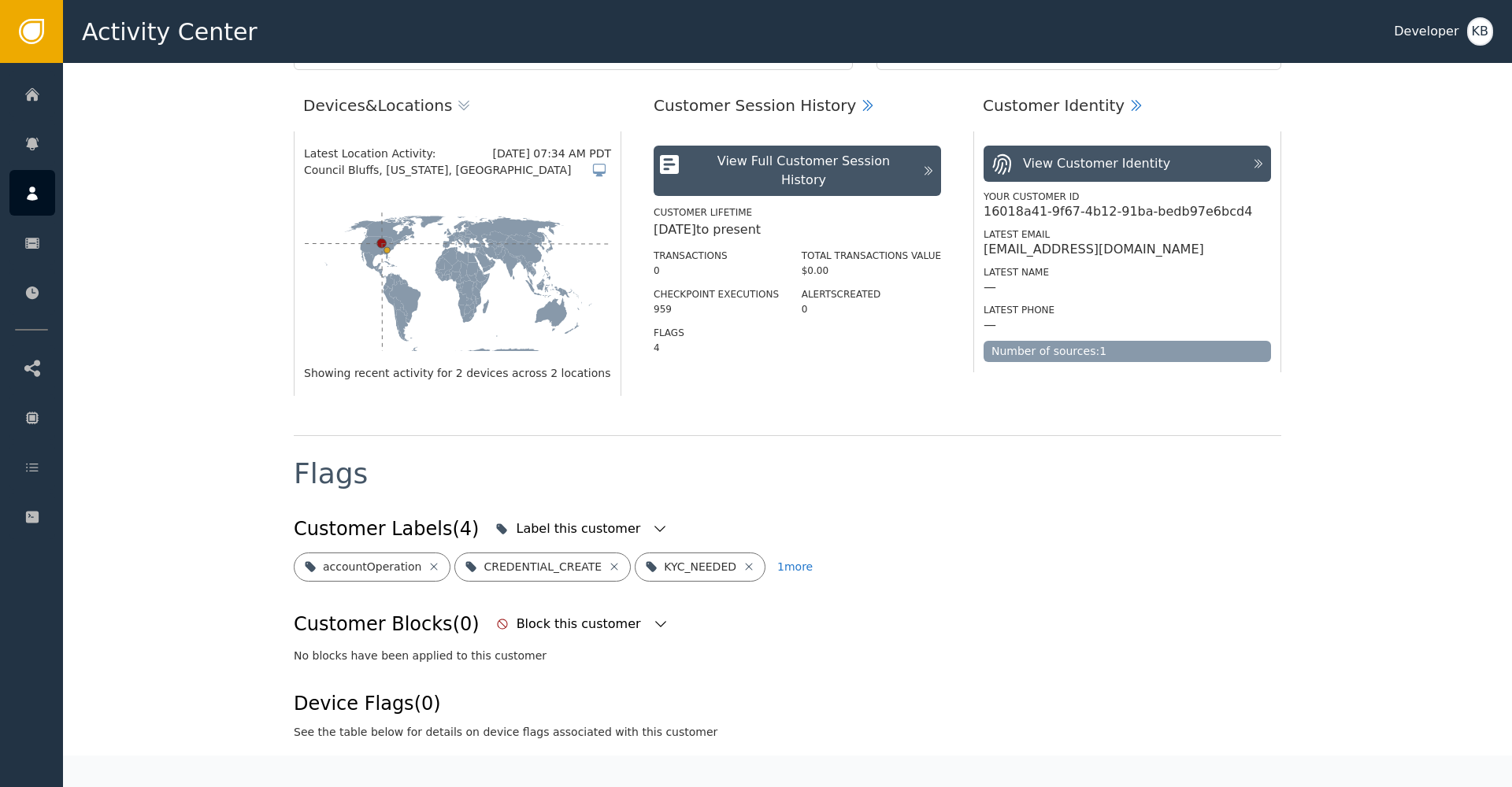
scroll to position [289, 0]
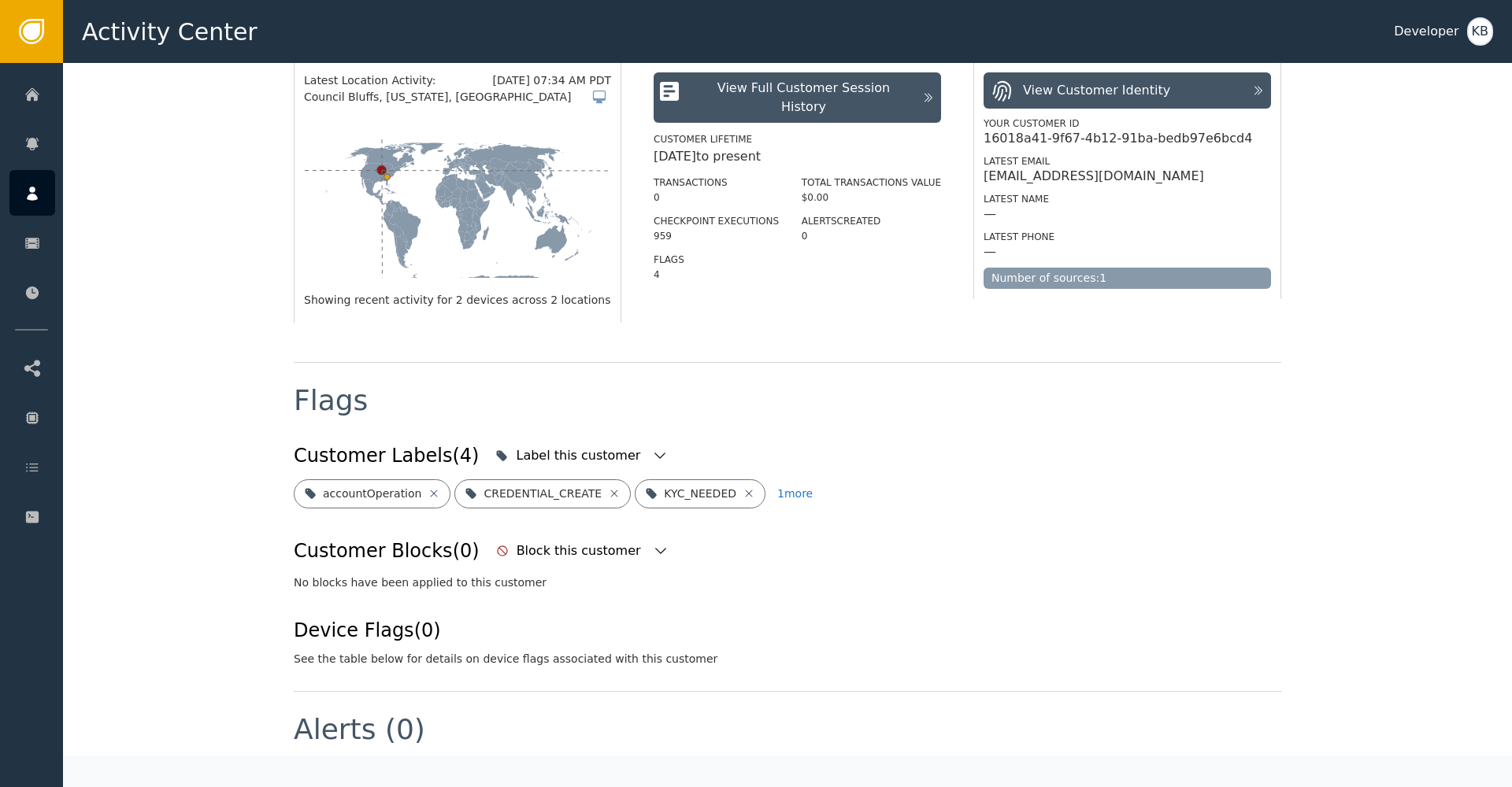
click at [619, 360] on div "Devices & Locations Latest Location Activity: [DATE] 07:34 AM PDT Council Bluff…" at bounding box center [787, 180] width 987 height 366
click at [652, 449] on icon "button" at bounding box center [660, 456] width 16 height 16
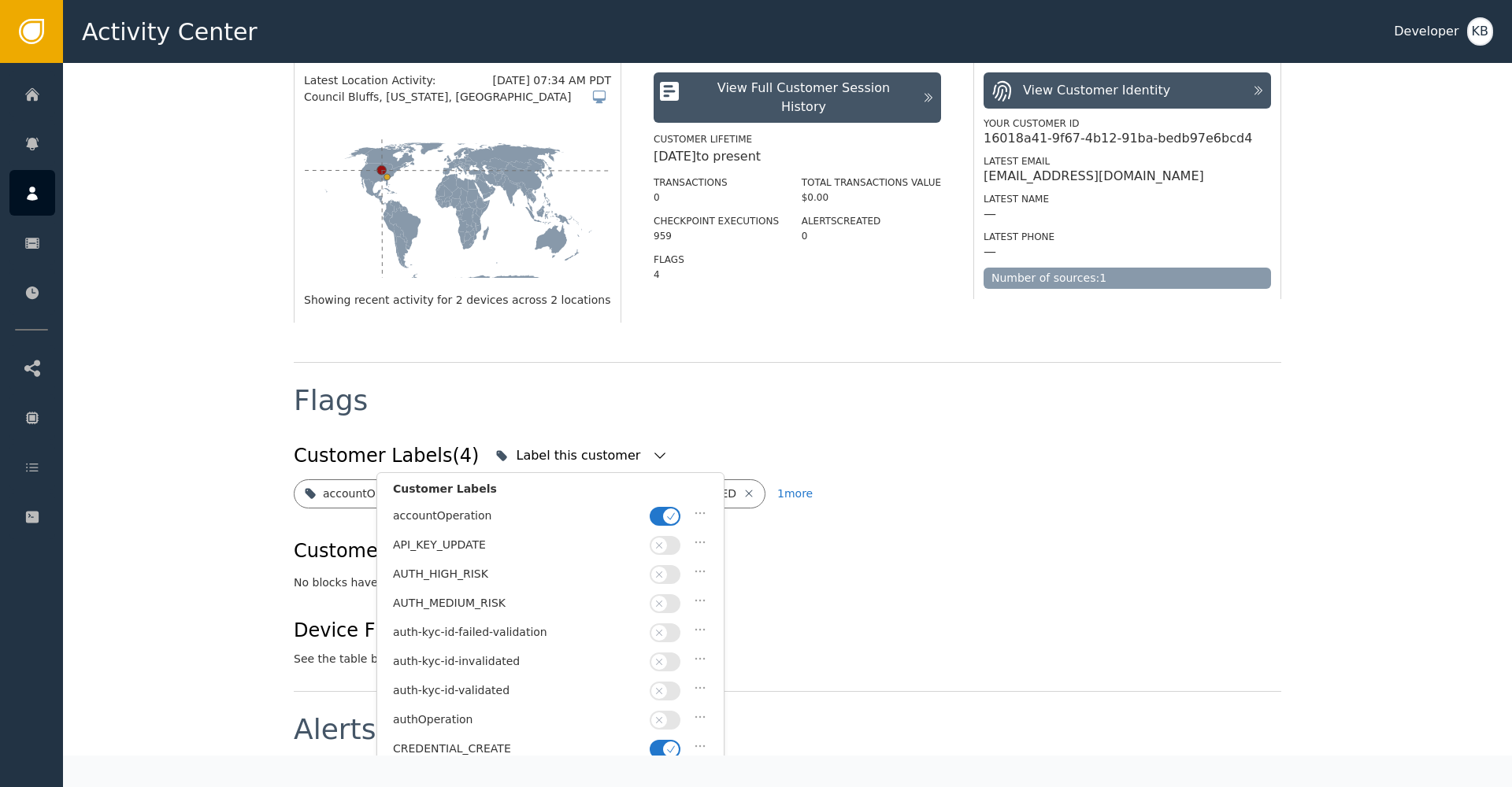
drag, startPoint x: 670, startPoint y: 508, endPoint x: 752, endPoint y: 539, distance: 87.7
click at [670, 509] on span "button" at bounding box center [670, 517] width 16 height 16
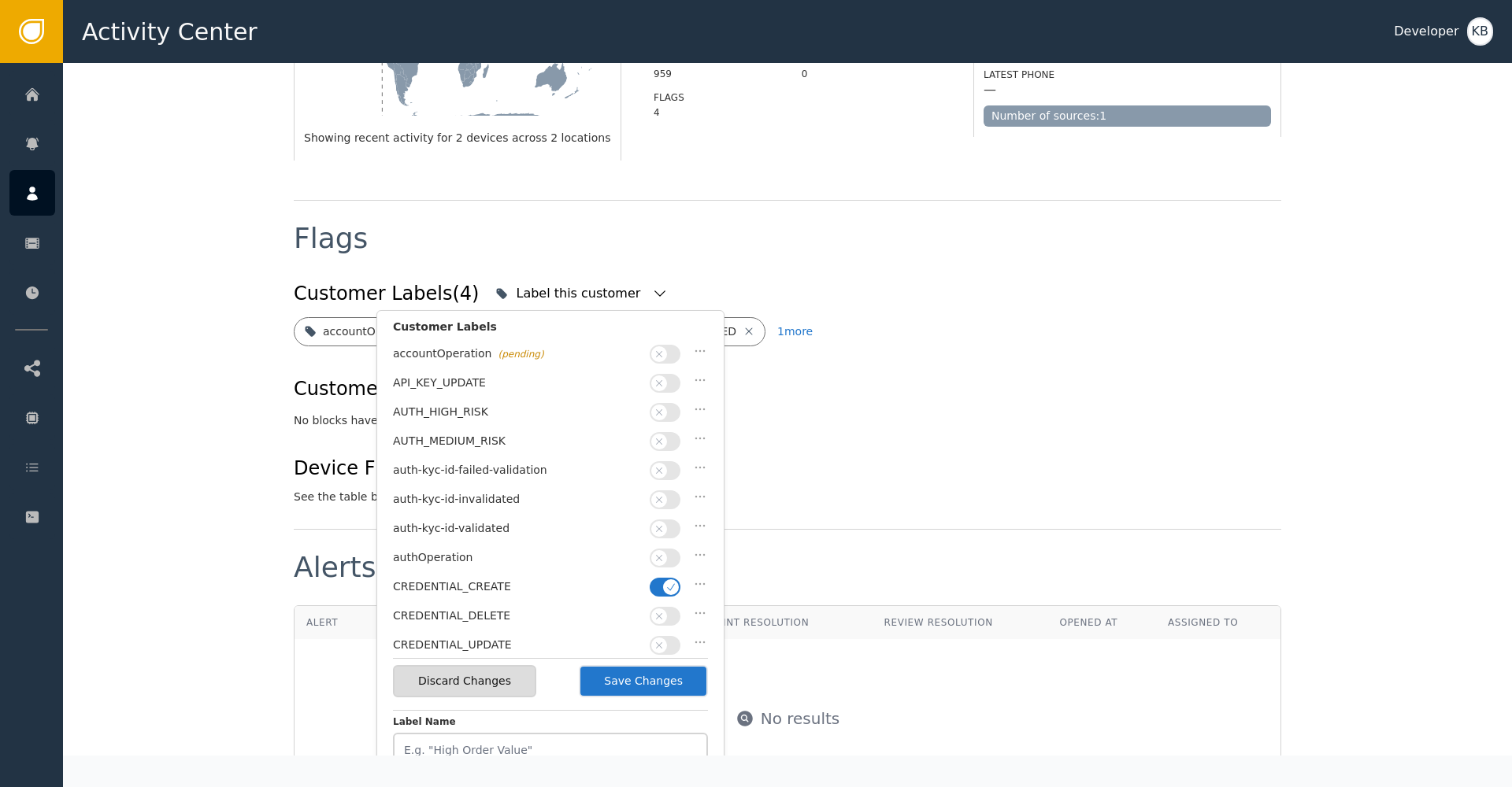
scroll to position [468, 0]
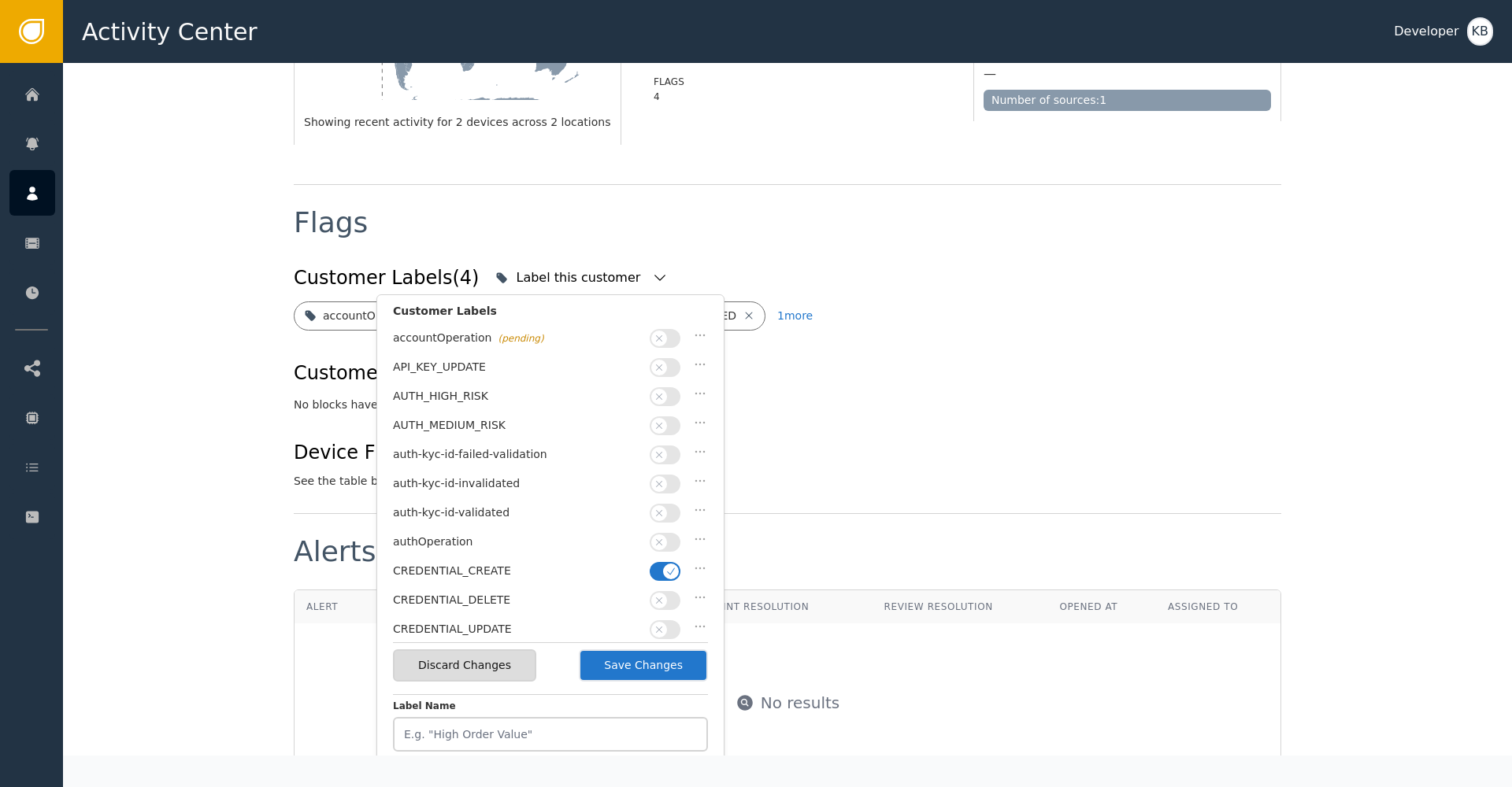
click at [665, 566] on icon "button" at bounding box center [670, 572] width 11 height 11
click at [659, 521] on div "auth-kyc-id-validated" at bounding box center [550, 517] width 315 height 29
click at [659, 510] on icon "button" at bounding box center [659, 513] width 11 height 11
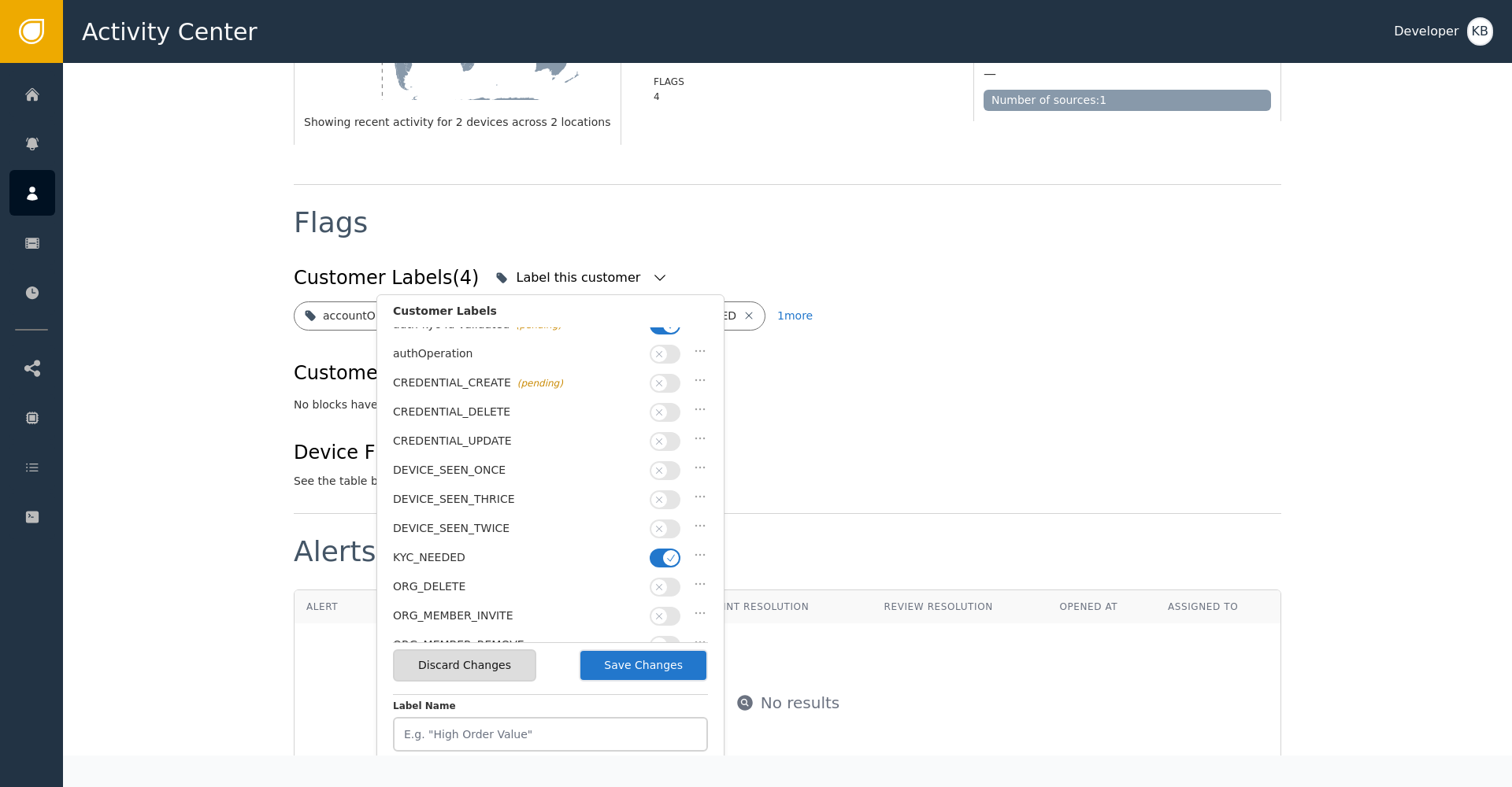
scroll to position [260, 0]
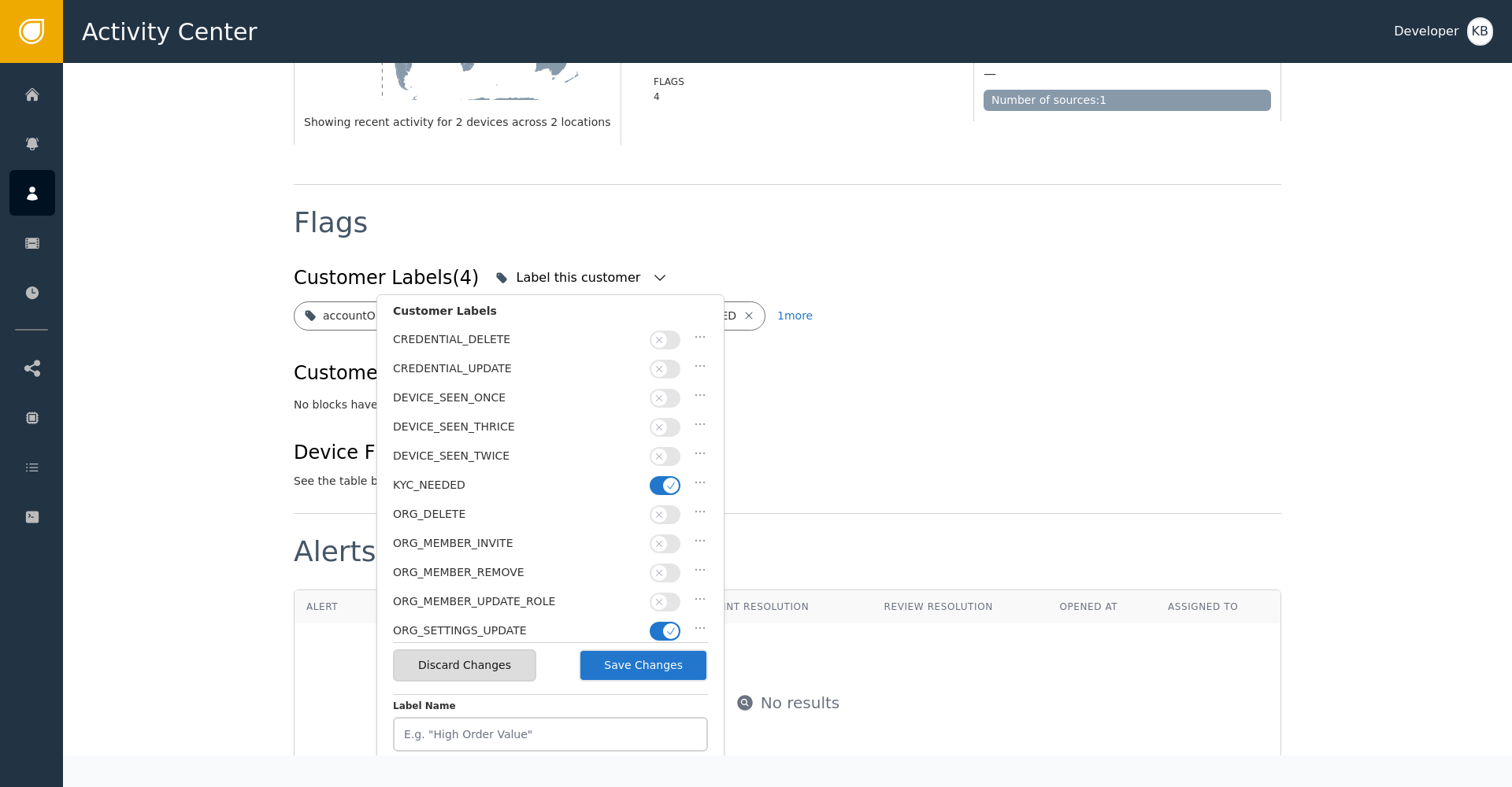
drag, startPoint x: 664, startPoint y: 617, endPoint x: 660, endPoint y: 505, distance: 112.1
click at [666, 624] on span "button" at bounding box center [670, 632] width 16 height 16
drag, startPoint x: 658, startPoint y: 476, endPoint x: 655, endPoint y: 492, distance: 16.3
click at [658, 476] on button "button" at bounding box center [665, 486] width 31 height 19
drag, startPoint x: 675, startPoint y: 665, endPoint x: 730, endPoint y: 606, distance: 80.7
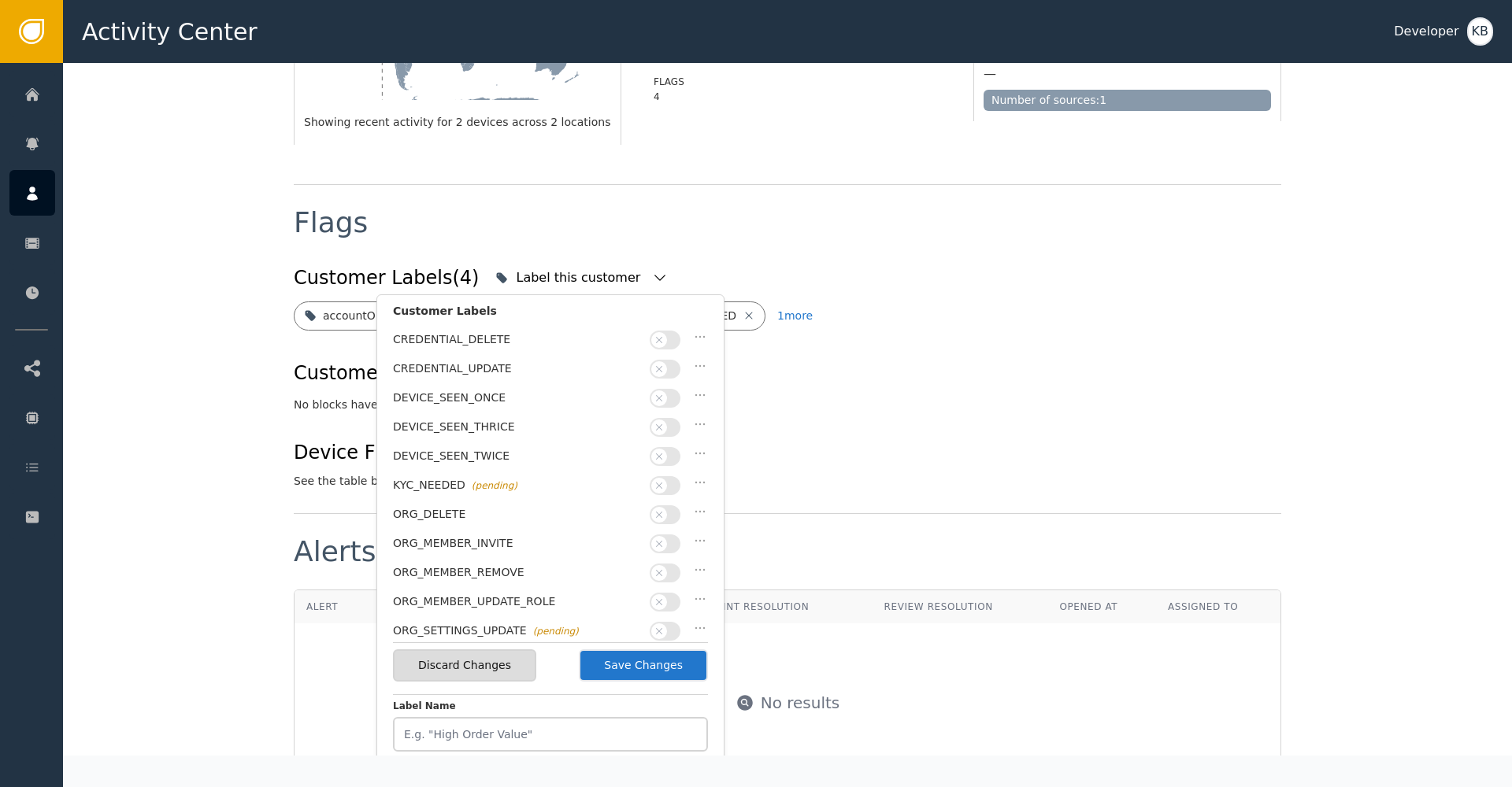
click at [675, 665] on button "Save Changes" at bounding box center [644, 666] width 129 height 32
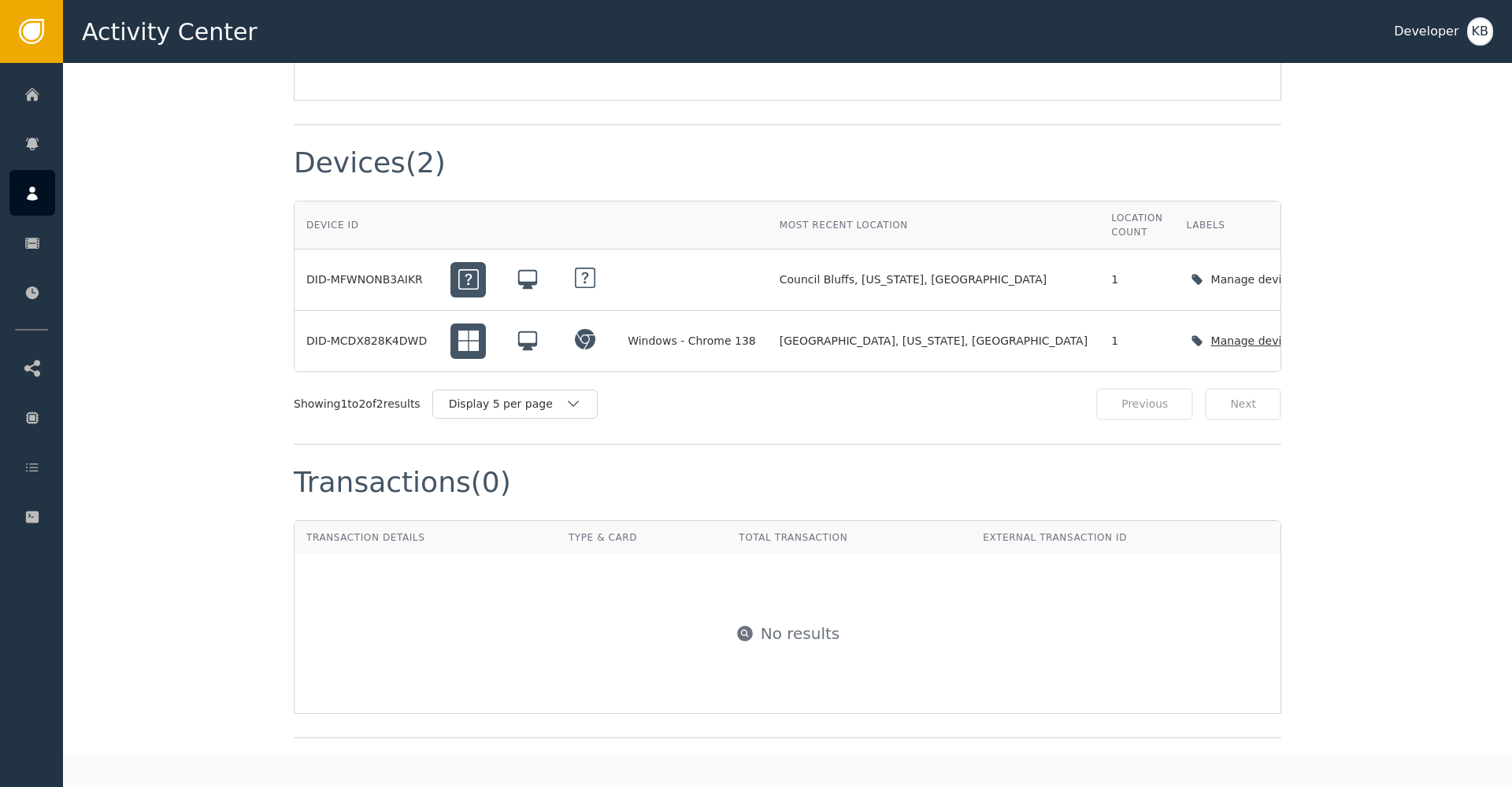
scroll to position [1159, 0]
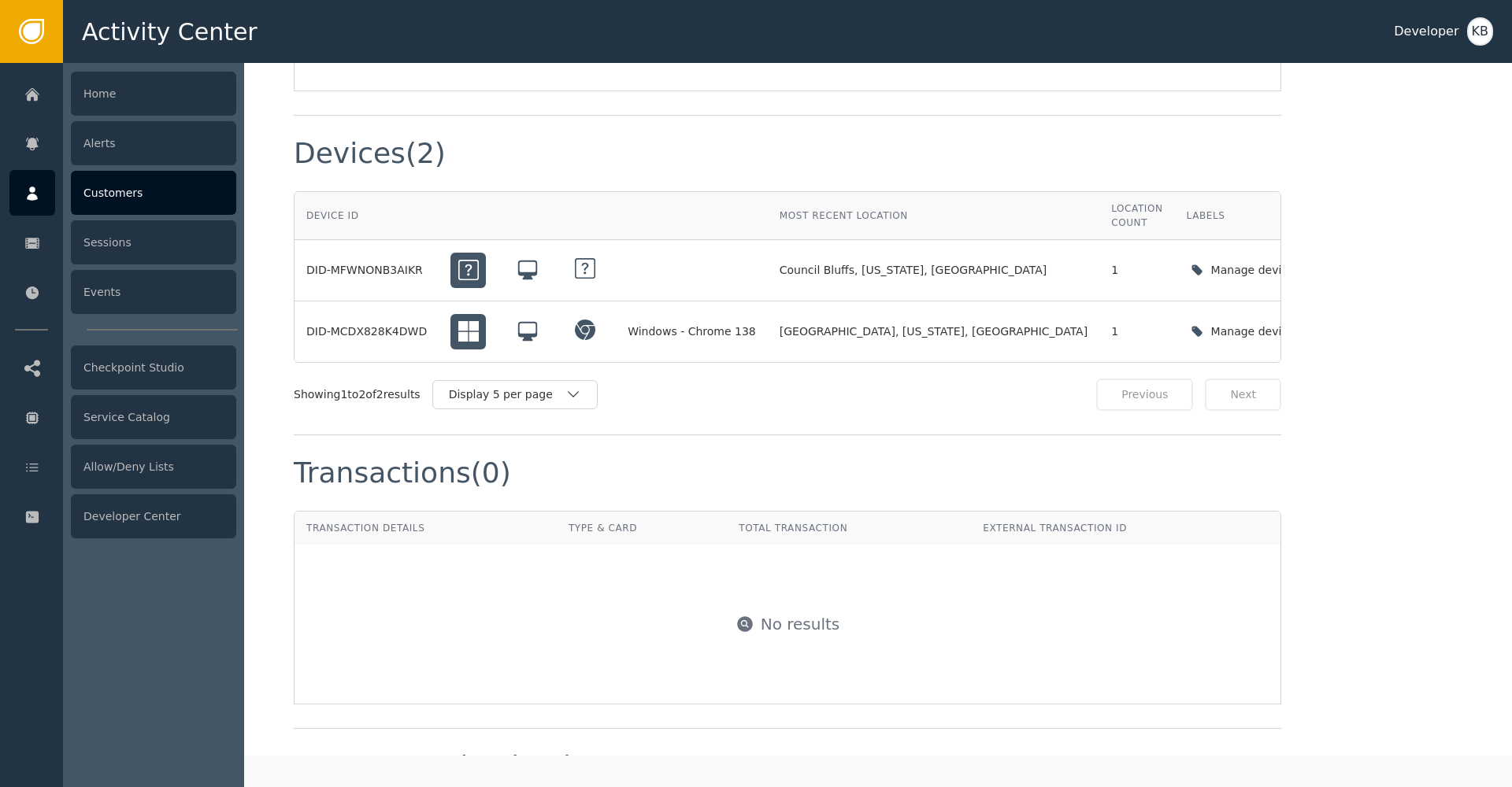
click at [30, 192] on icon at bounding box center [32, 194] width 16 height 17
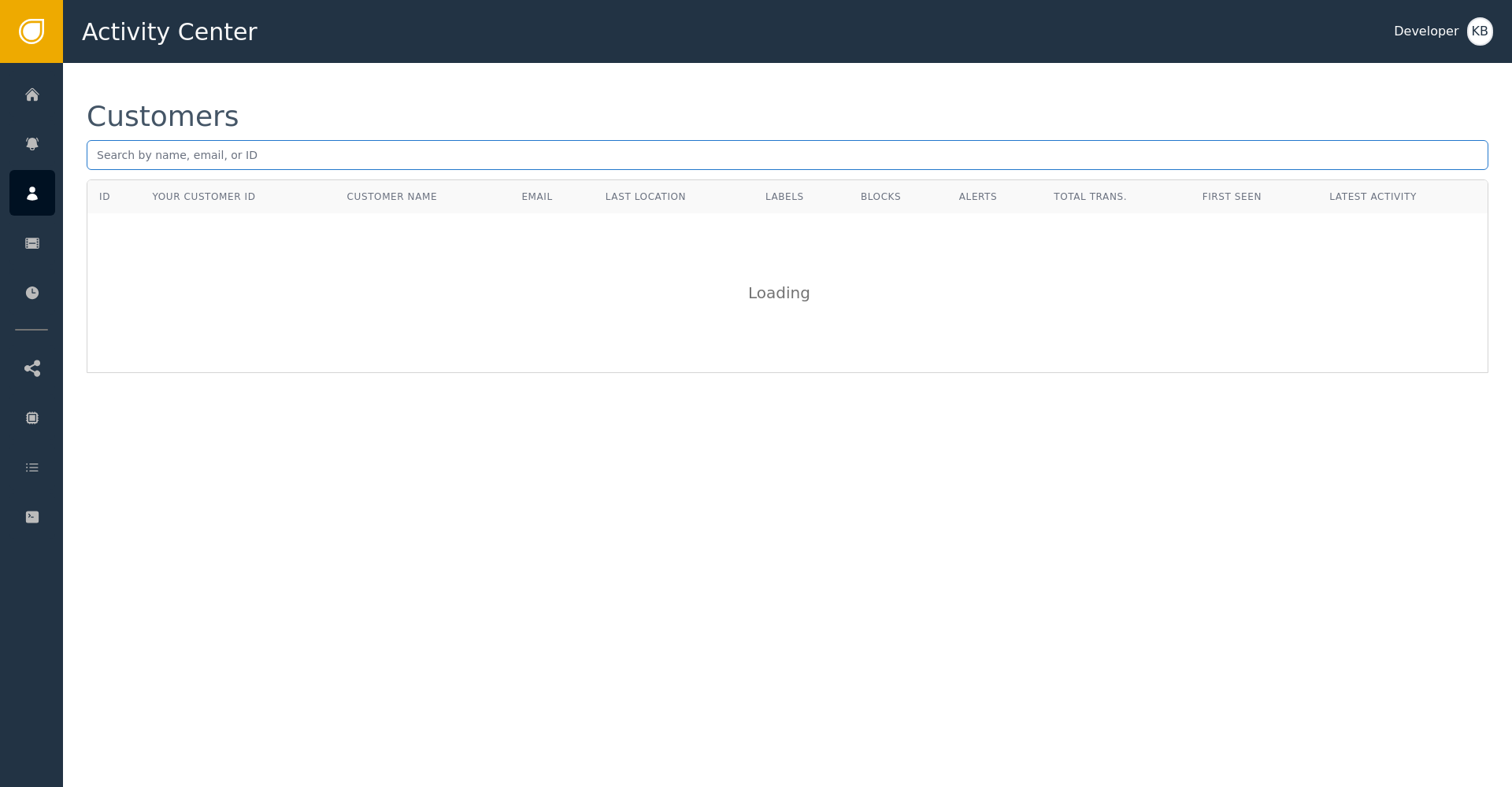
drag, startPoint x: 273, startPoint y: 164, endPoint x: 303, endPoint y: 152, distance: 32.3
click at [273, 164] on input "text" at bounding box center [787, 155] width 1402 height 30
paste input "[EMAIL_ADDRESS][DOMAIN_NAME]"
type input "[EMAIL_ADDRESS][DOMAIN_NAME]"
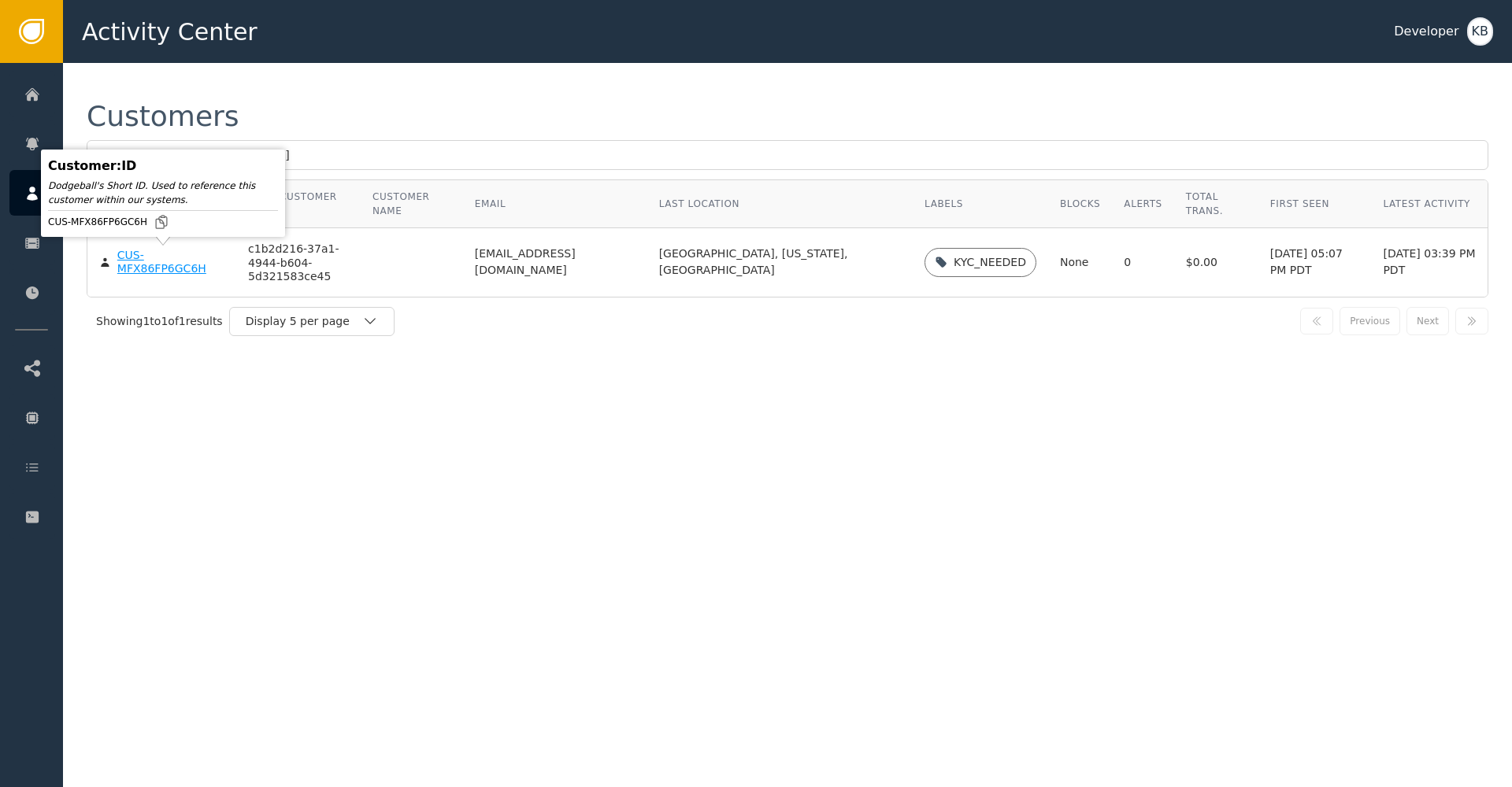
click at [136, 273] on div "CUS-MFX86FP6GC6H" at bounding box center [171, 262] width 107 height 28
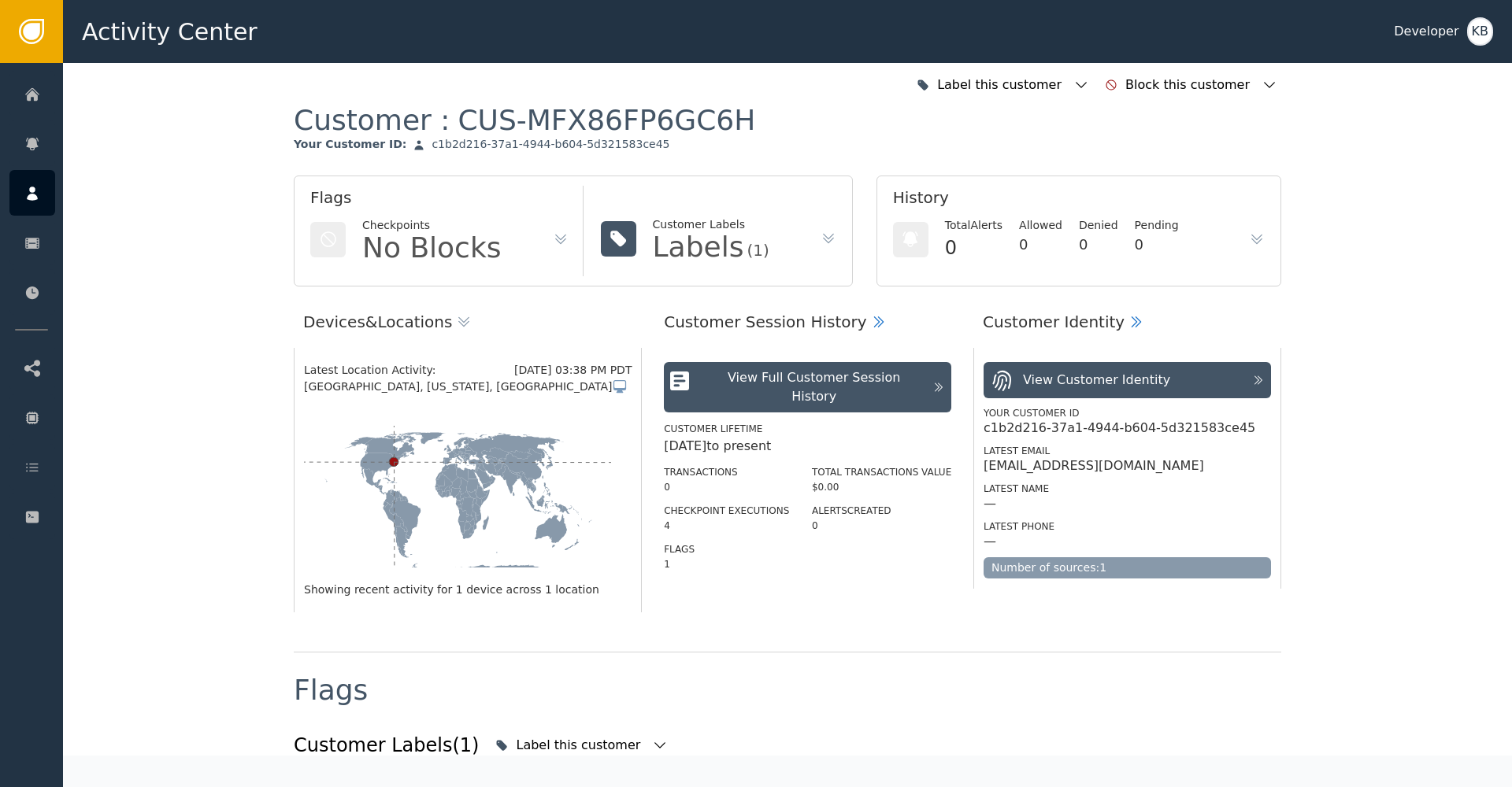
scroll to position [228, 0]
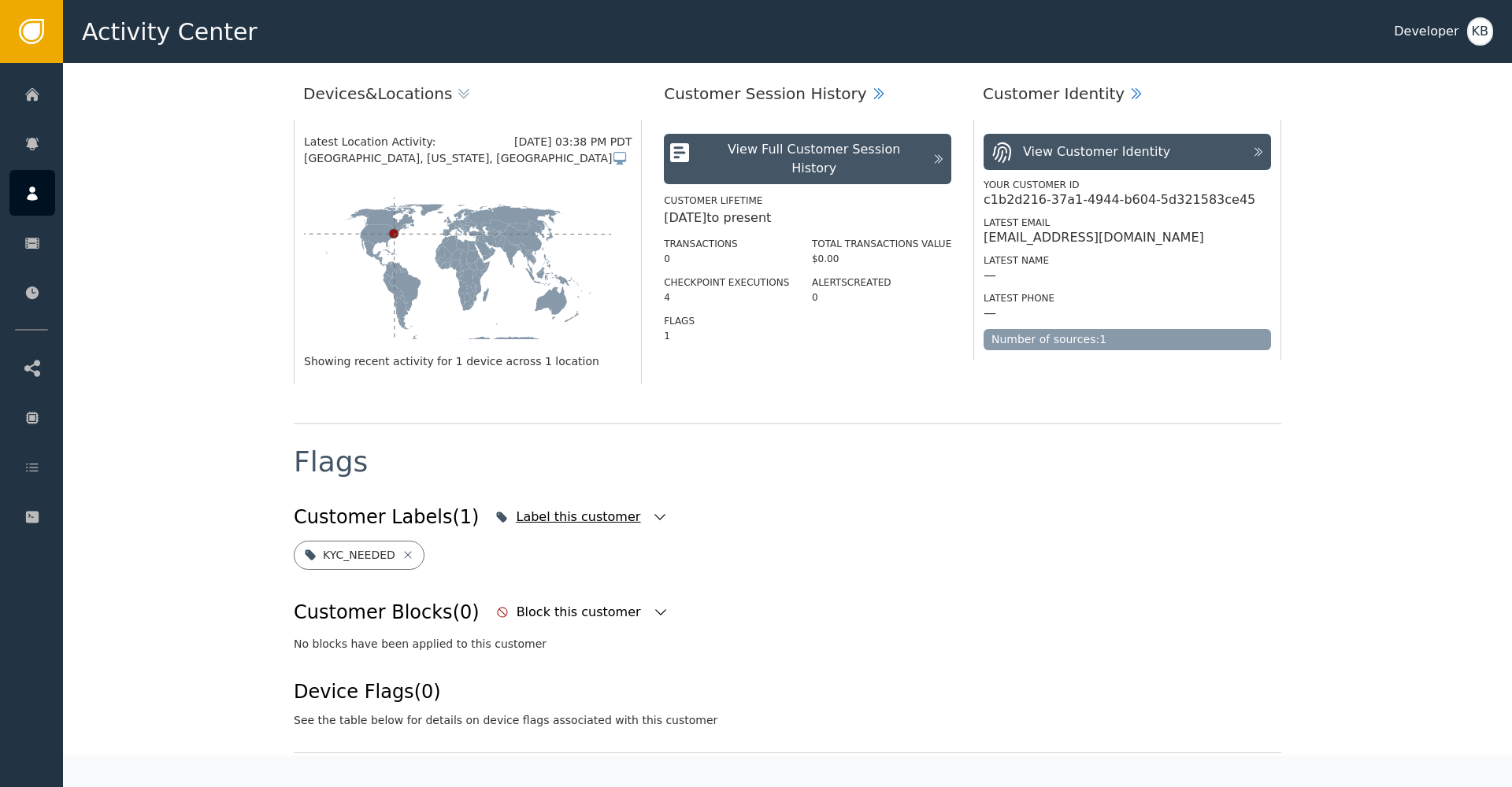
click at [628, 520] on div "Label this customer" at bounding box center [581, 517] width 181 height 35
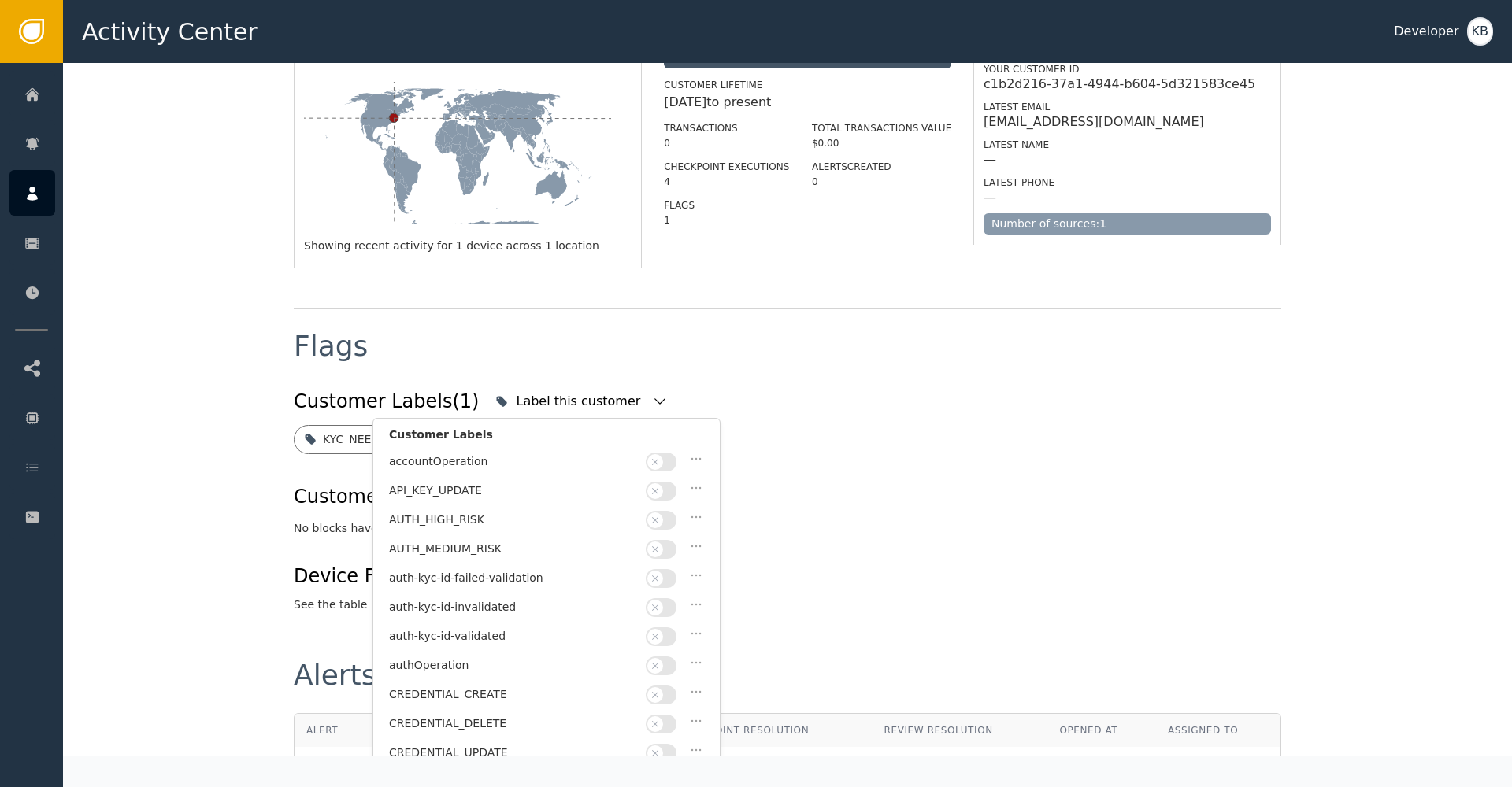
scroll to position [351, 0]
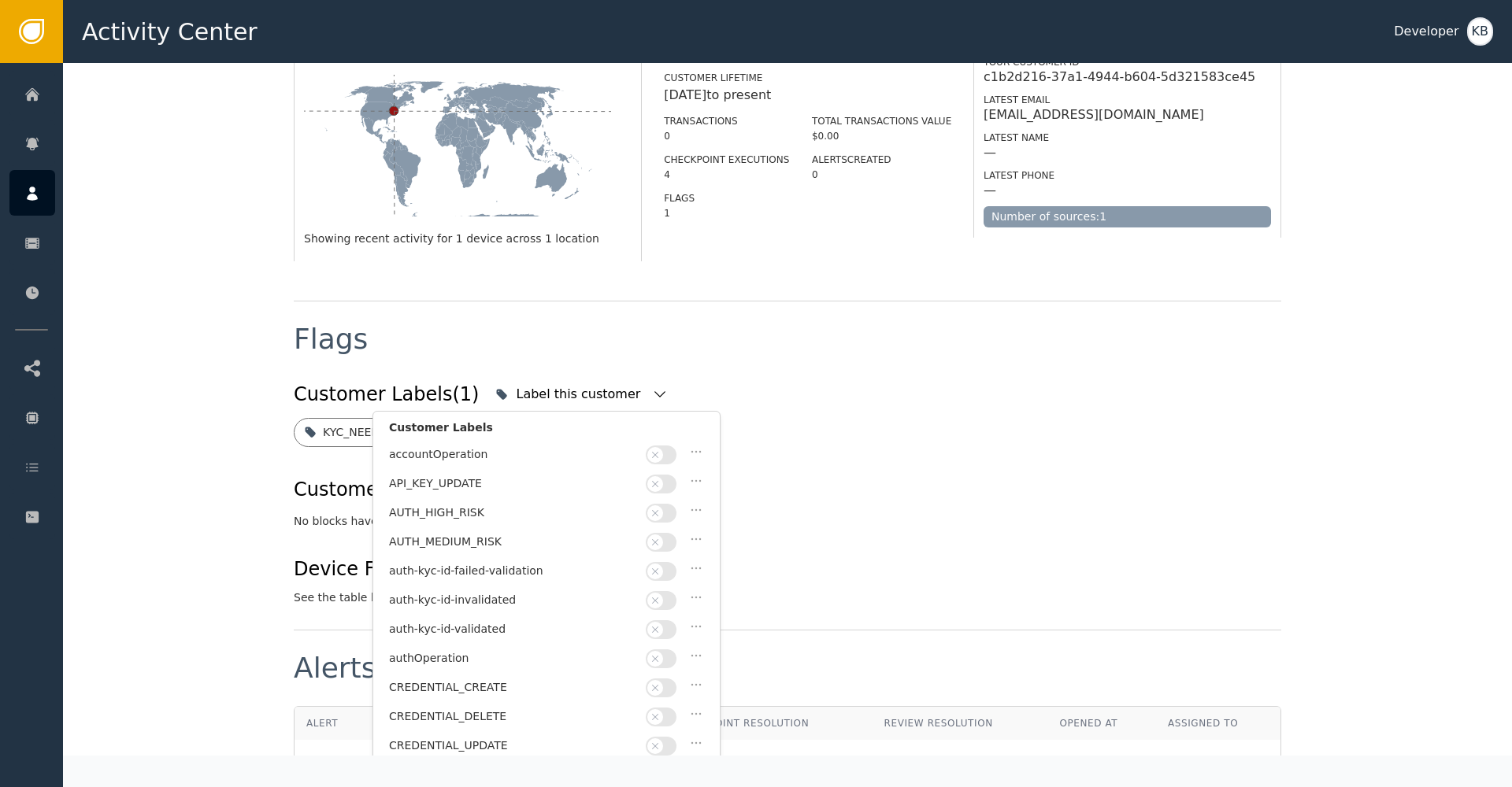
drag, startPoint x: 667, startPoint y: 619, endPoint x: 748, endPoint y: 597, distance: 83.9
click at [667, 621] on button "button" at bounding box center [661, 630] width 31 height 19
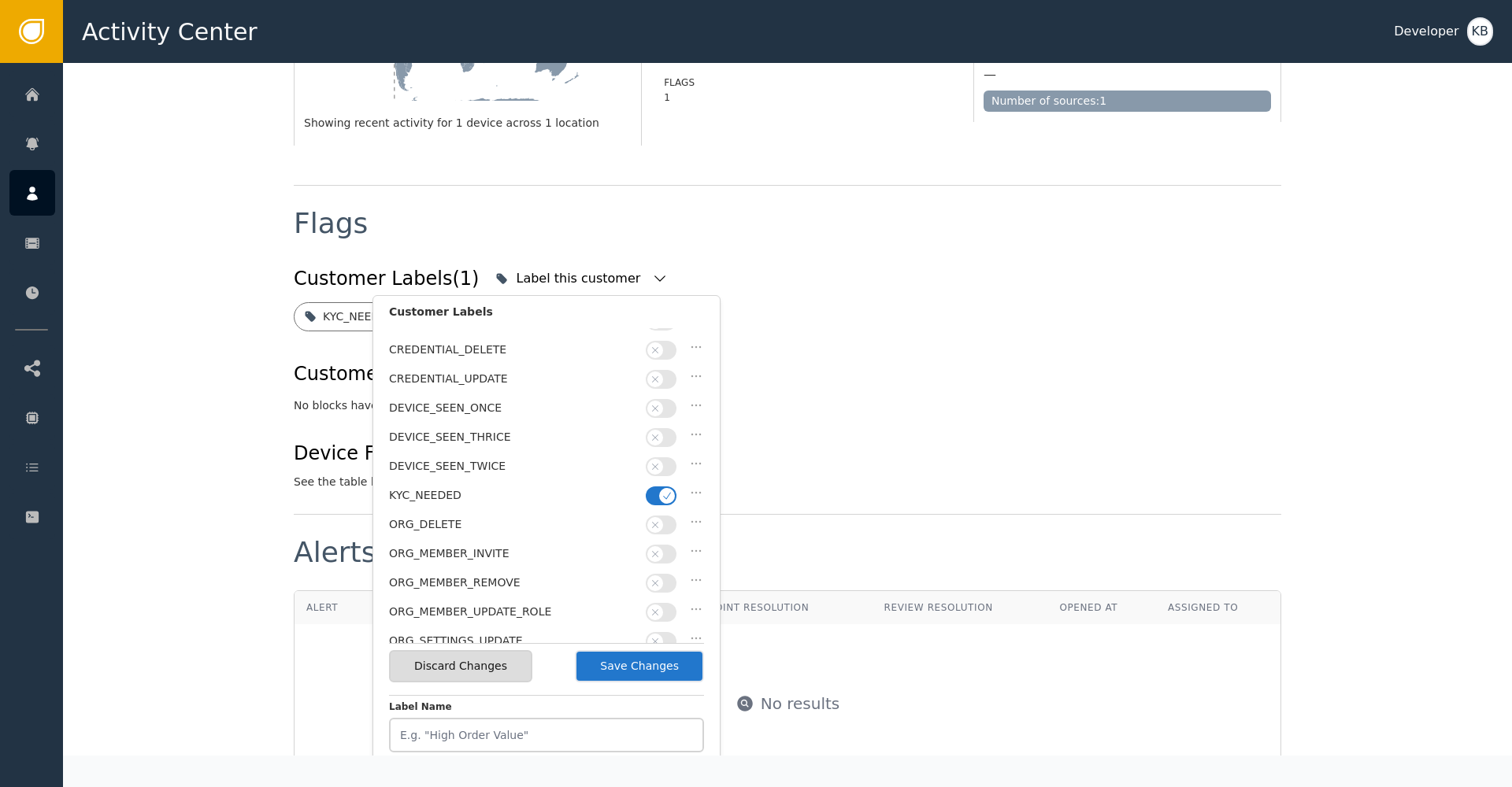
scroll to position [263, 0]
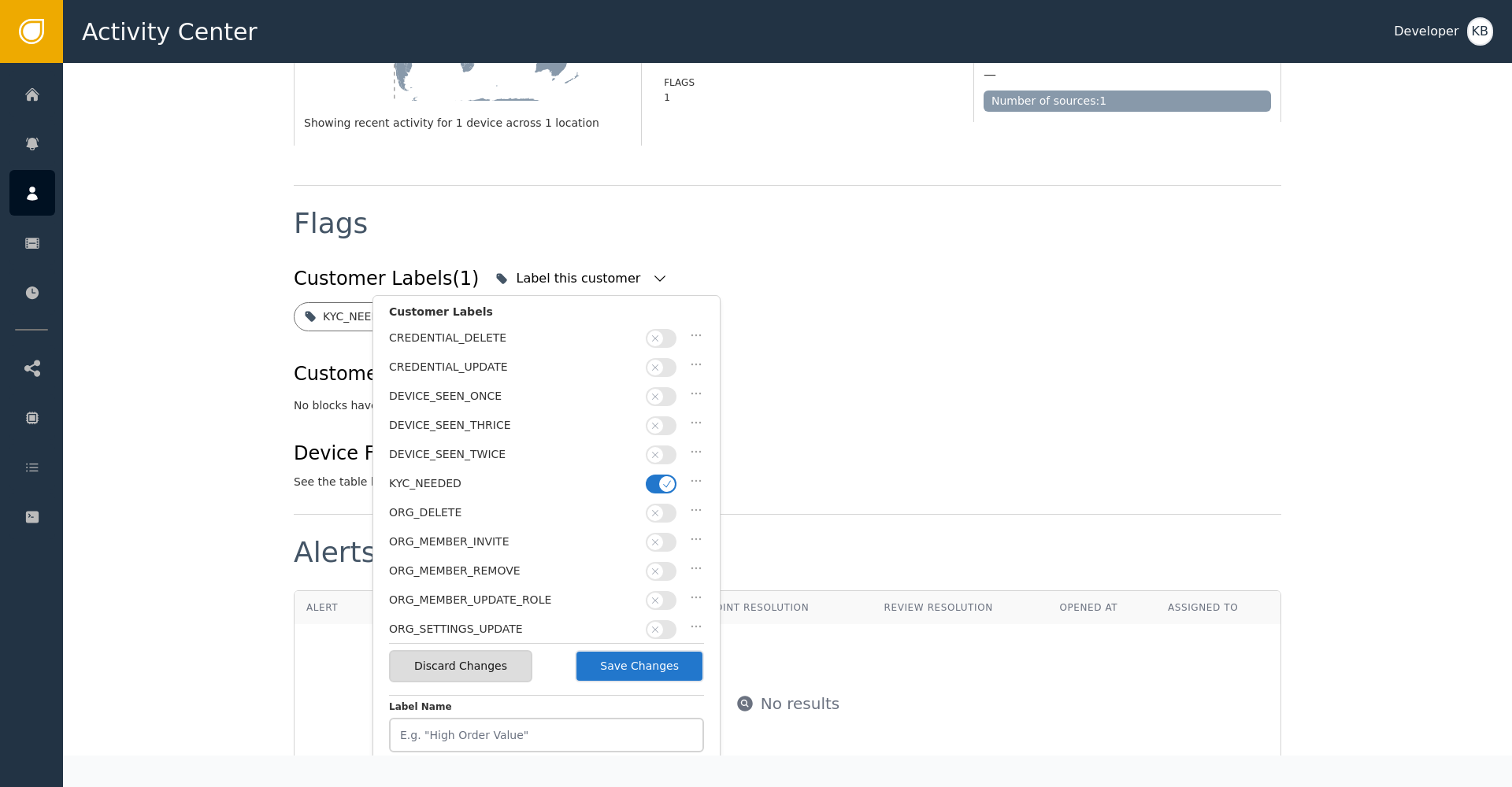
click at [658, 475] on button "button" at bounding box center [661, 484] width 31 height 19
click at [675, 658] on button "Save Changes" at bounding box center [640, 666] width 129 height 32
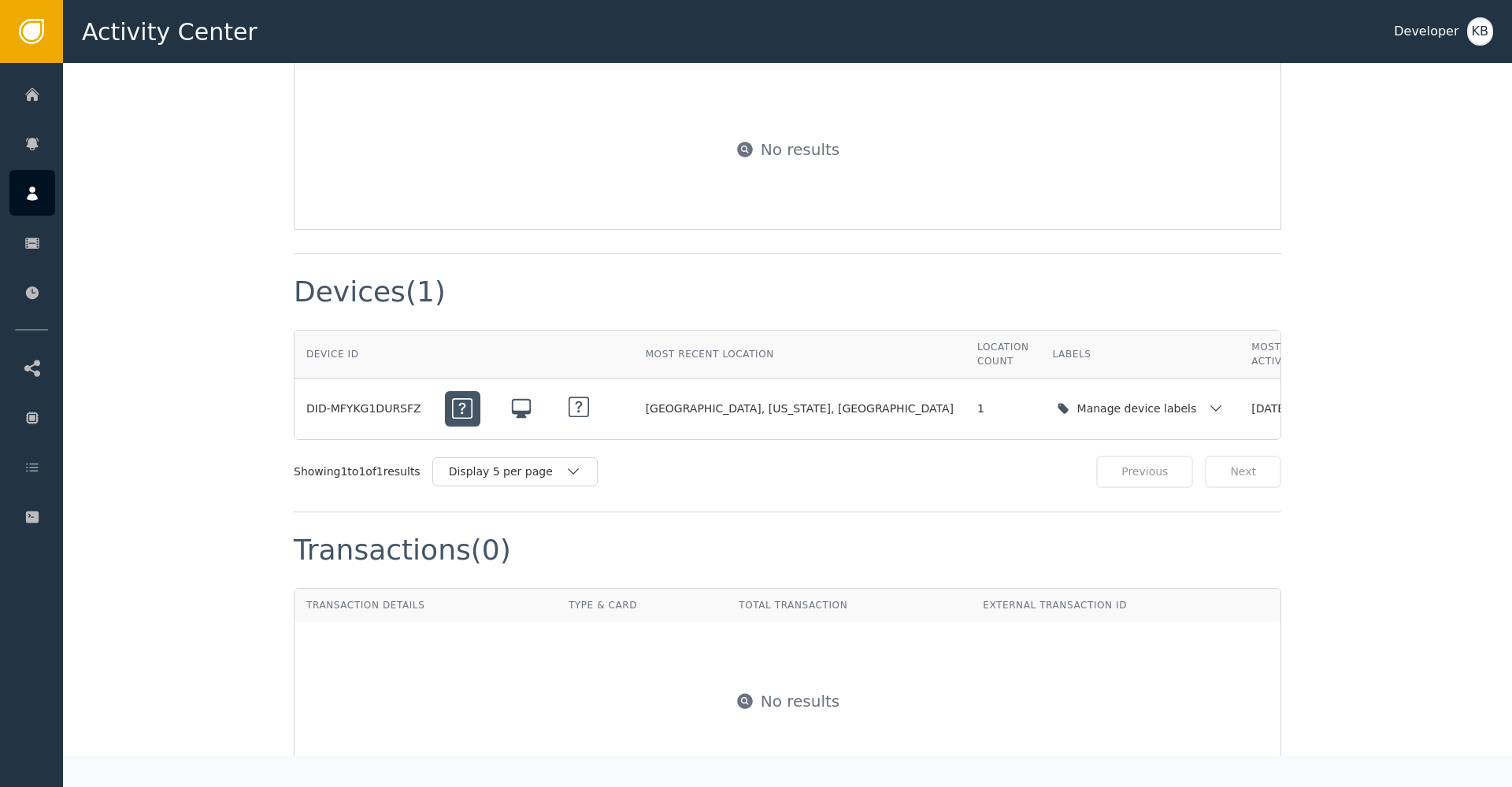
scroll to position [1069, 0]
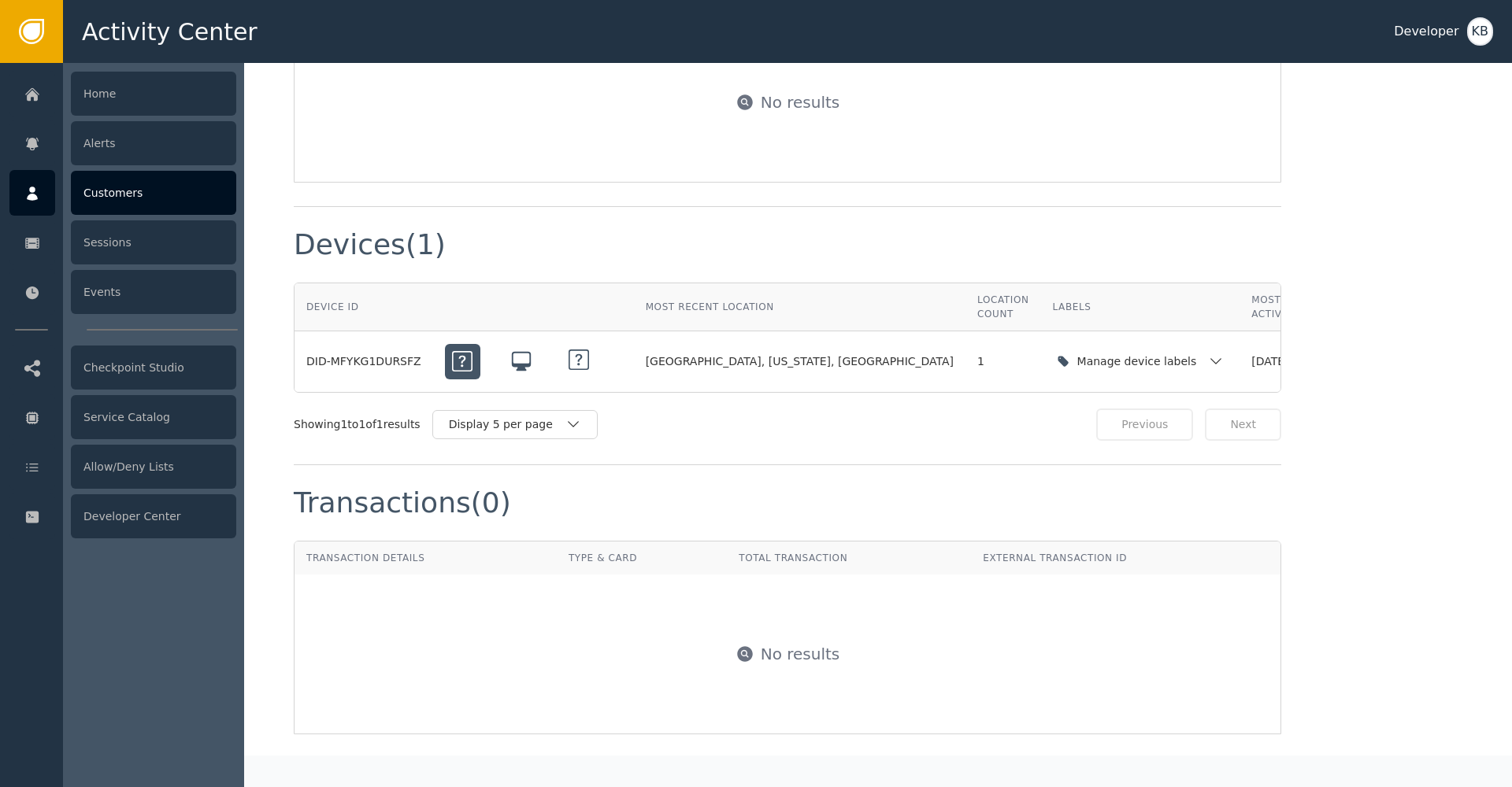
click at [41, 194] on div at bounding box center [32, 193] width 46 height 46
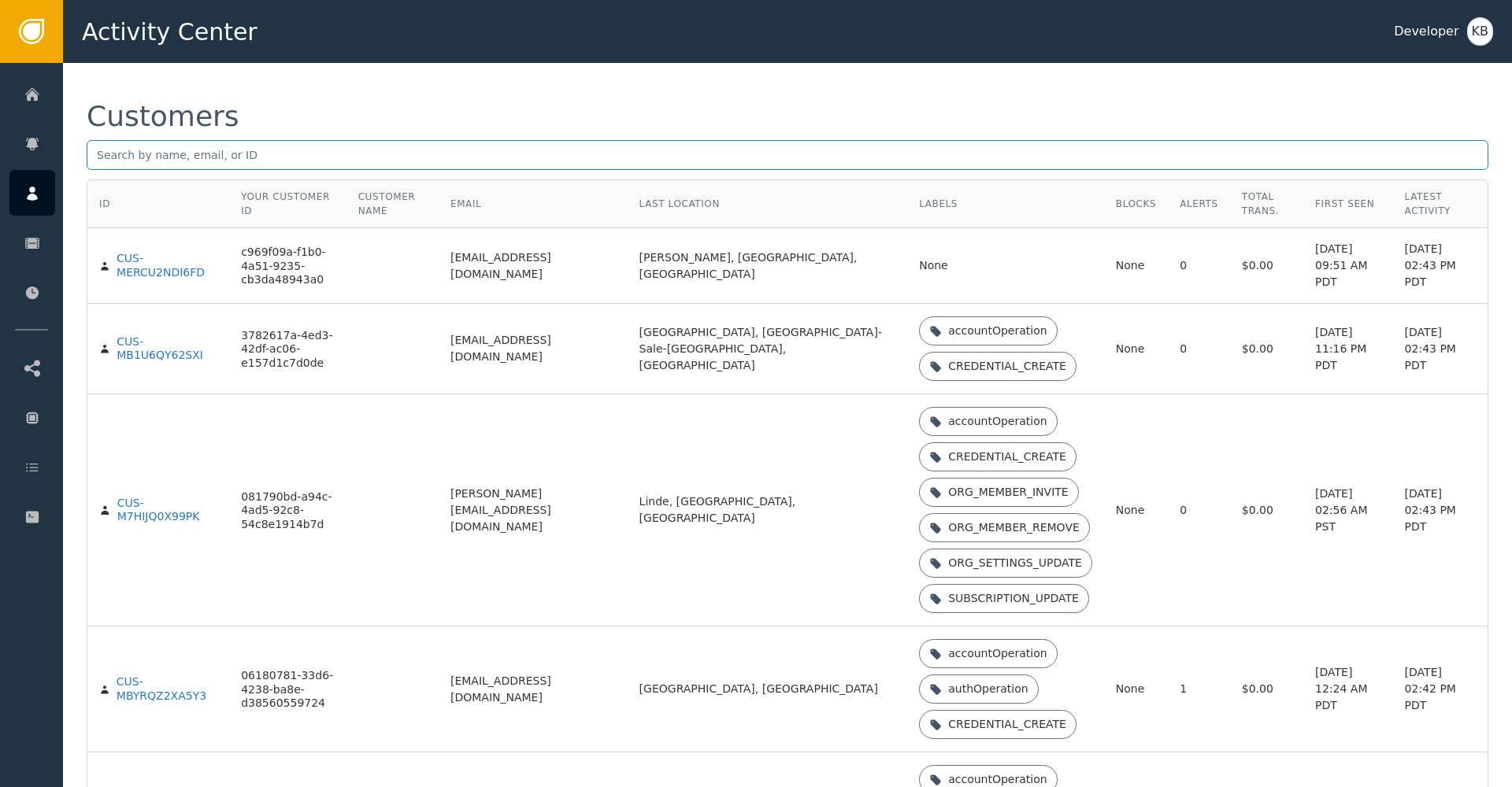
click at [237, 159] on input "text" at bounding box center [787, 155] width 1402 height 30
paste input "[EMAIL_ADDRESS][DOMAIN_NAME]"
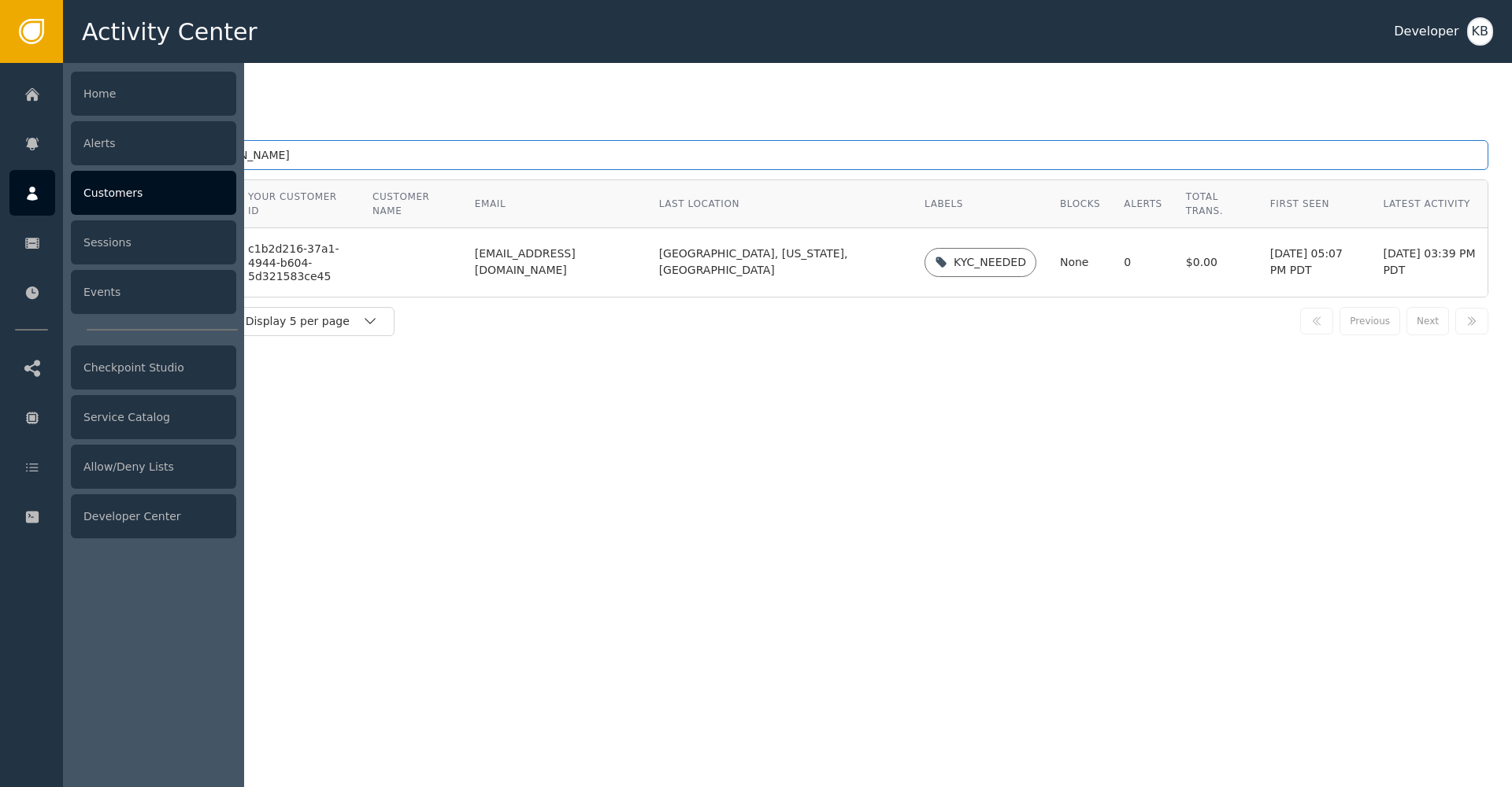
drag, startPoint x: 274, startPoint y: 158, endPoint x: 0, endPoint y: 140, distance: 274.6
click at [0, 63] on div "Activity Center Developer KB Home Alerts Customers Sessions Events Checkpoint S…" at bounding box center [756, 32] width 1512 height 63
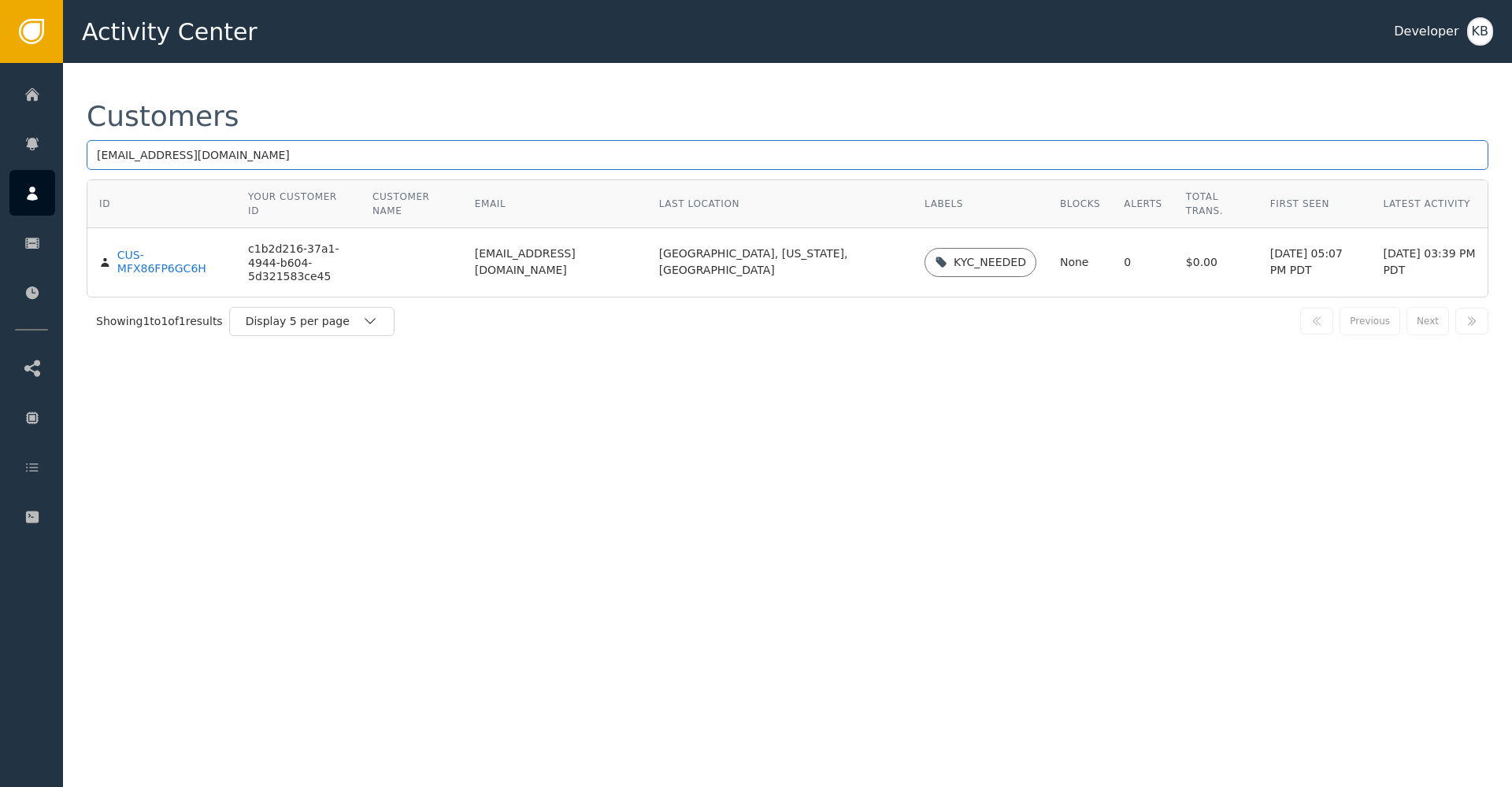
click at [244, 157] on input "[EMAIL_ADDRESS][DOMAIN_NAME]" at bounding box center [787, 155] width 1402 height 30
paste input "[PERSON_NAME].arya@hot"
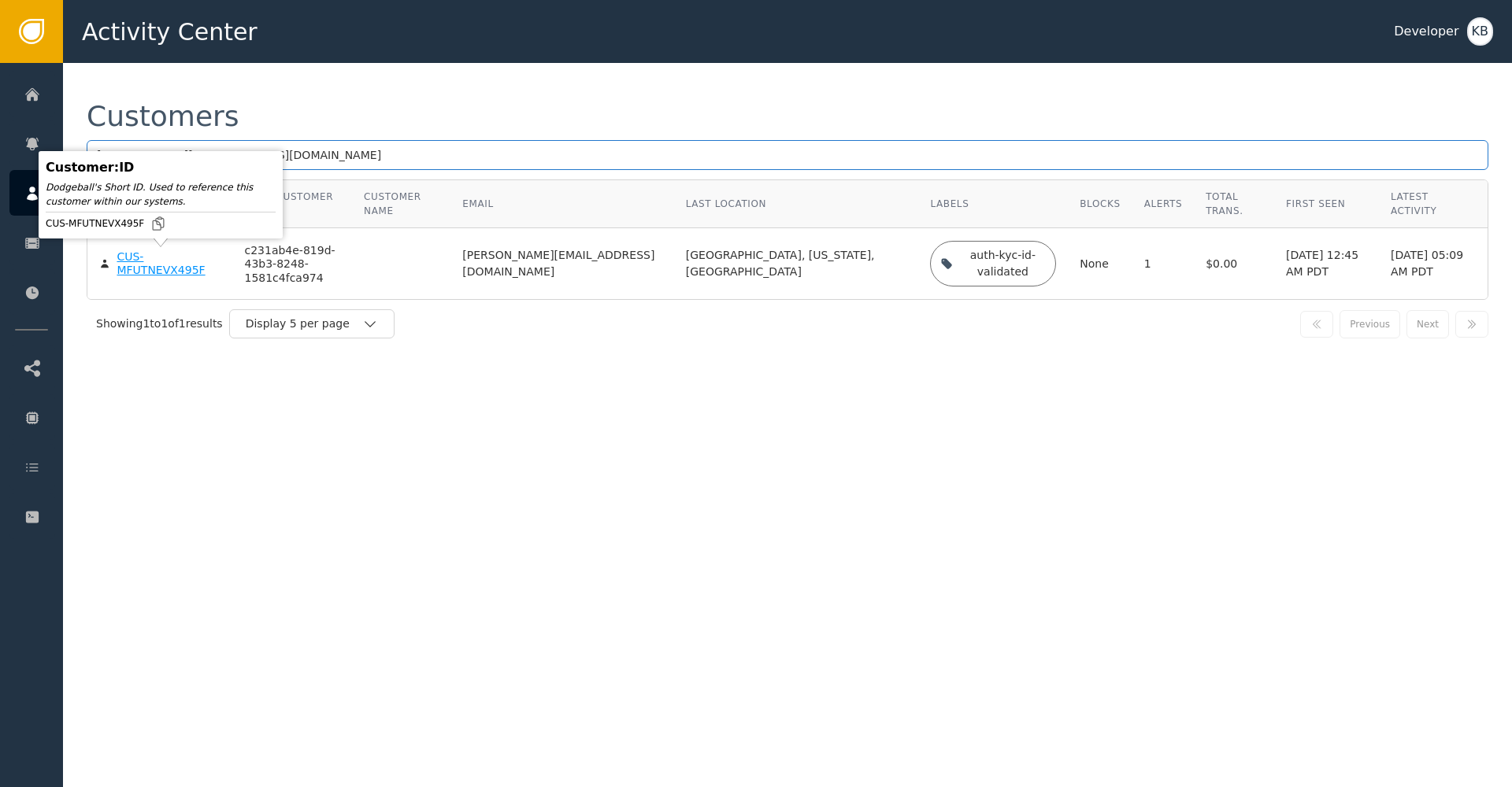
type input "[PERSON_NAME][EMAIL_ADDRESS][DOMAIN_NAME]"
click at [140, 264] on div "CUS-MFUTNEVX495F" at bounding box center [169, 263] width 104 height 28
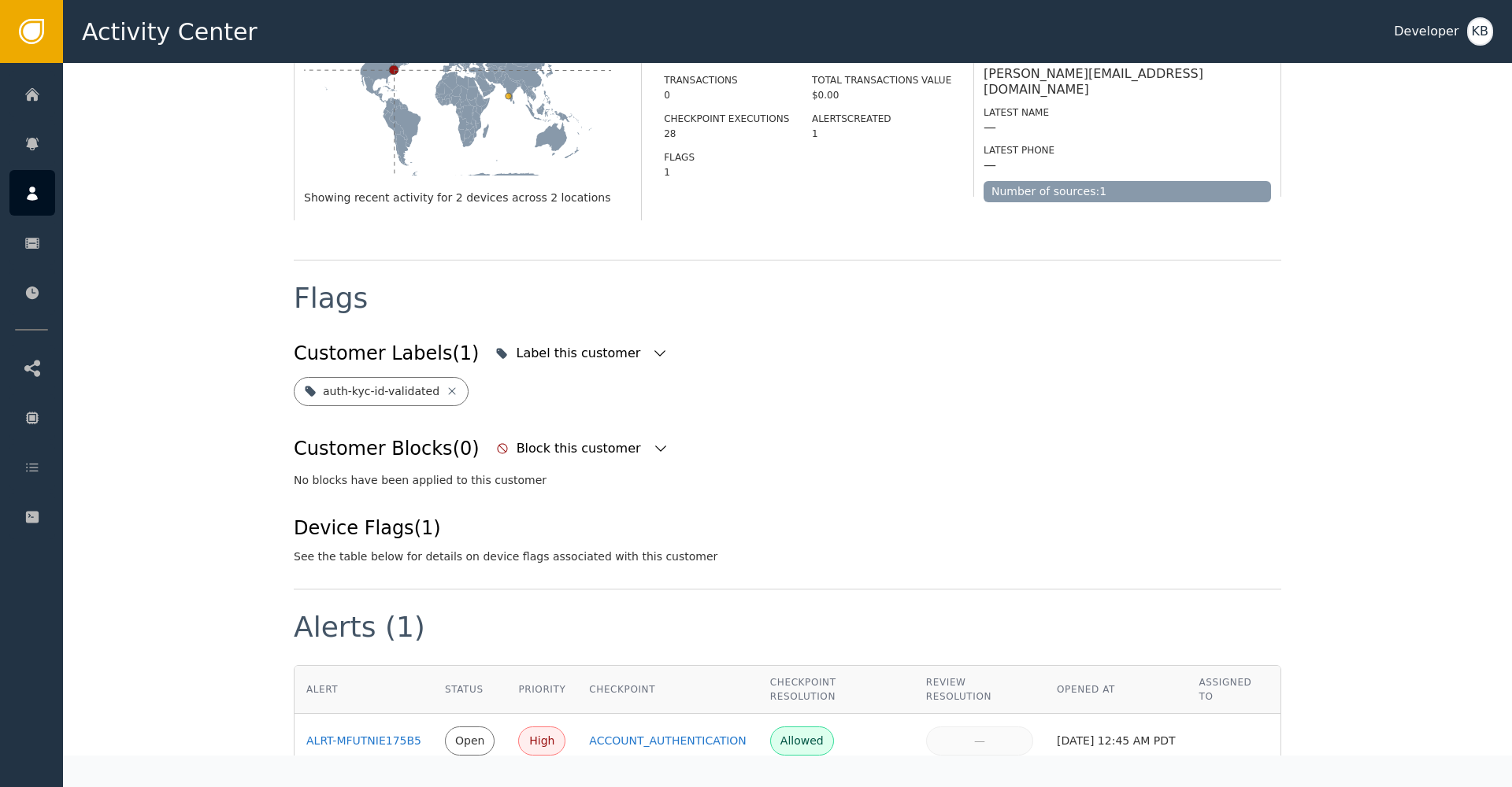
scroll to position [542, 0]
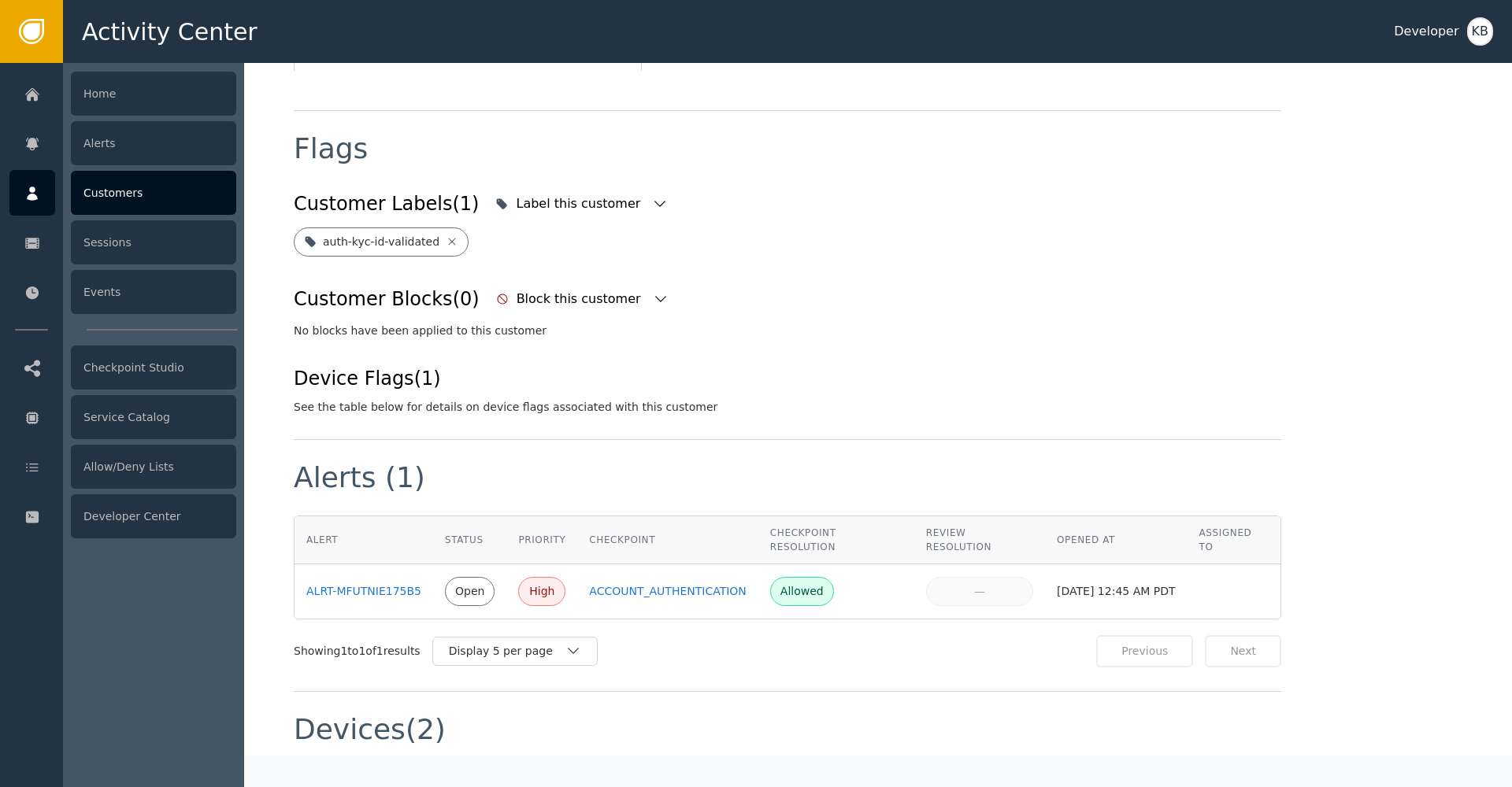
click at [46, 199] on div at bounding box center [32, 193] width 46 height 46
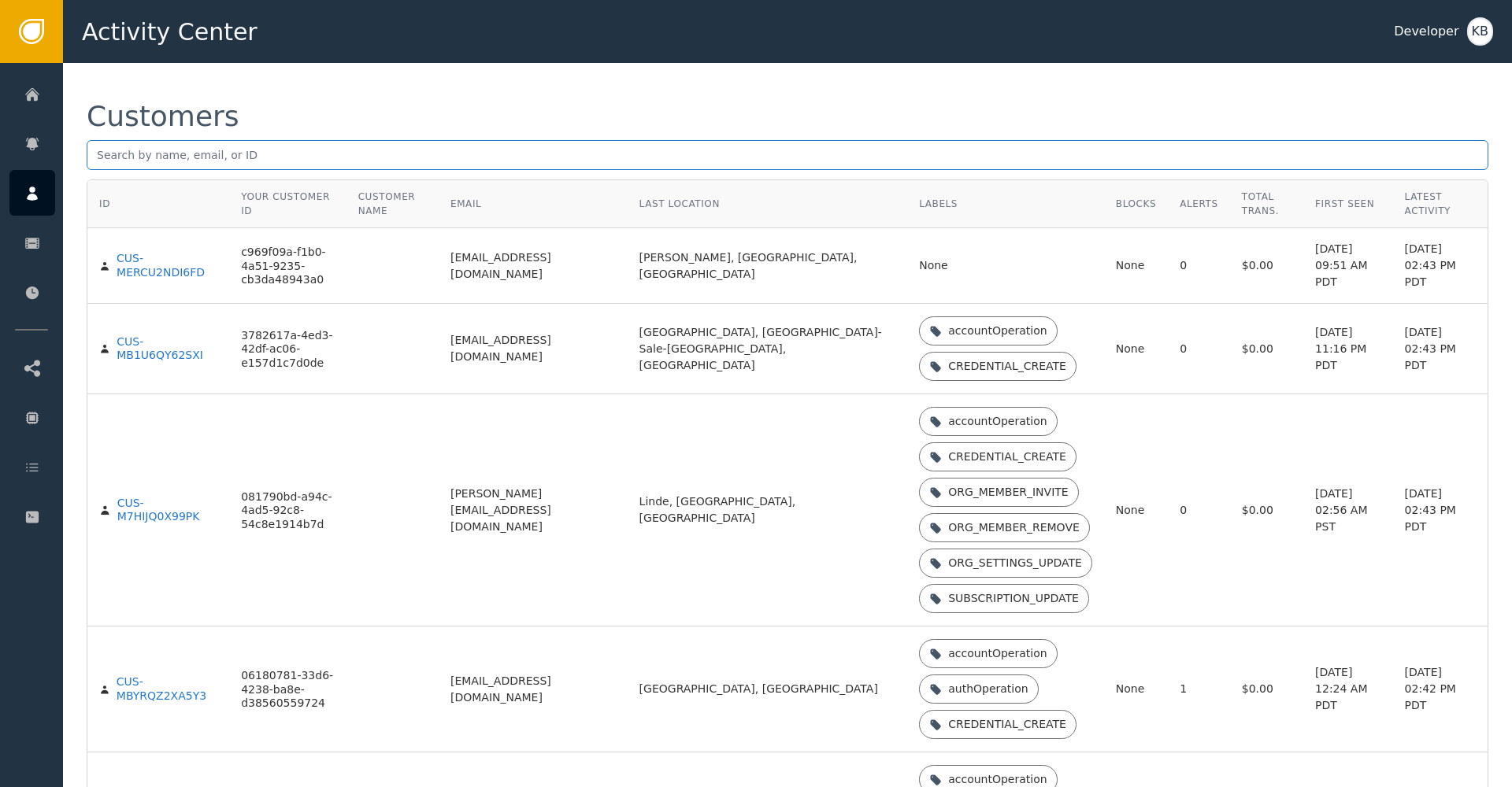
drag, startPoint x: 198, startPoint y: 171, endPoint x: 200, endPoint y: 161, distance: 10.2
click at [200, 163] on div "Customers" at bounding box center [787, 141] width 1402 height 77
click at [200, 161] on input "text" at bounding box center [787, 155] width 1402 height 30
paste input "[EMAIL_ADDRESS]"
type input "[EMAIL_ADDRESS]"
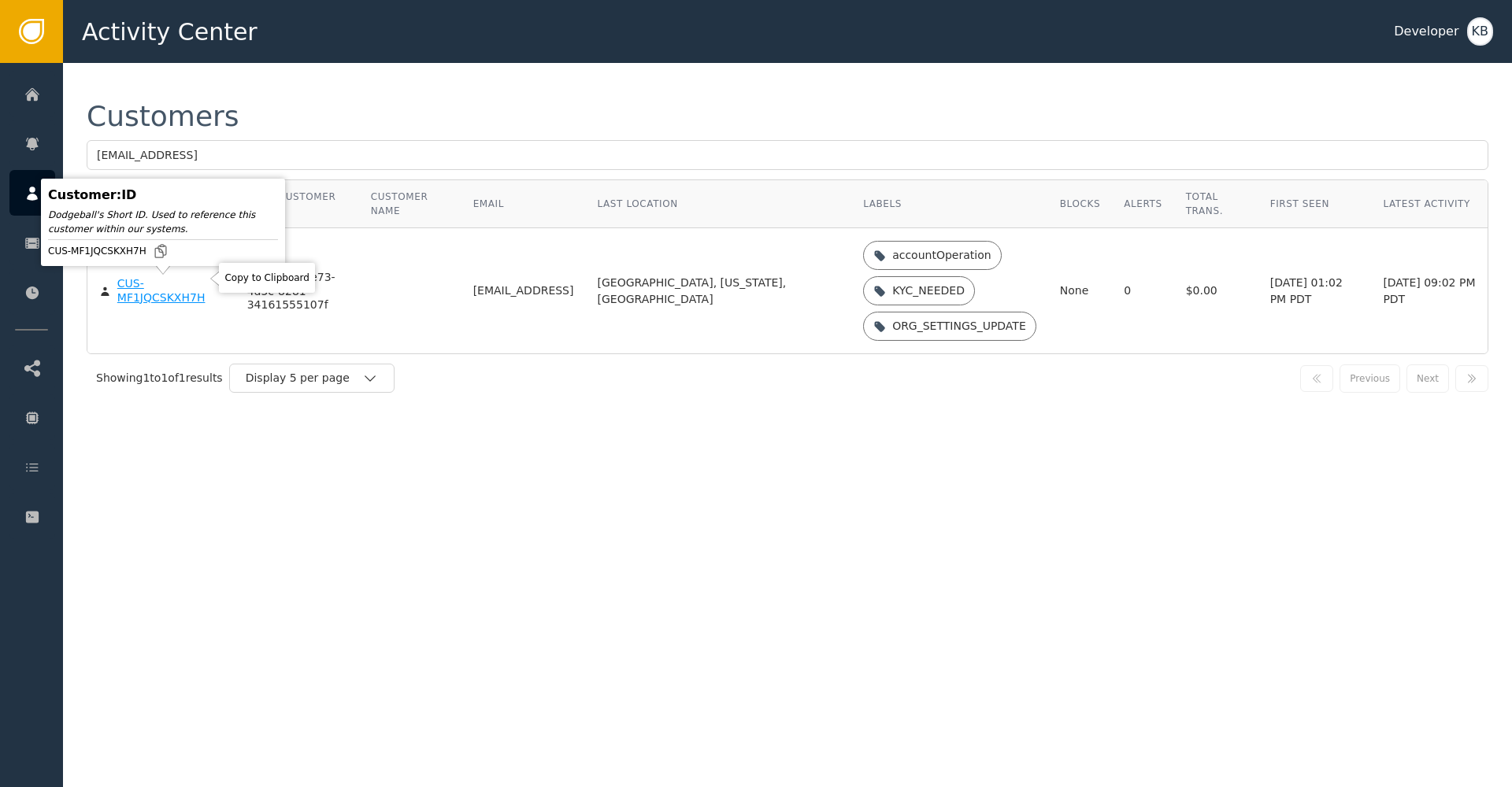
click at [147, 297] on div "CUS-MF1JQCSKXH7H" at bounding box center [170, 290] width 106 height 28
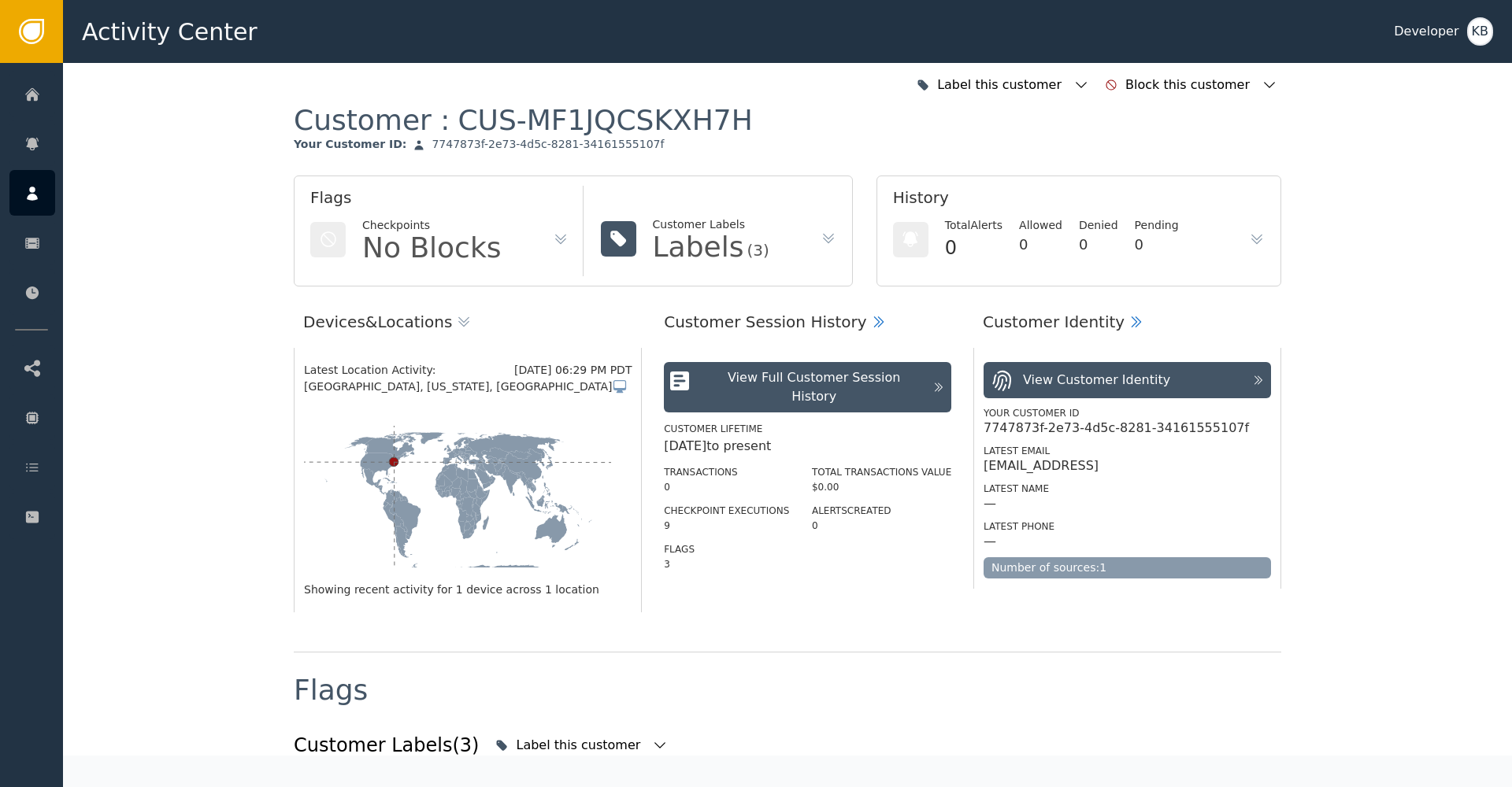
scroll to position [185, 0]
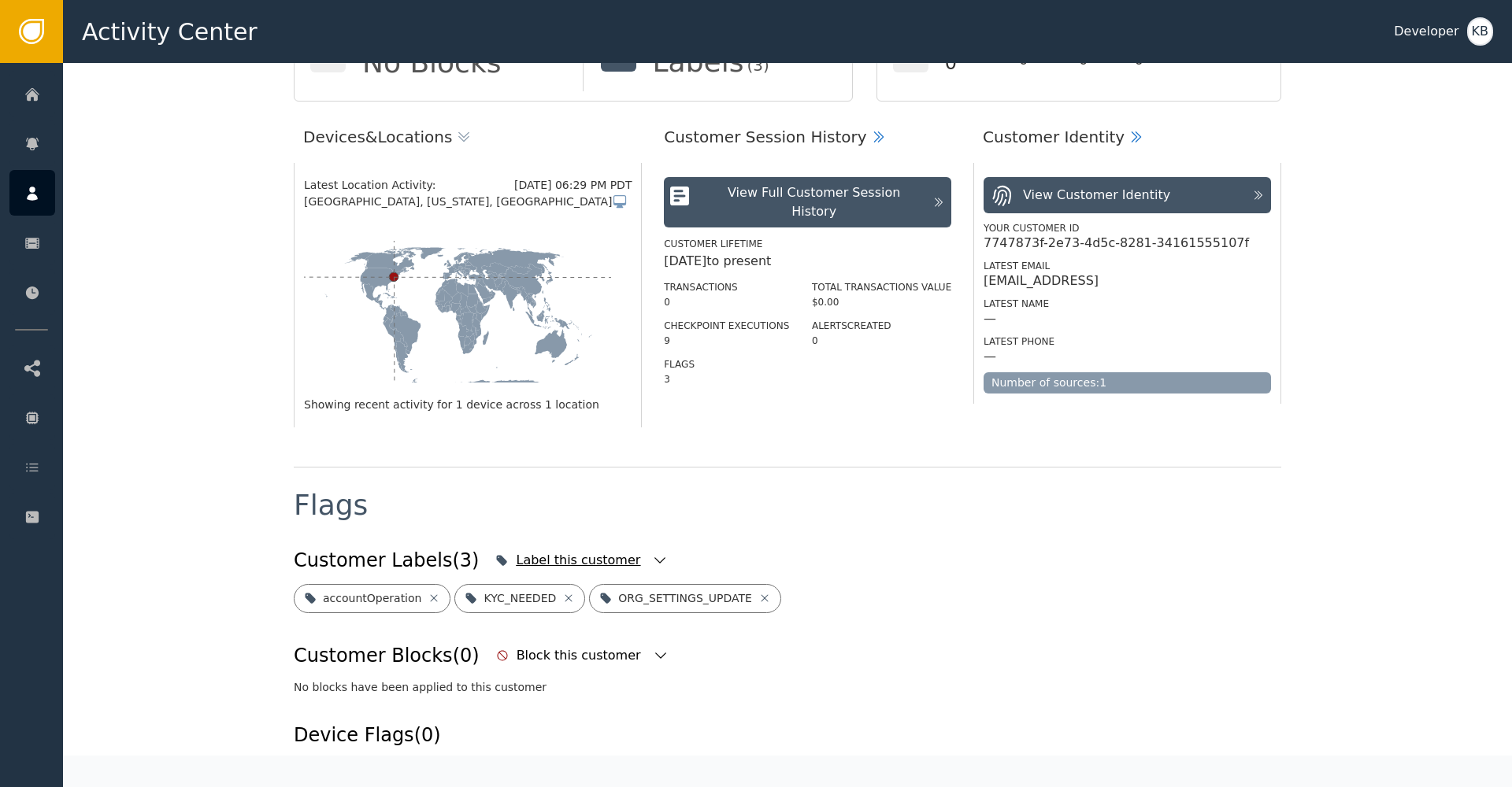
click at [652, 559] on icon "button" at bounding box center [660, 561] width 16 height 16
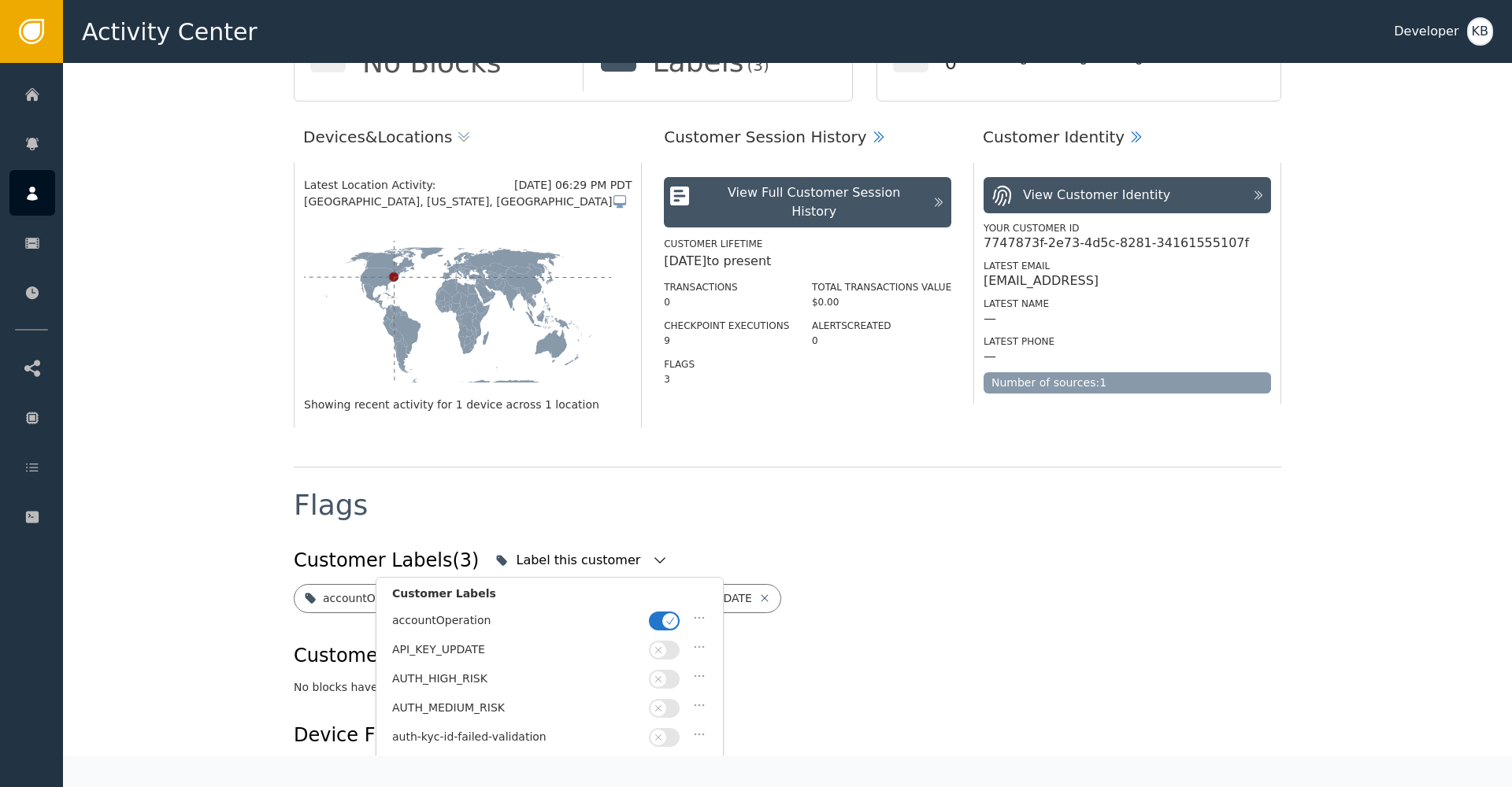
scroll to position [300, 0]
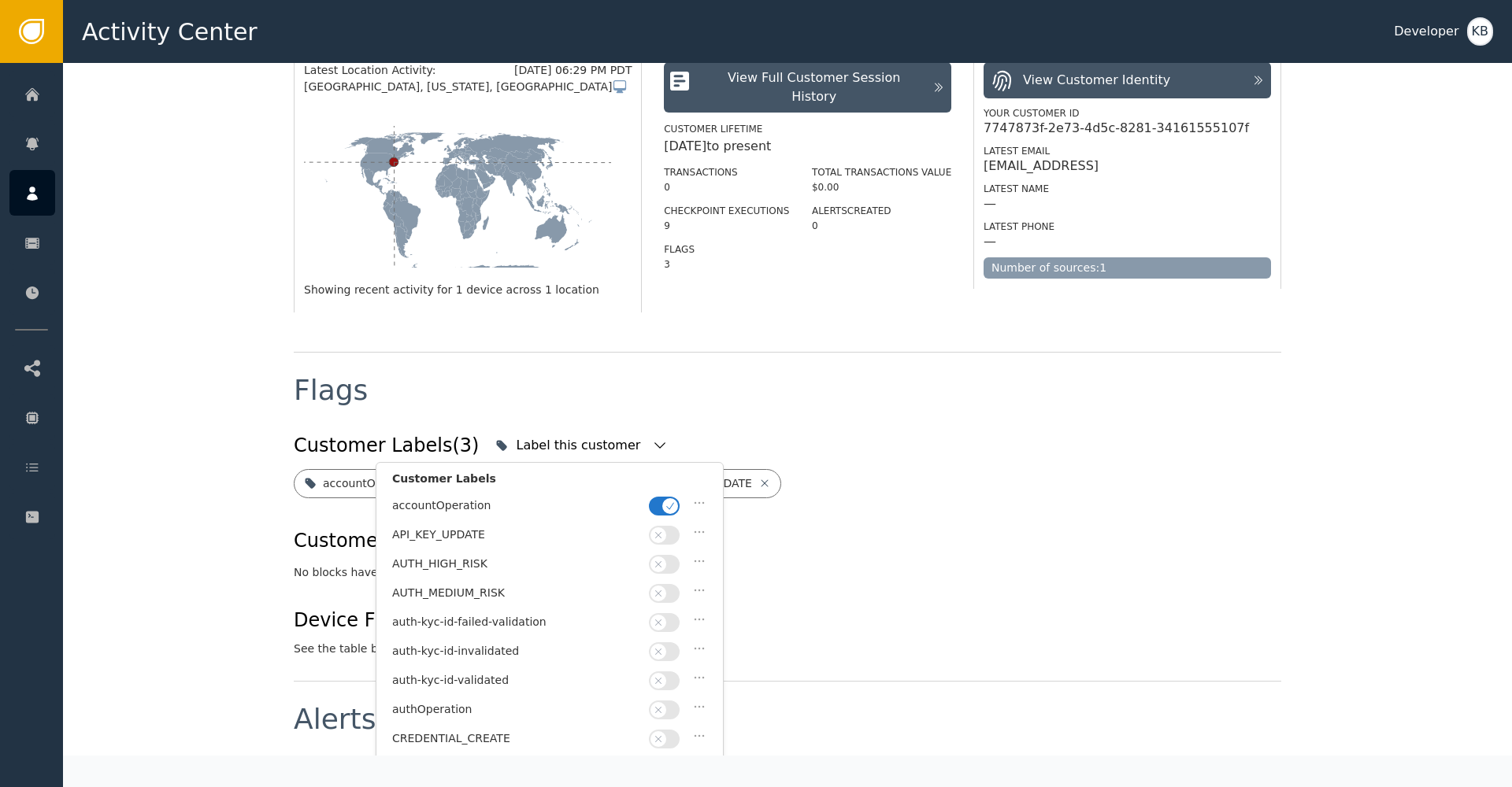
click at [674, 509] on span "button" at bounding box center [670, 506] width 16 height 16
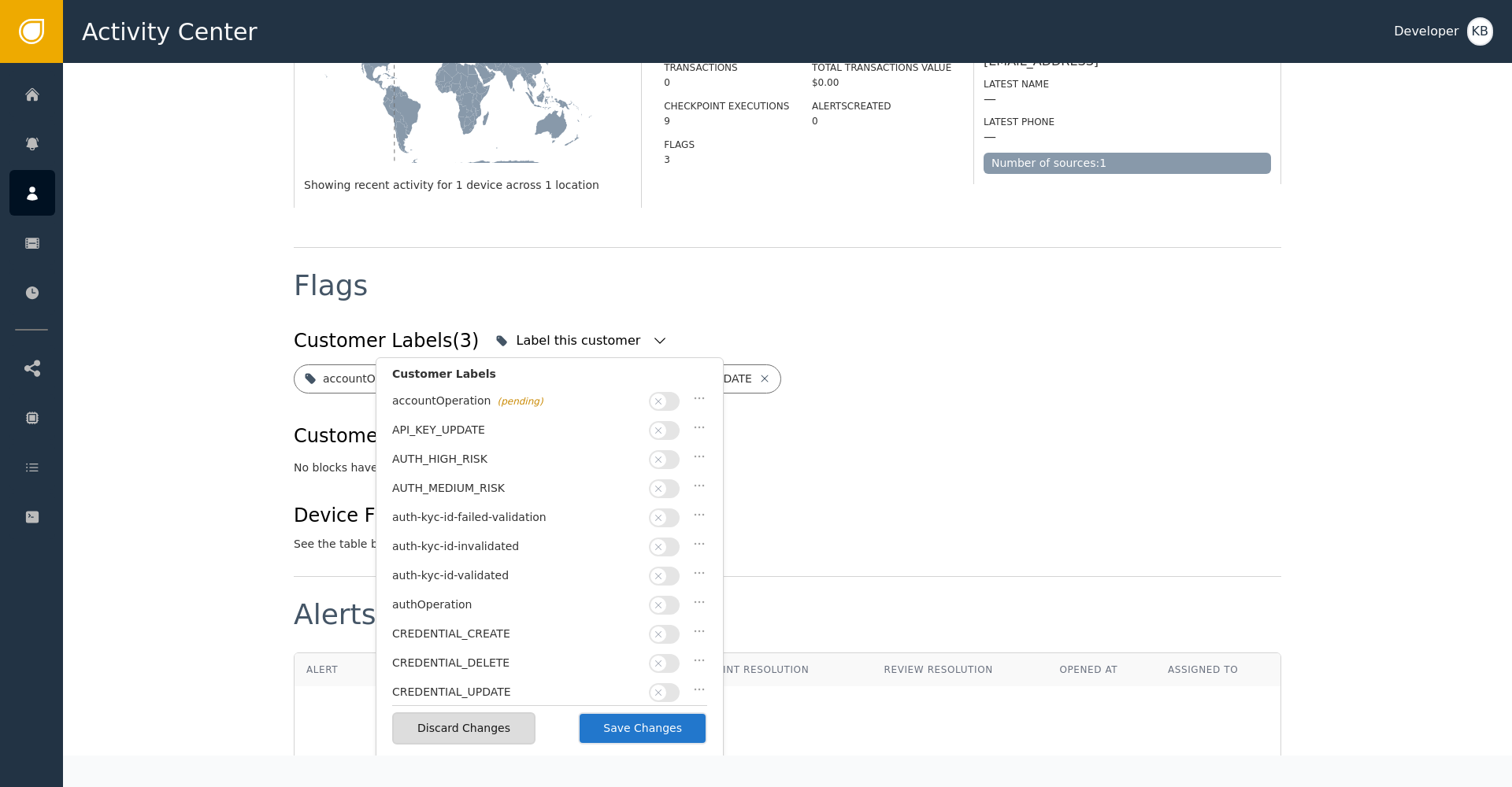
scroll to position [412, 0]
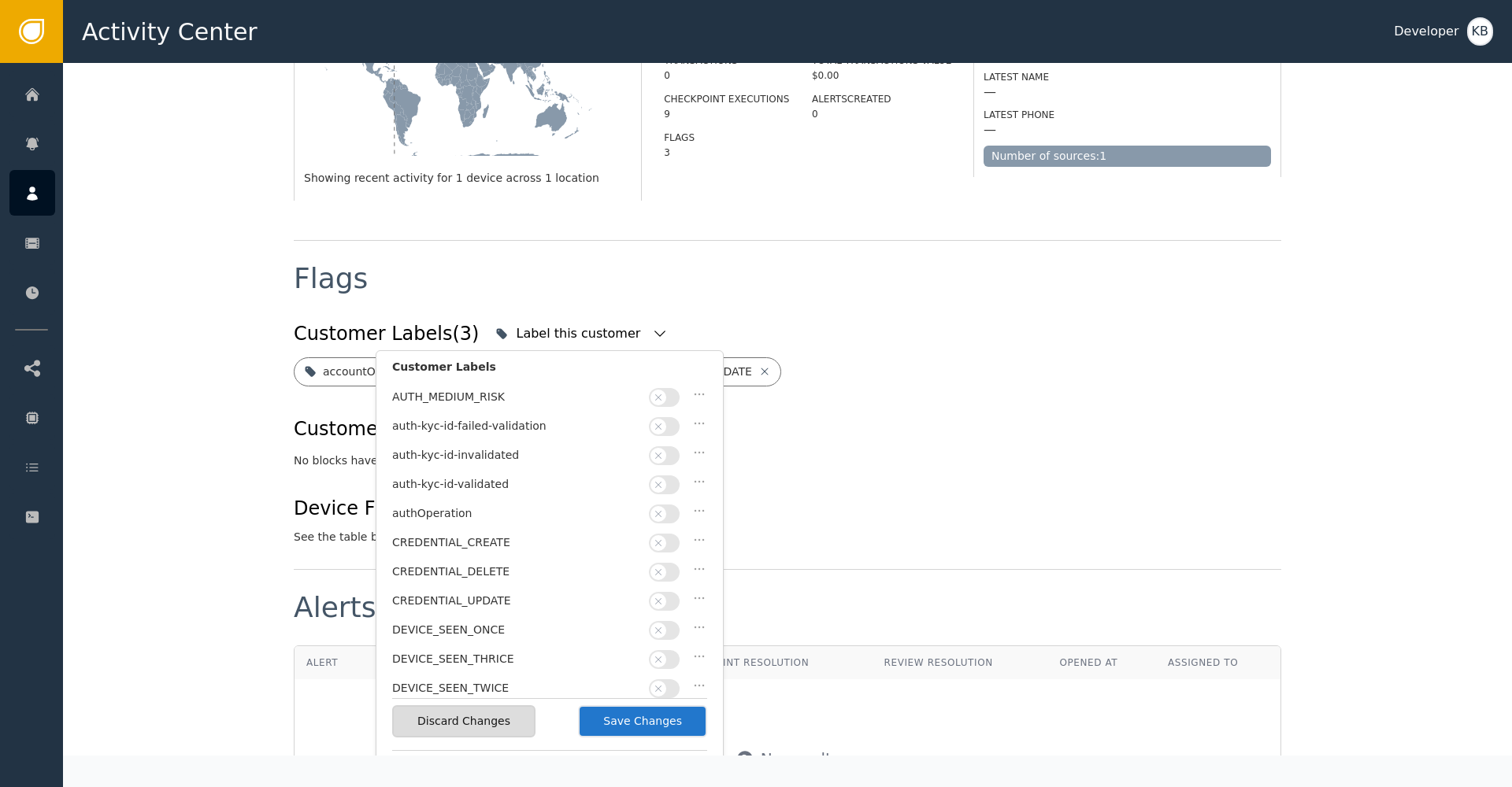
click at [662, 480] on icon "button" at bounding box center [658, 485] width 11 height 11
click at [669, 587] on span "button" at bounding box center [670, 595] width 16 height 16
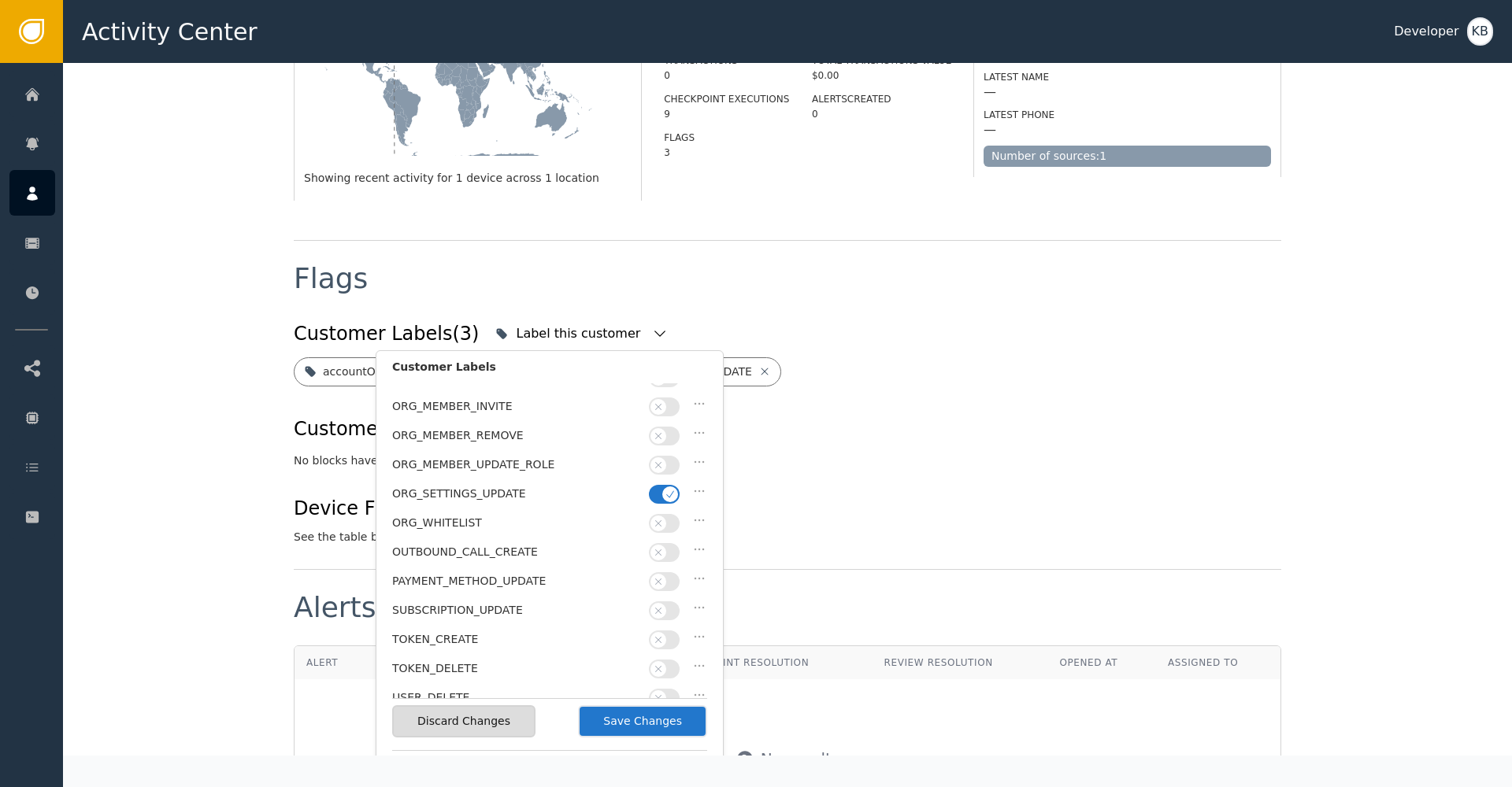
click at [667, 489] on icon "button" at bounding box center [670, 494] width 11 height 11
drag, startPoint x: 684, startPoint y: 724, endPoint x: 768, endPoint y: 634, distance: 123.1
click at [683, 724] on button "Save Changes" at bounding box center [643, 721] width 129 height 32
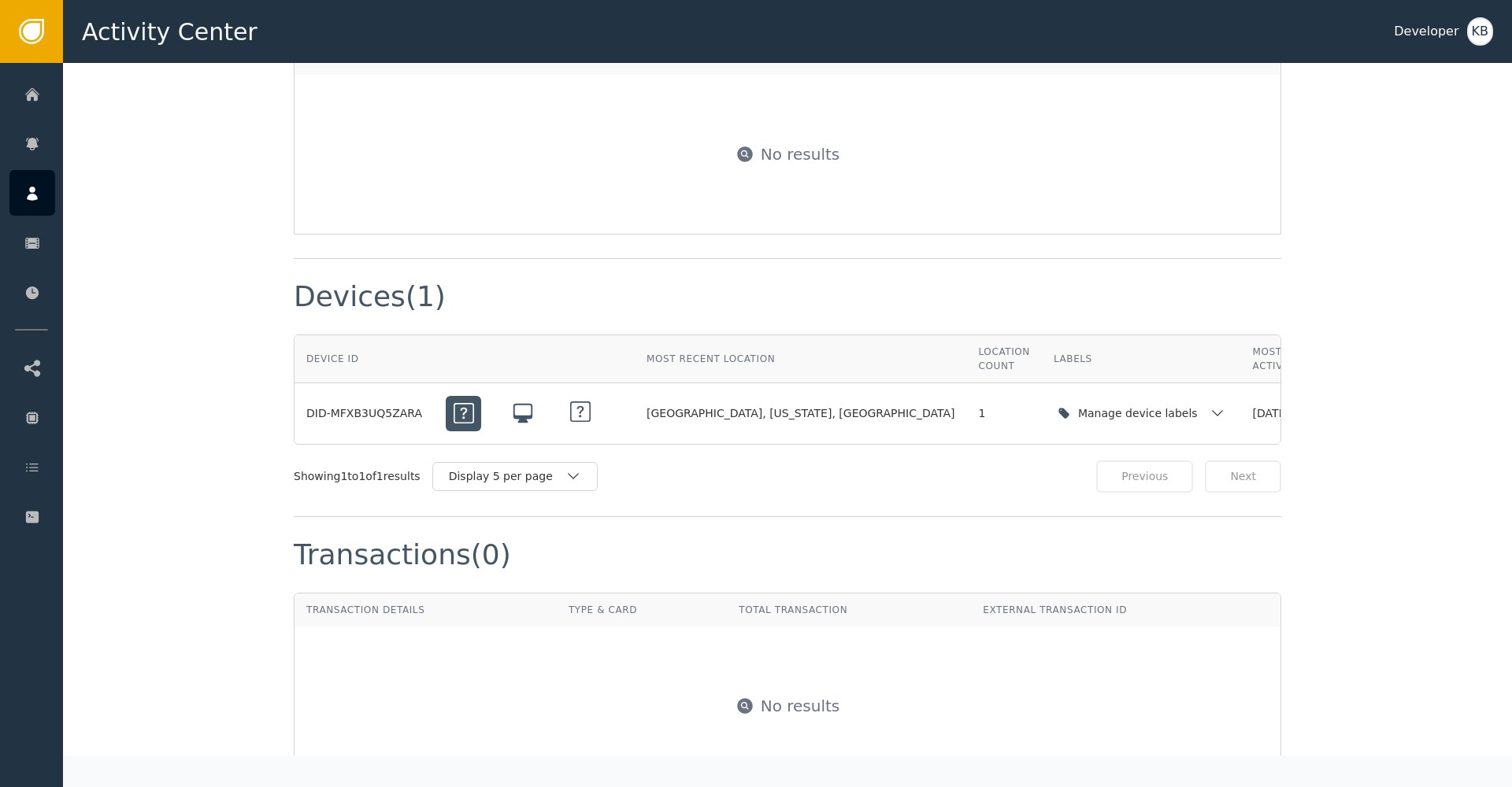
scroll to position [1054, 0]
